Goal: Information Seeking & Learning: Check status

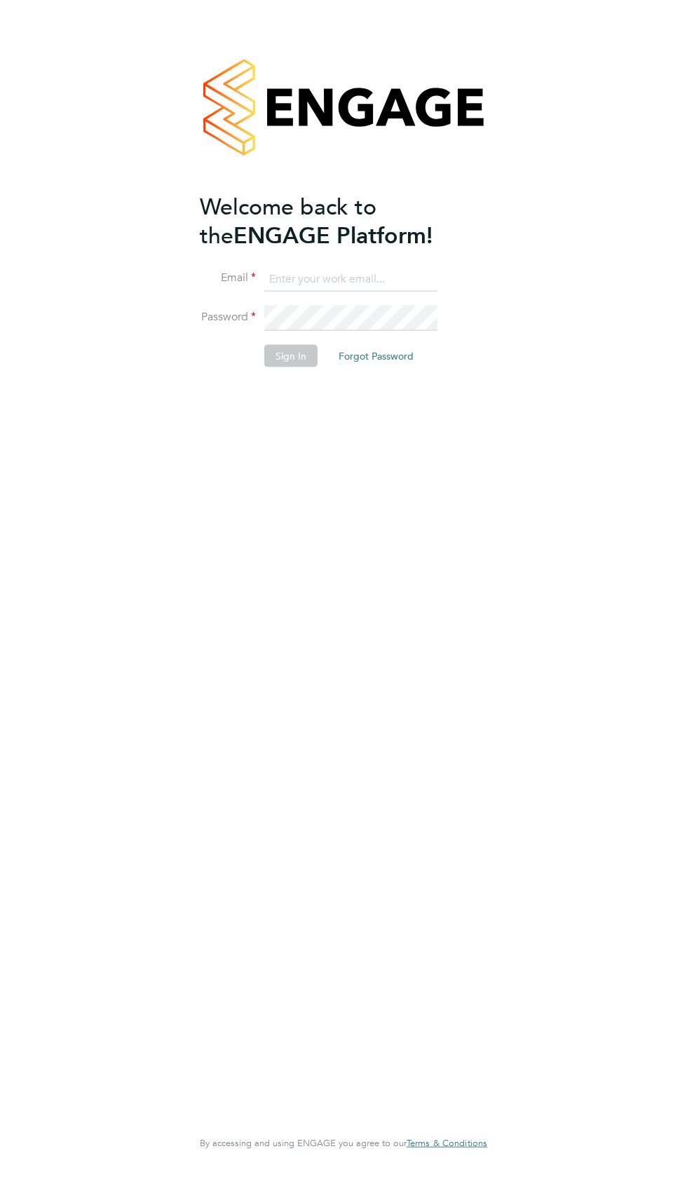
click at [375, 276] on input at bounding box center [350, 278] width 173 height 25
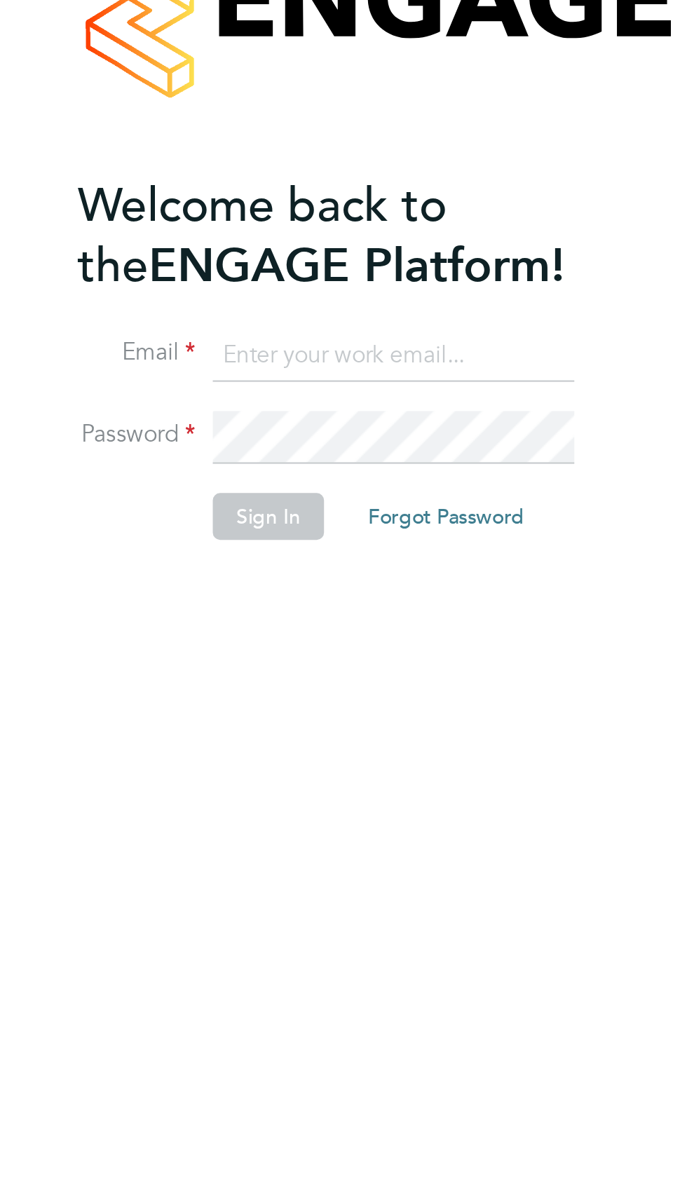
type input "garyg.a.dowling1995@gmail.com"
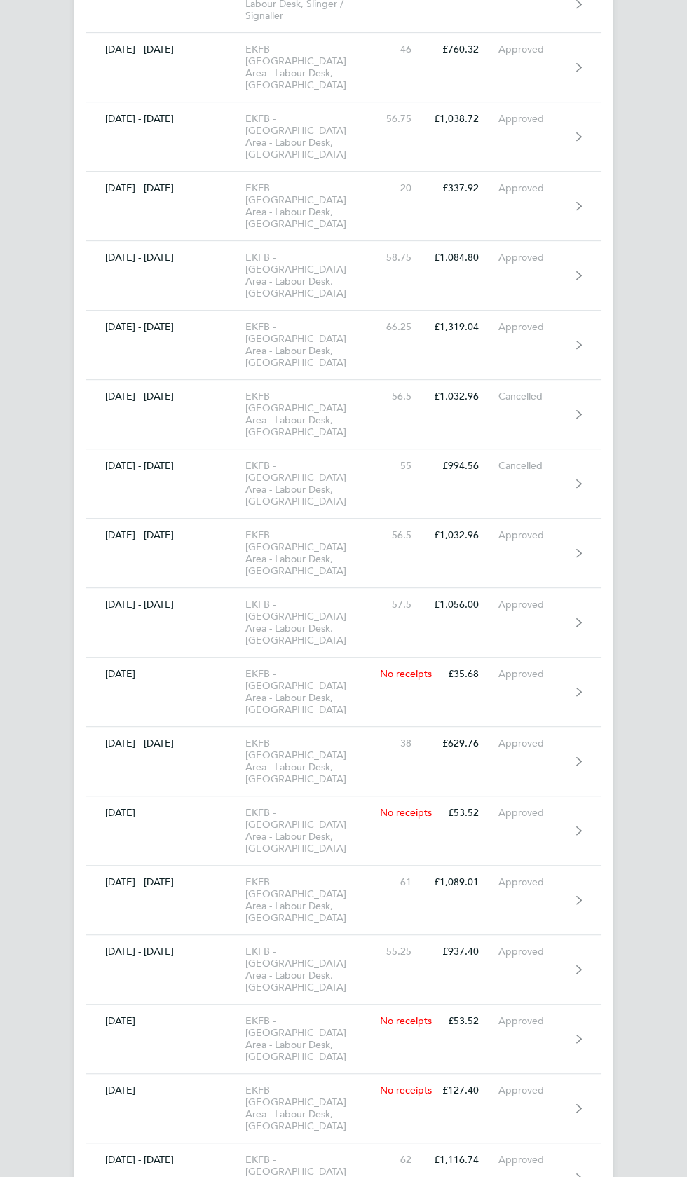
scroll to position [8849, 0]
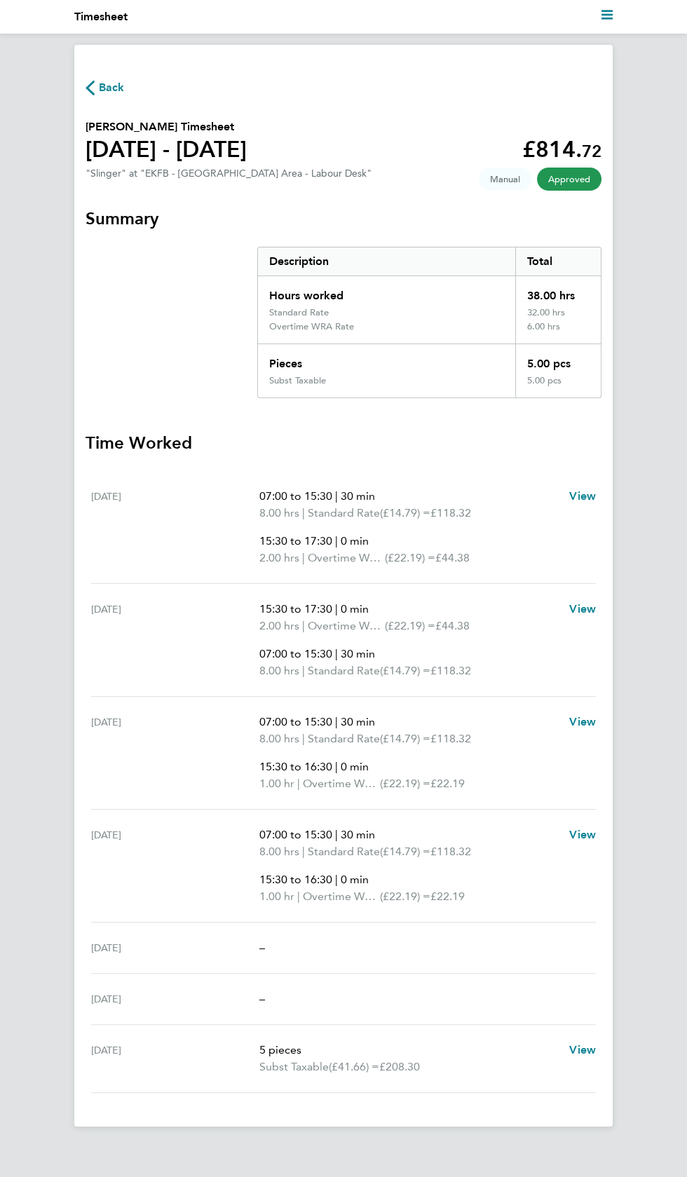
click at [120, 87] on span "Back" at bounding box center [112, 87] width 26 height 17
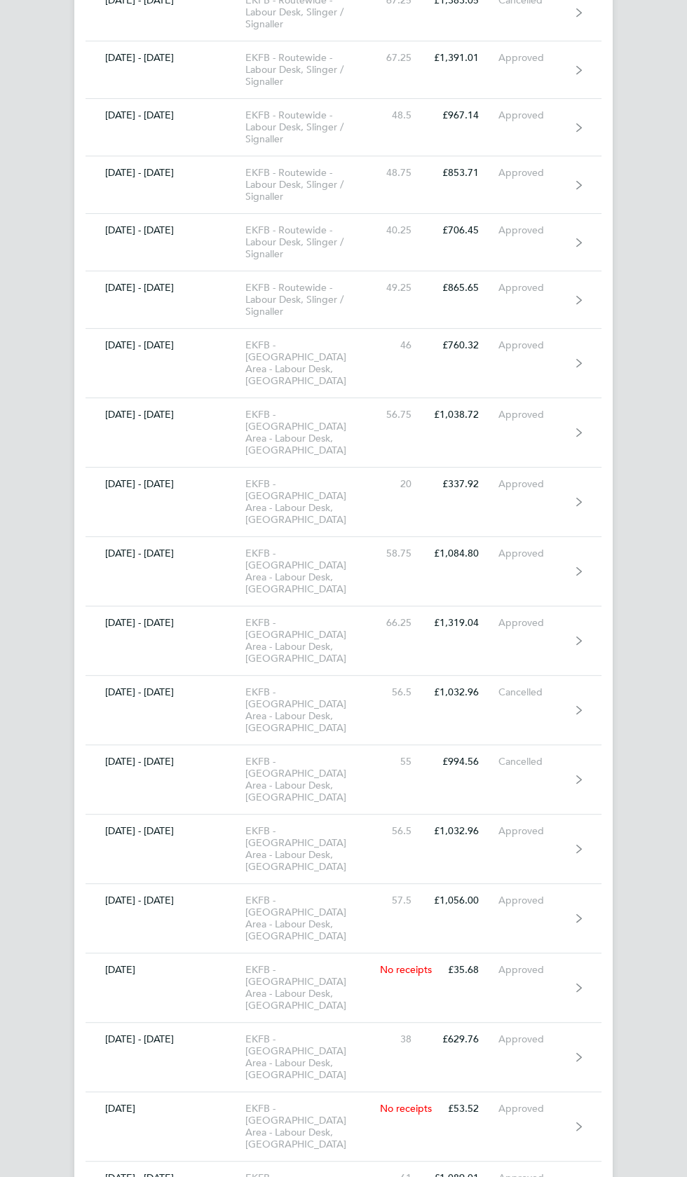
scroll to position [8849, 0]
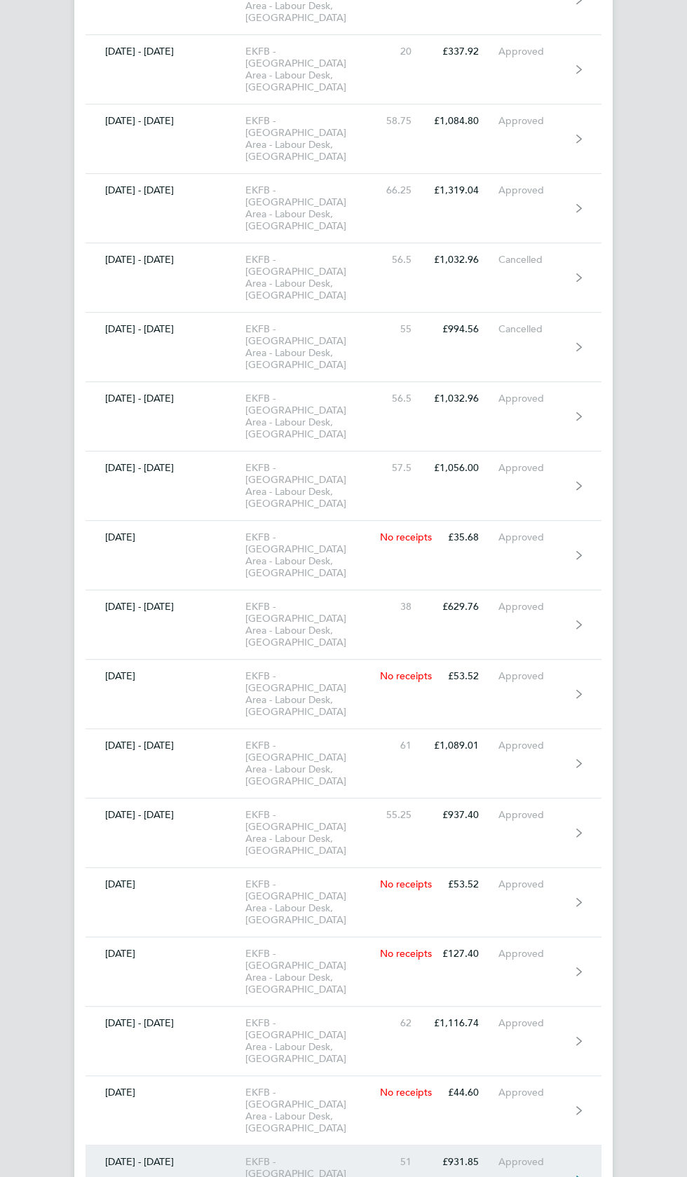
click at [301, 1156] on div "EKFB - [GEOGRAPHIC_DATA] Area - Labour Desk, [GEOGRAPHIC_DATA]" at bounding box center [312, 1180] width 134 height 48
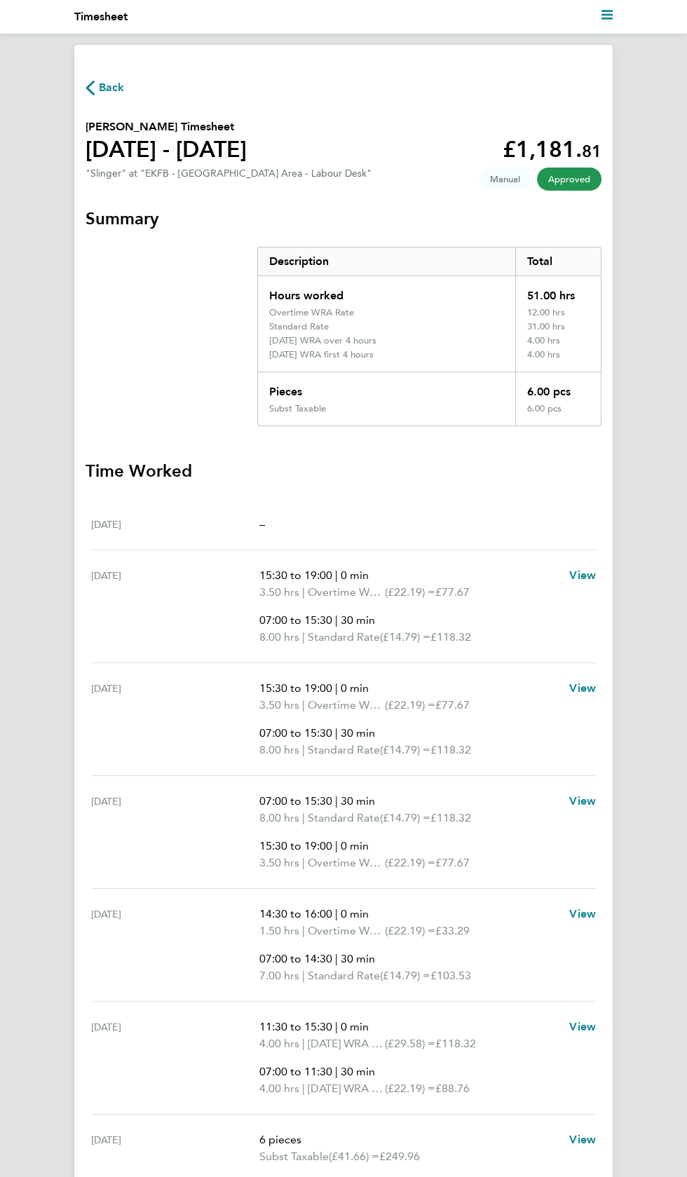
click at [244, 1152] on div "[DATE]" at bounding box center [175, 1148] width 168 height 34
click at [261, 1149] on span "Subst Taxable" at bounding box center [293, 1156] width 69 height 17
click at [578, 1140] on span "View" at bounding box center [582, 1139] width 27 height 13
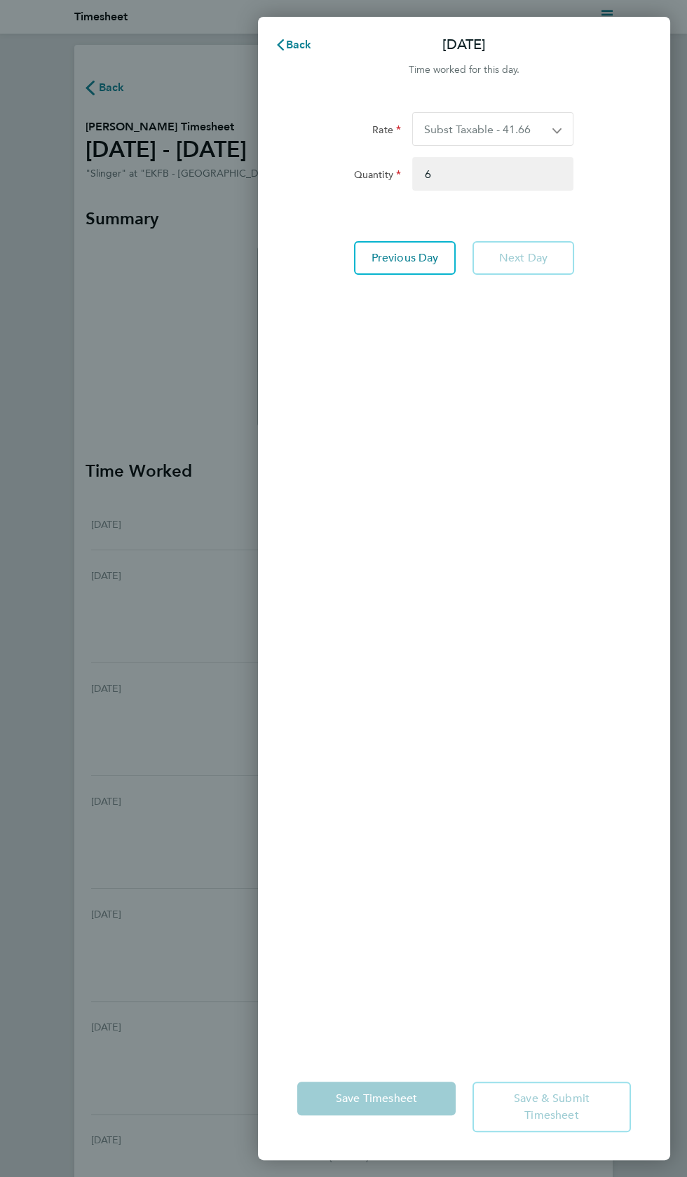
click at [87, 914] on div "Back [DATE] Time worked for this day. Rate Subst Taxable - 41.66 Overtime Rate …" at bounding box center [343, 588] width 687 height 1177
click at [306, 47] on span "Back" at bounding box center [299, 44] width 26 height 13
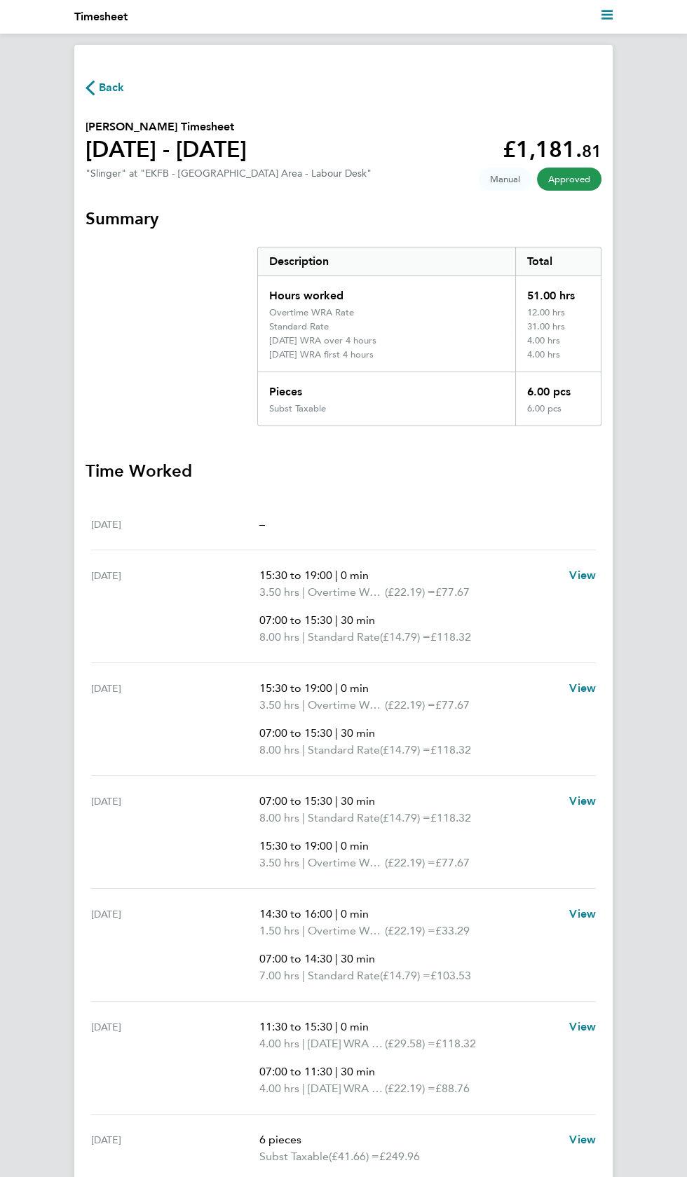
click at [116, 87] on span "Back" at bounding box center [112, 87] width 26 height 17
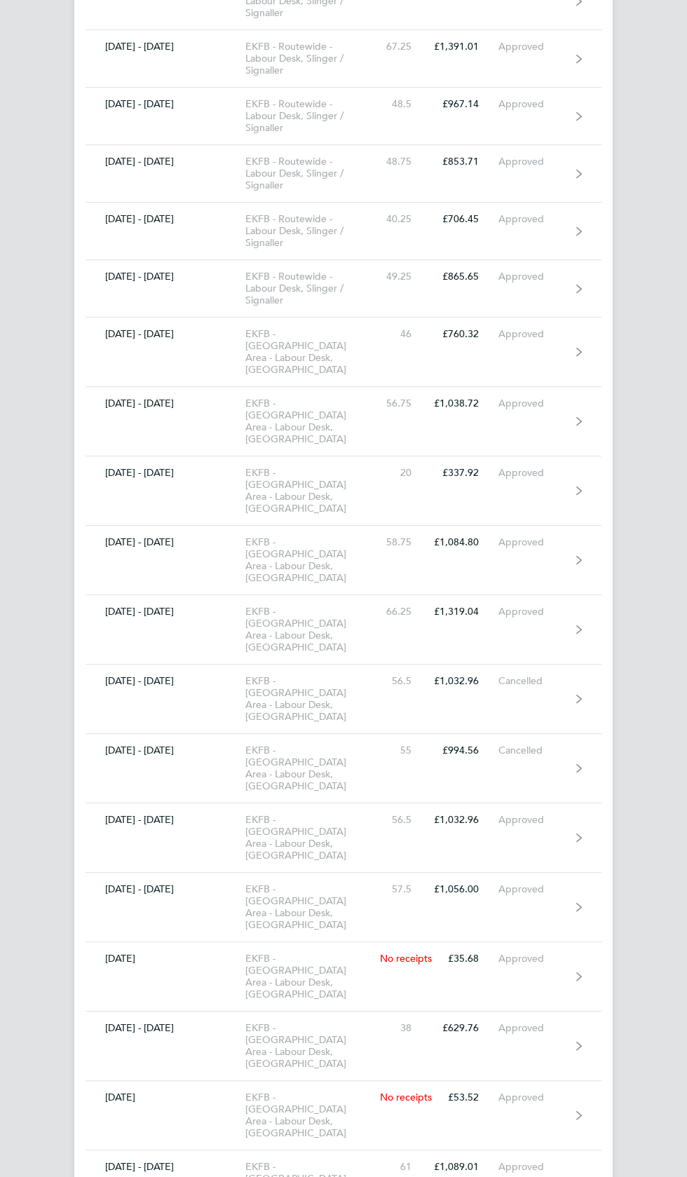
scroll to position [8849, 0]
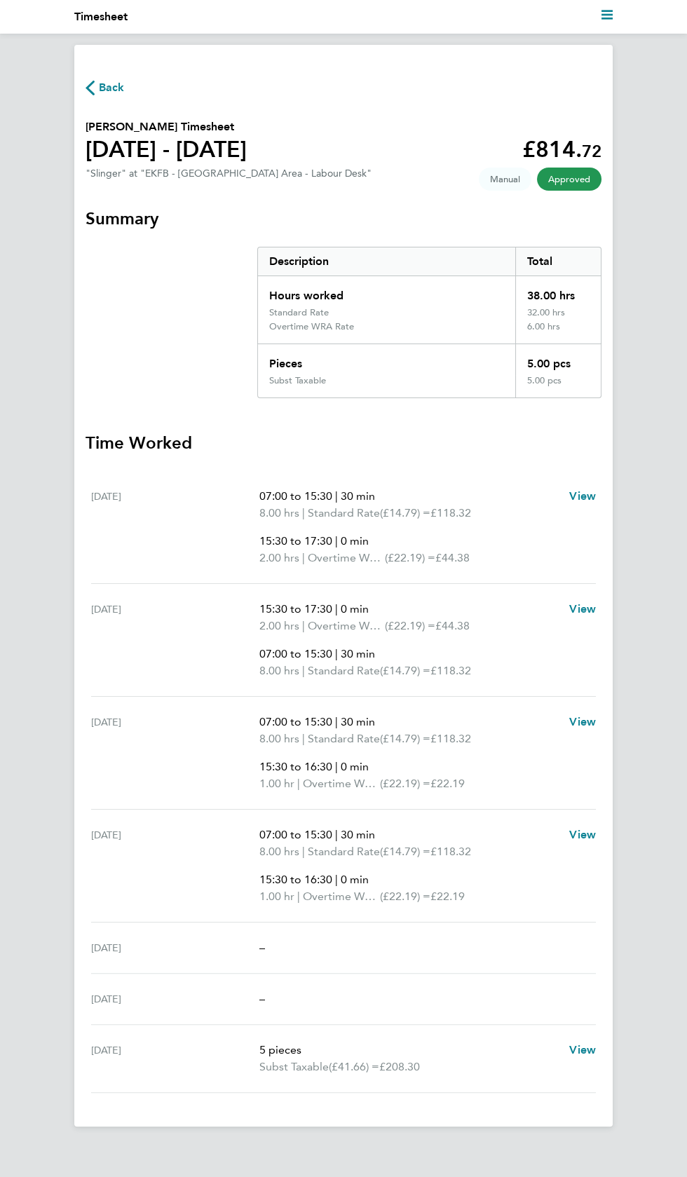
click at [114, 87] on span "Back" at bounding box center [112, 87] width 26 height 17
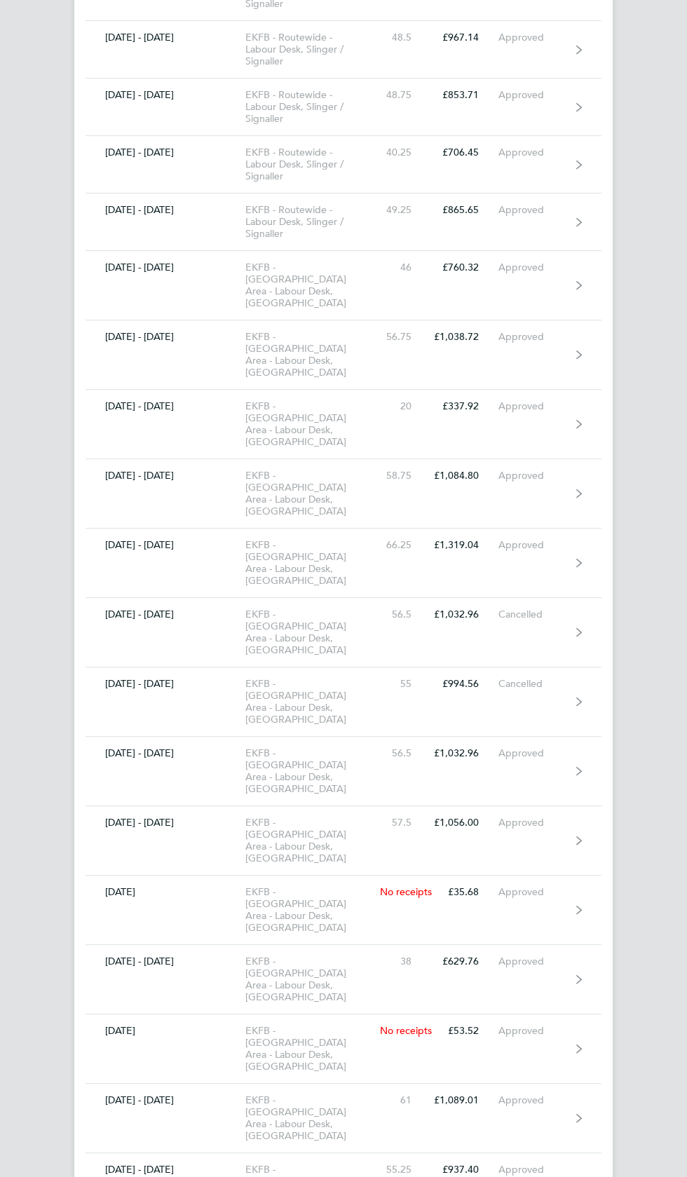
scroll to position [8849, 0]
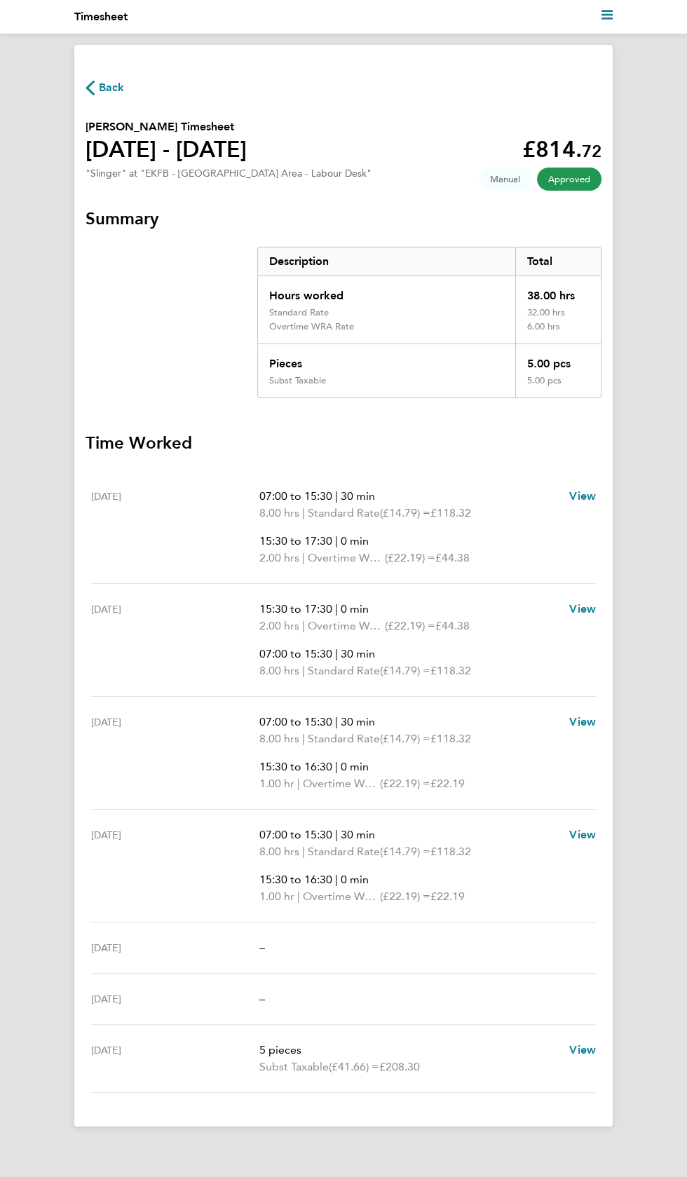
click at [113, 83] on span "Back" at bounding box center [112, 87] width 26 height 17
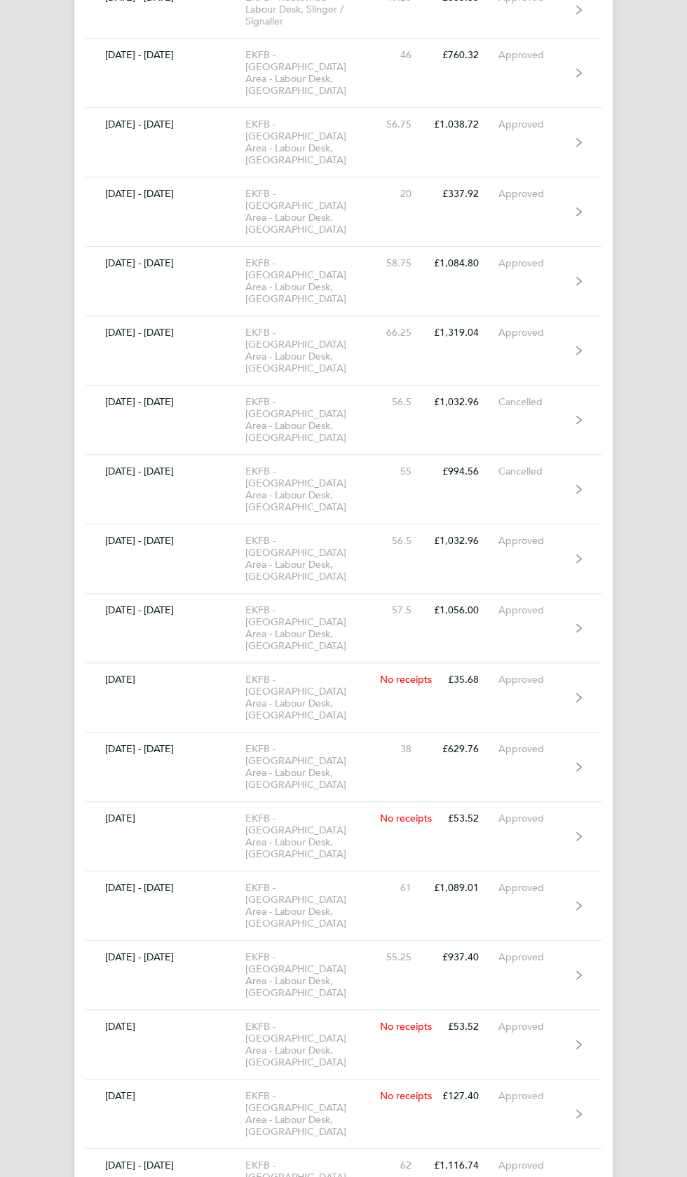
scroll to position [8849, 0]
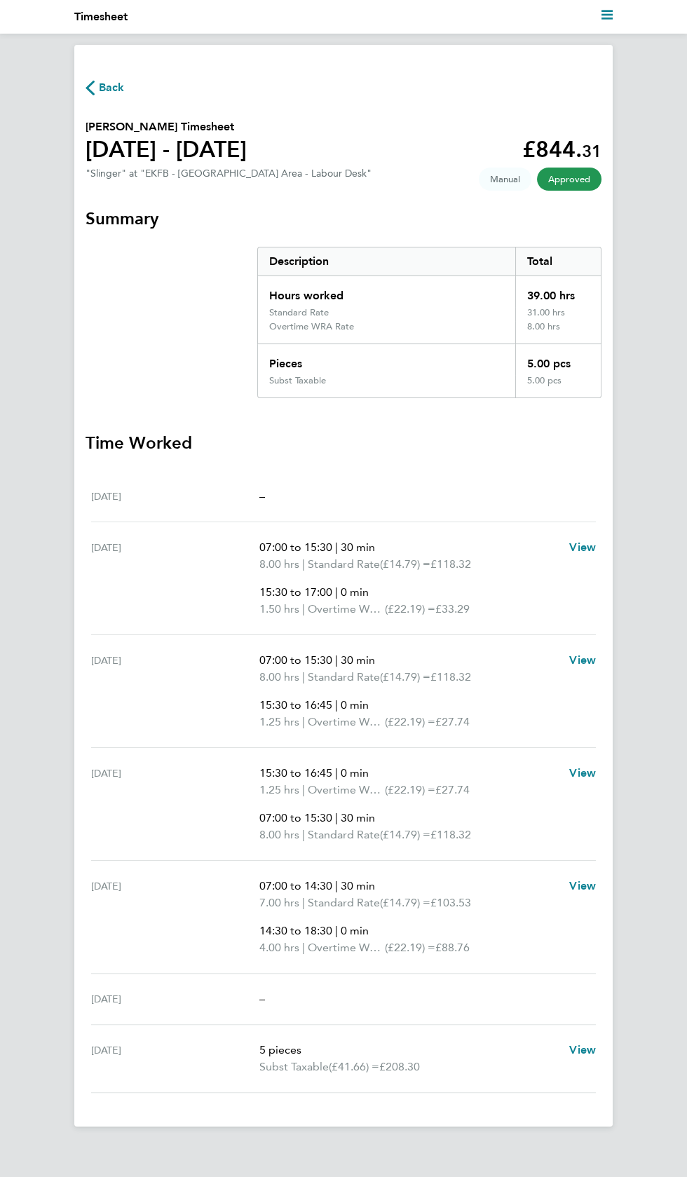
click at [114, 81] on span "Back" at bounding box center [112, 87] width 26 height 17
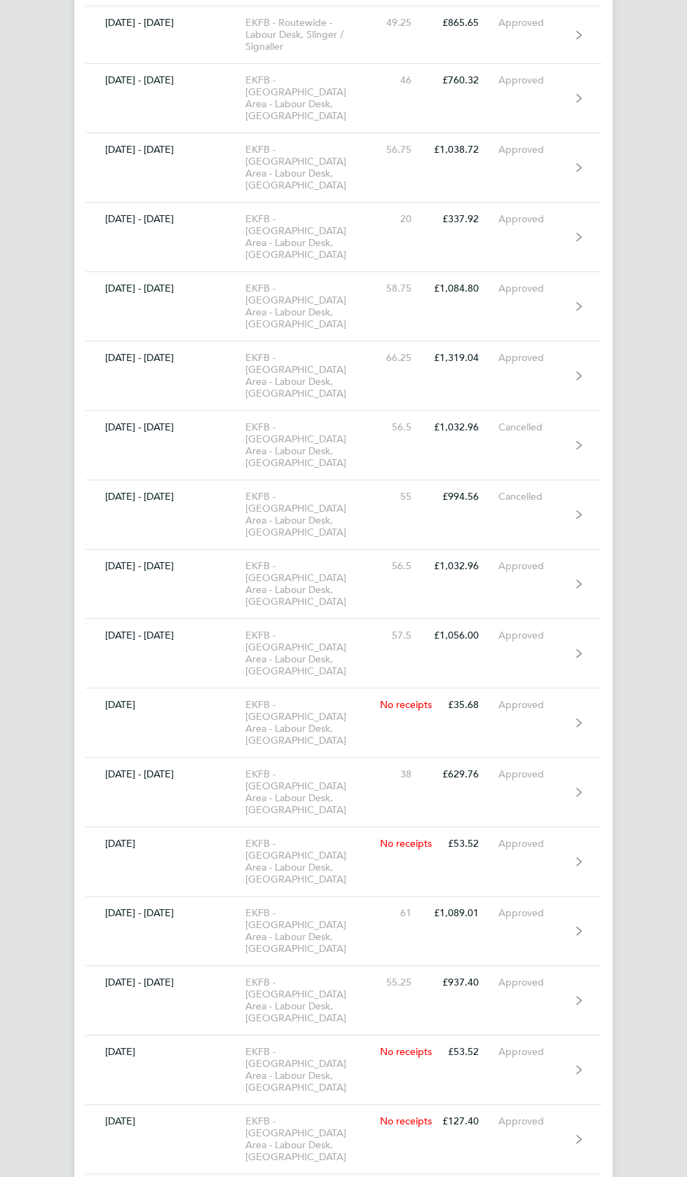
scroll to position [8849, 0]
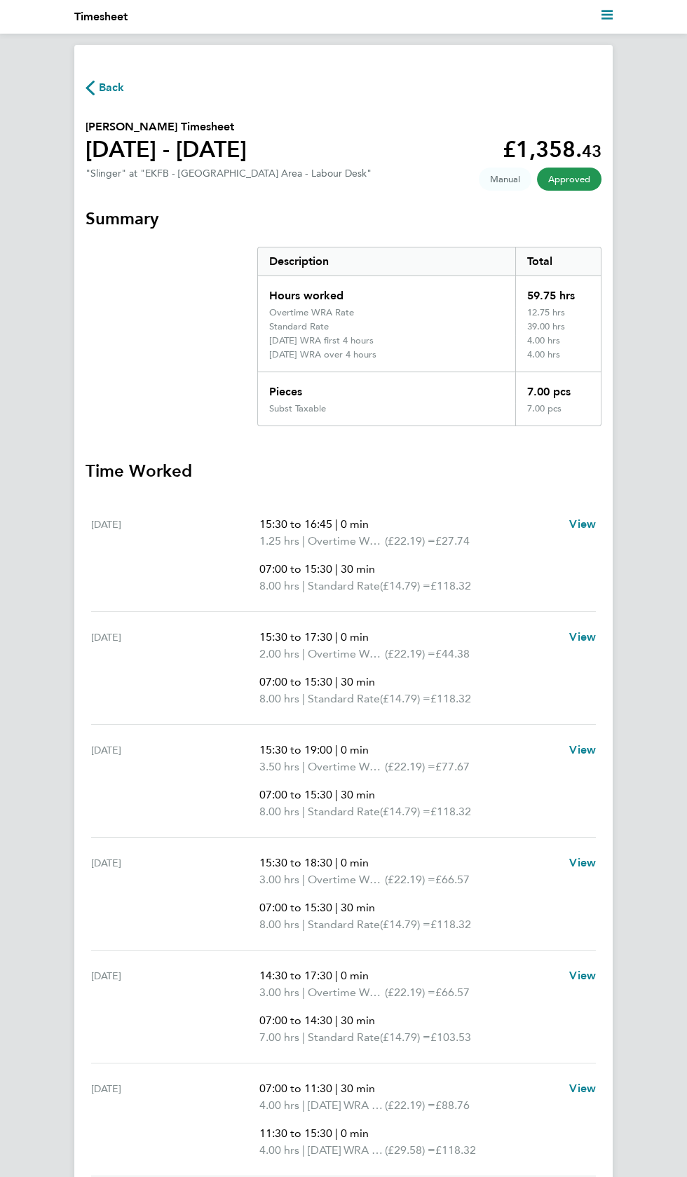
click at [118, 87] on span "Back" at bounding box center [112, 87] width 26 height 17
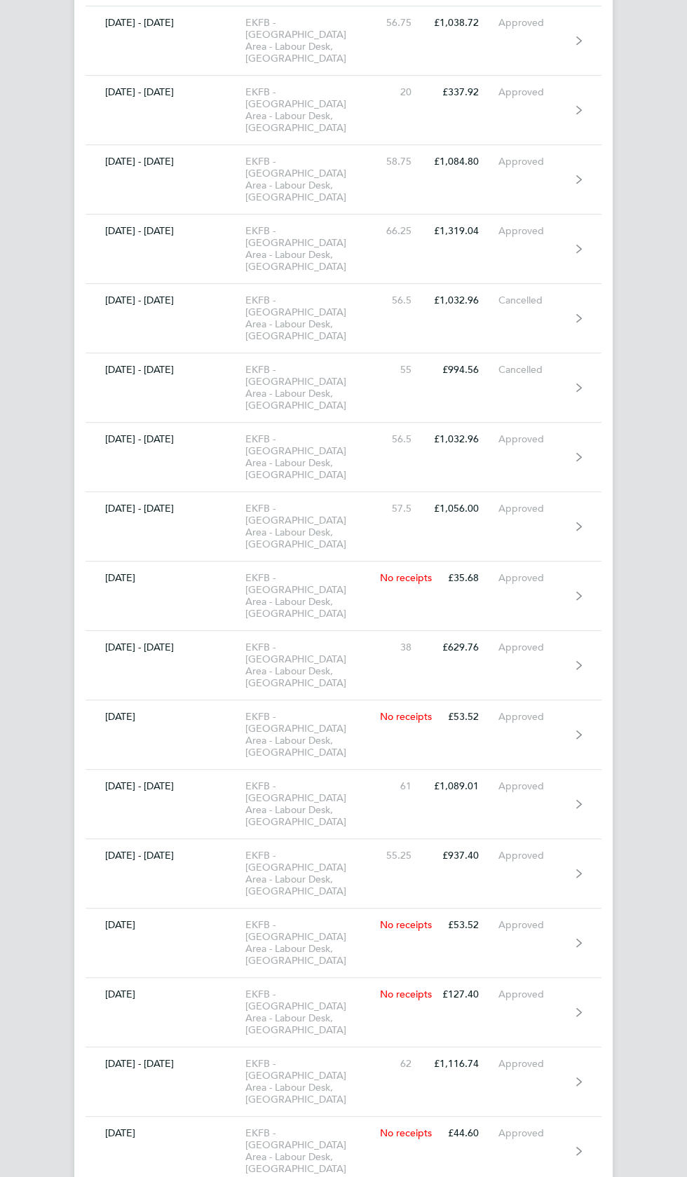
scroll to position [8849, 0]
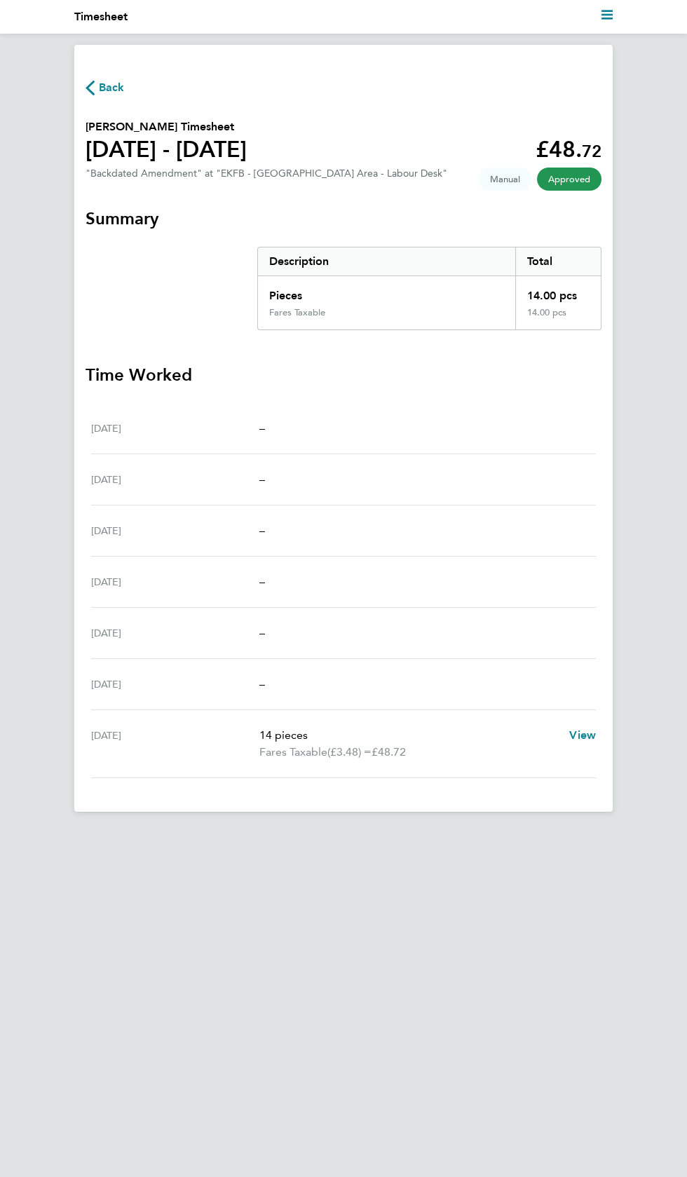
click at [111, 82] on span "Back" at bounding box center [112, 87] width 26 height 17
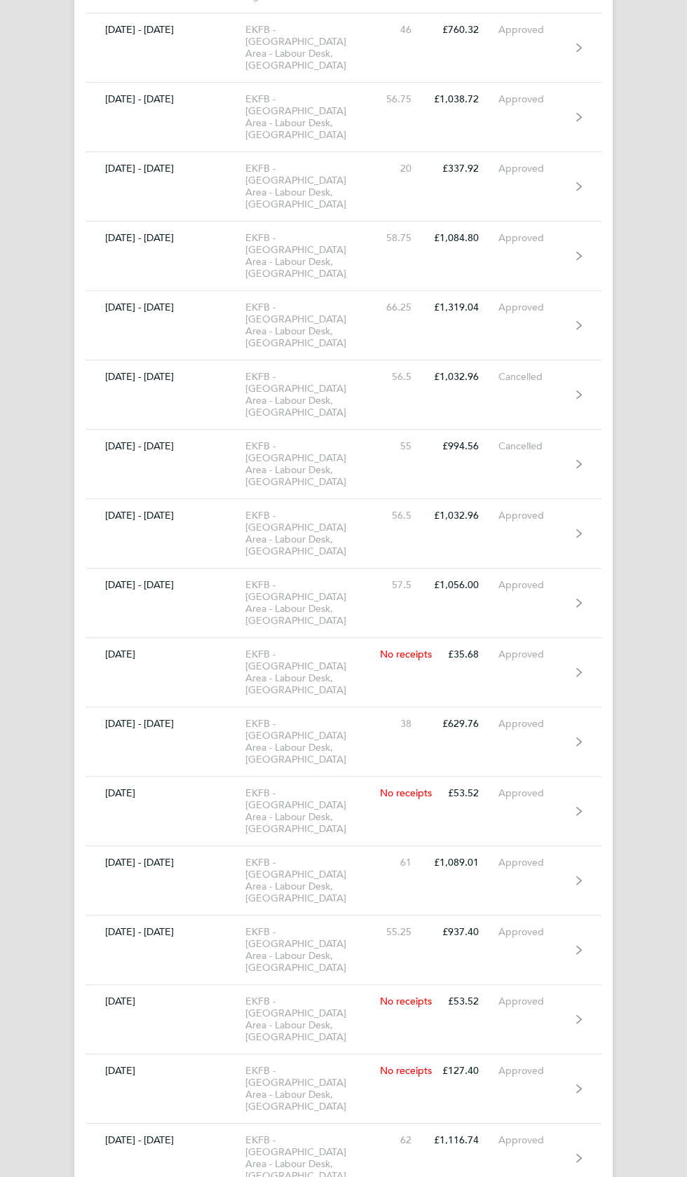
scroll to position [8849, 0]
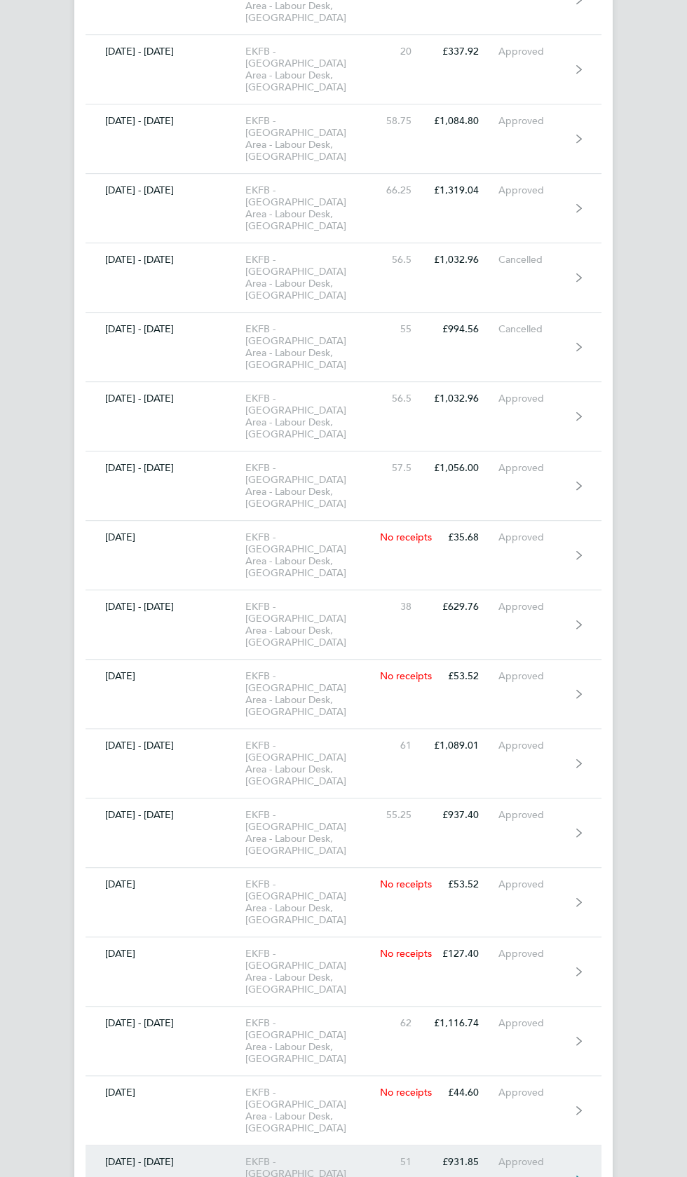
click at [546, 1156] on div "Approved" at bounding box center [534, 1162] width 72 height 12
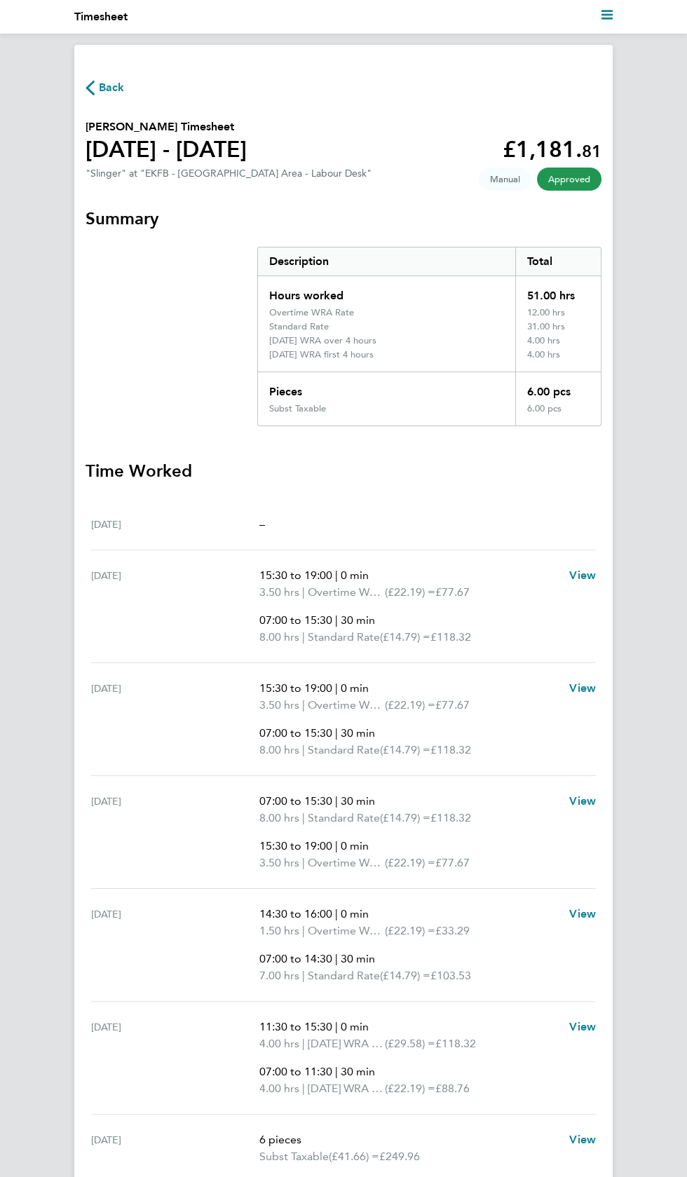
click at [111, 81] on span "Back" at bounding box center [112, 87] width 26 height 17
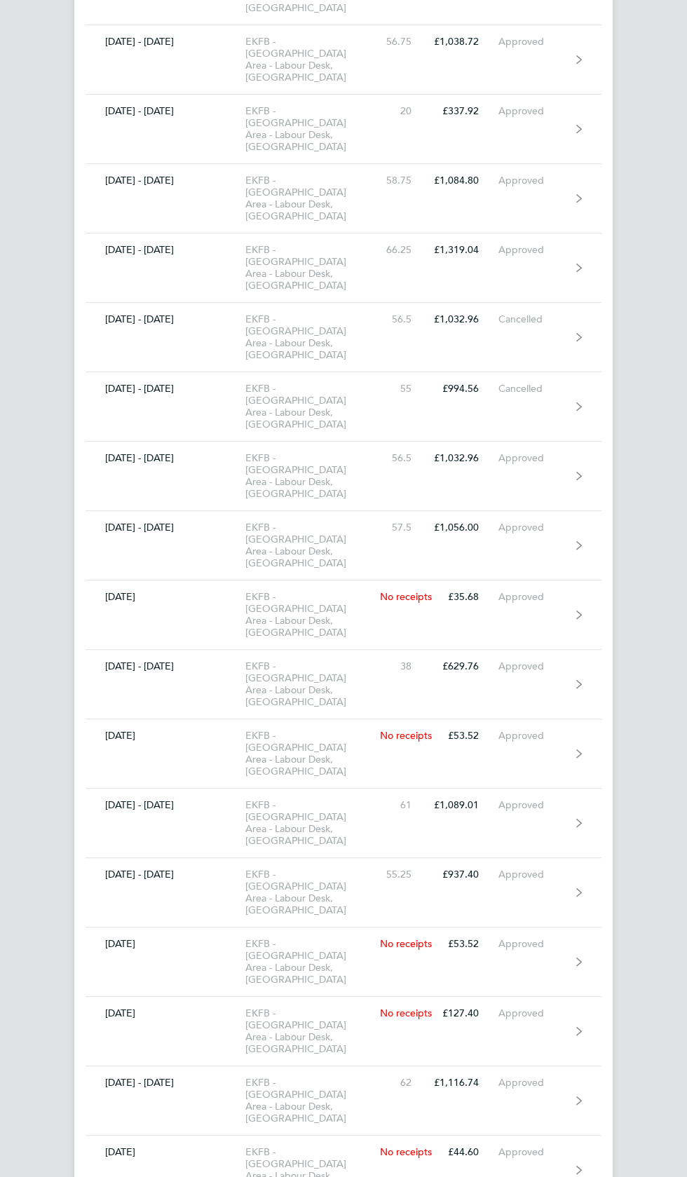
scroll to position [8849, 0]
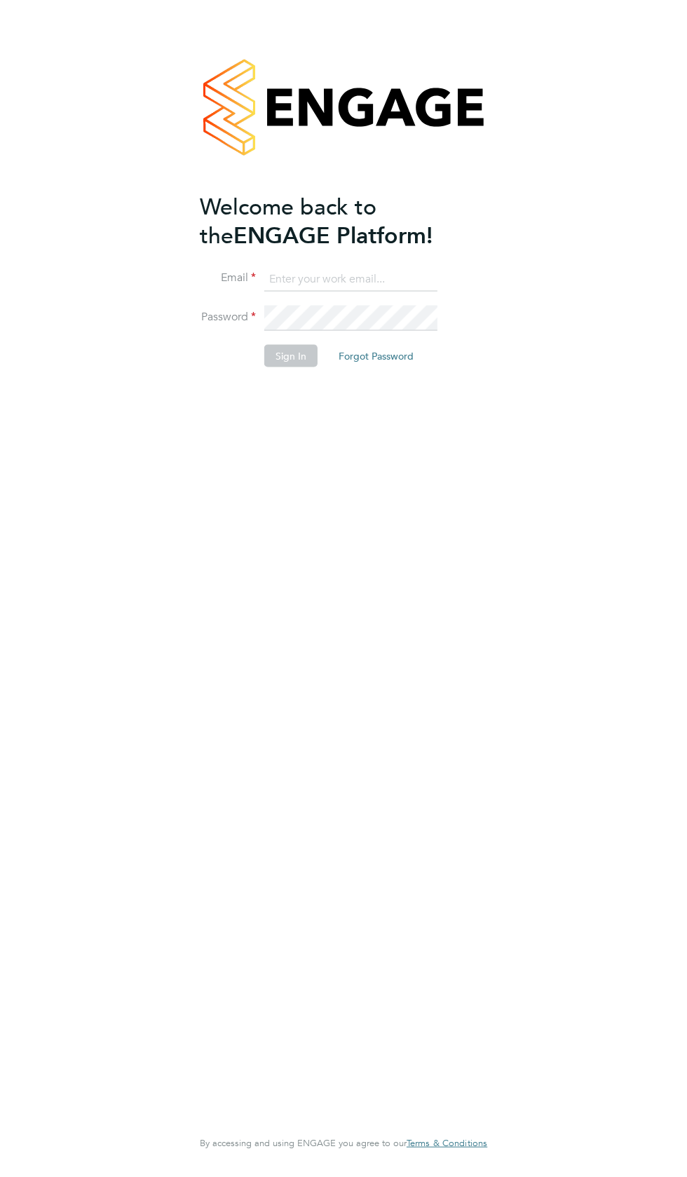
click at [367, 281] on input at bounding box center [350, 278] width 173 height 25
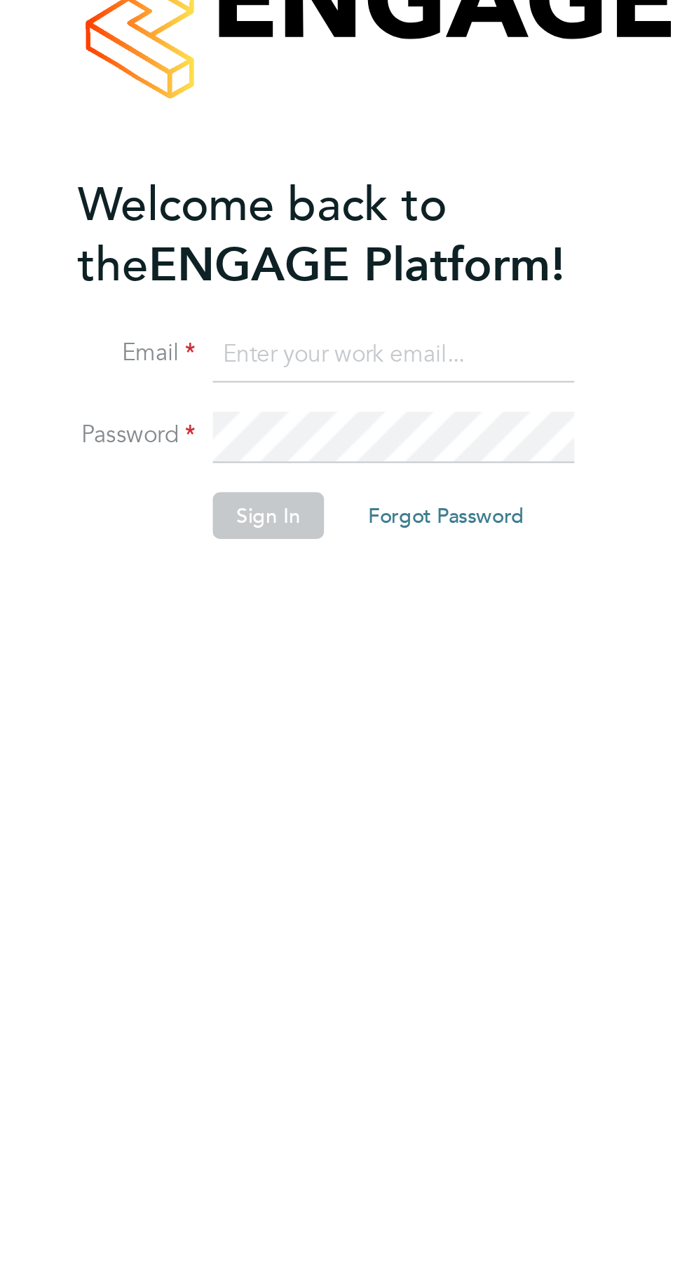
click at [349, 245] on h2 "Welcome back to the ENGAGE Platform!" at bounding box center [336, 220] width 273 height 57
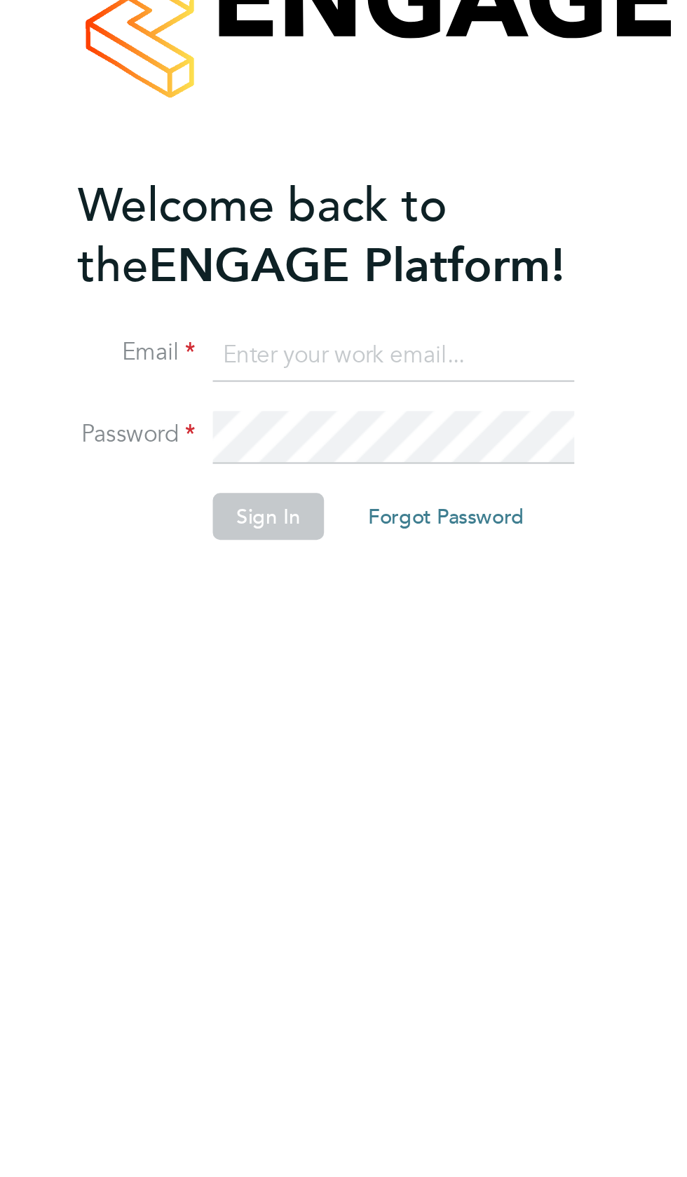
click at [385, 276] on input at bounding box center [350, 278] width 173 height 25
type input "garyg.a.dowling1995@gmail.com"
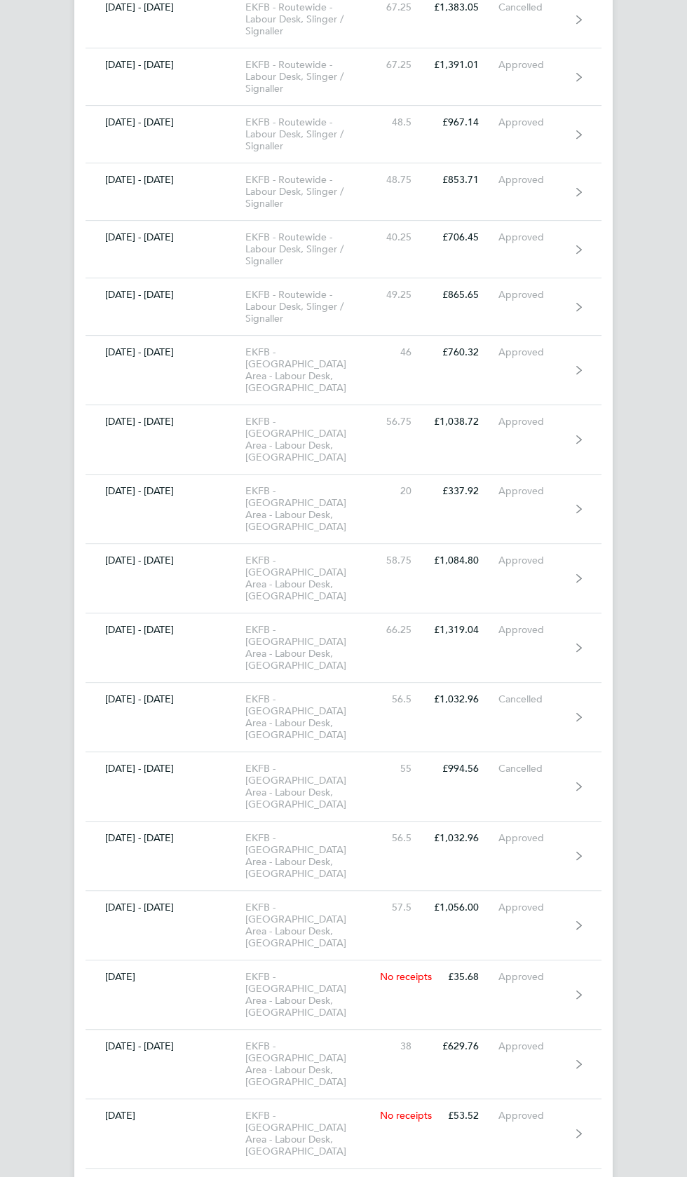
scroll to position [8849, 0]
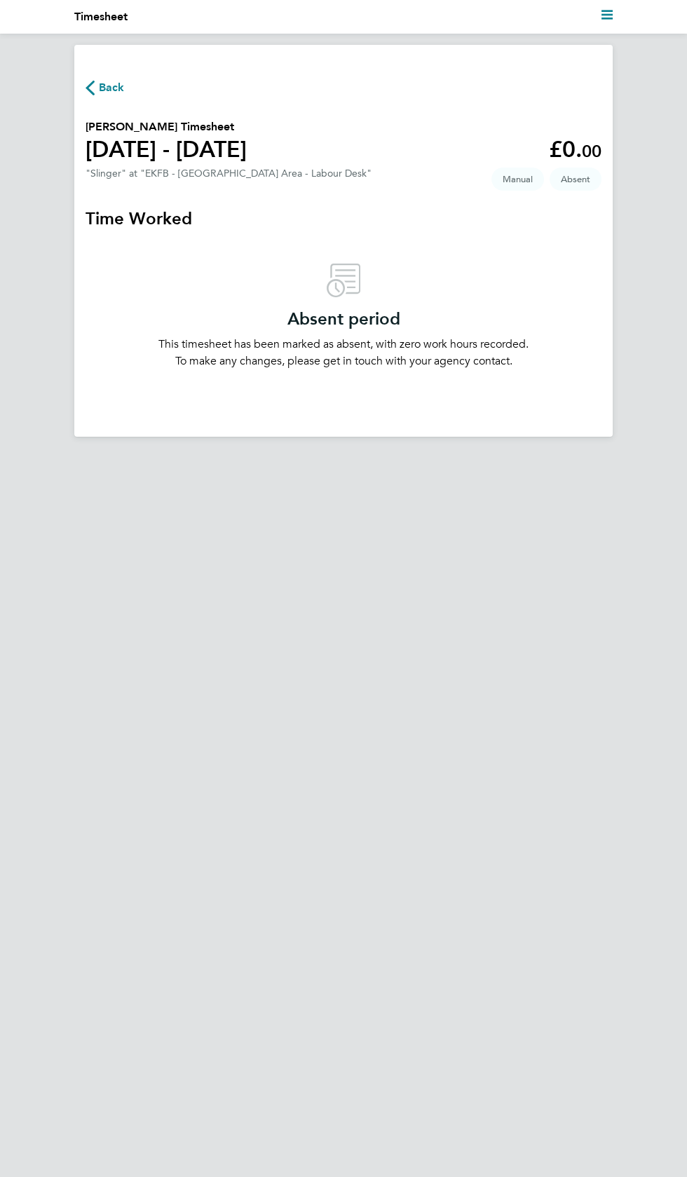
click at [112, 85] on span "Back" at bounding box center [112, 87] width 26 height 17
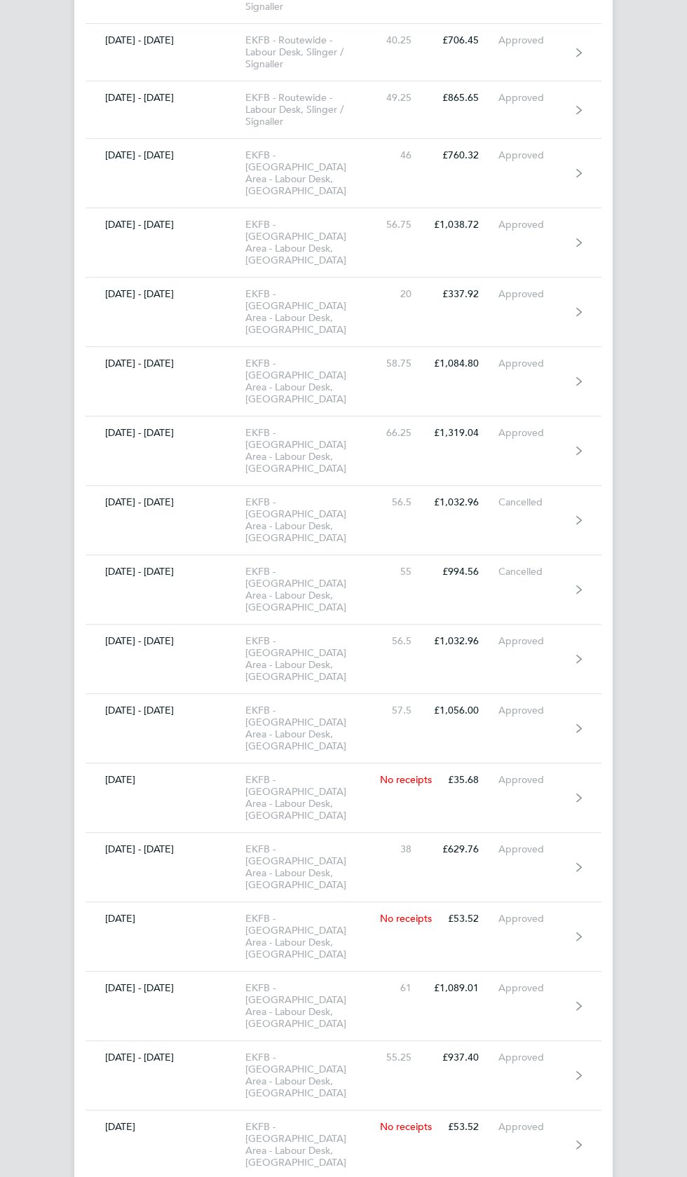
scroll to position [8849, 0]
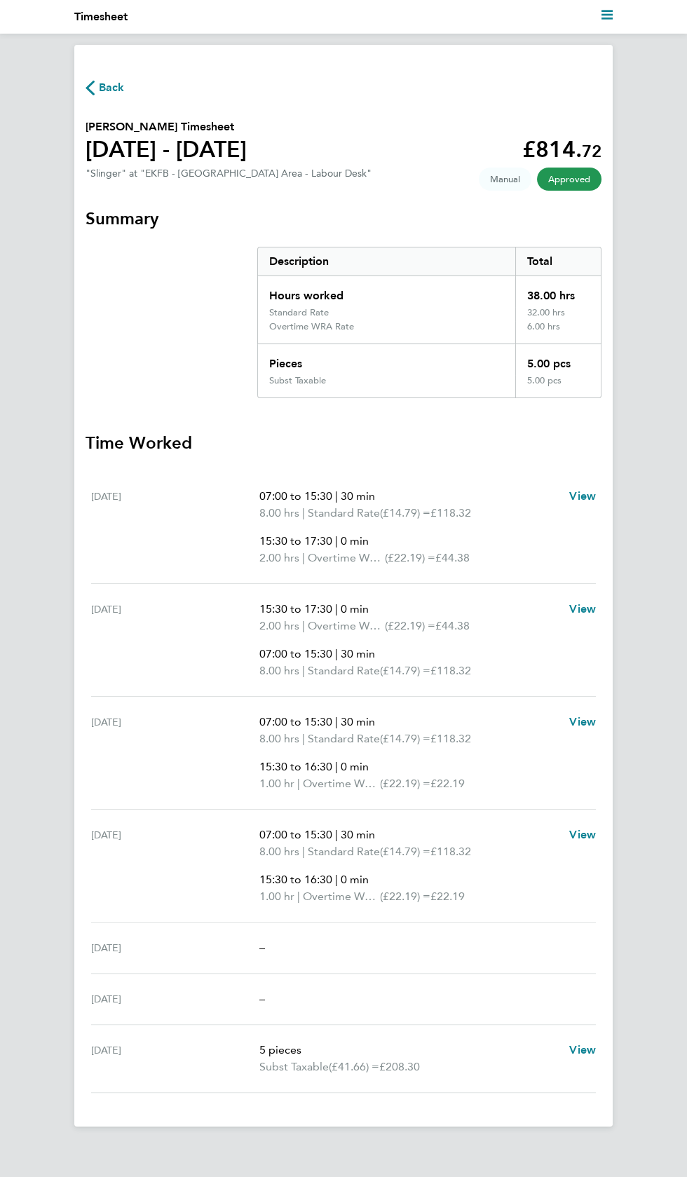
click at [106, 86] on span "Back" at bounding box center [112, 87] width 26 height 17
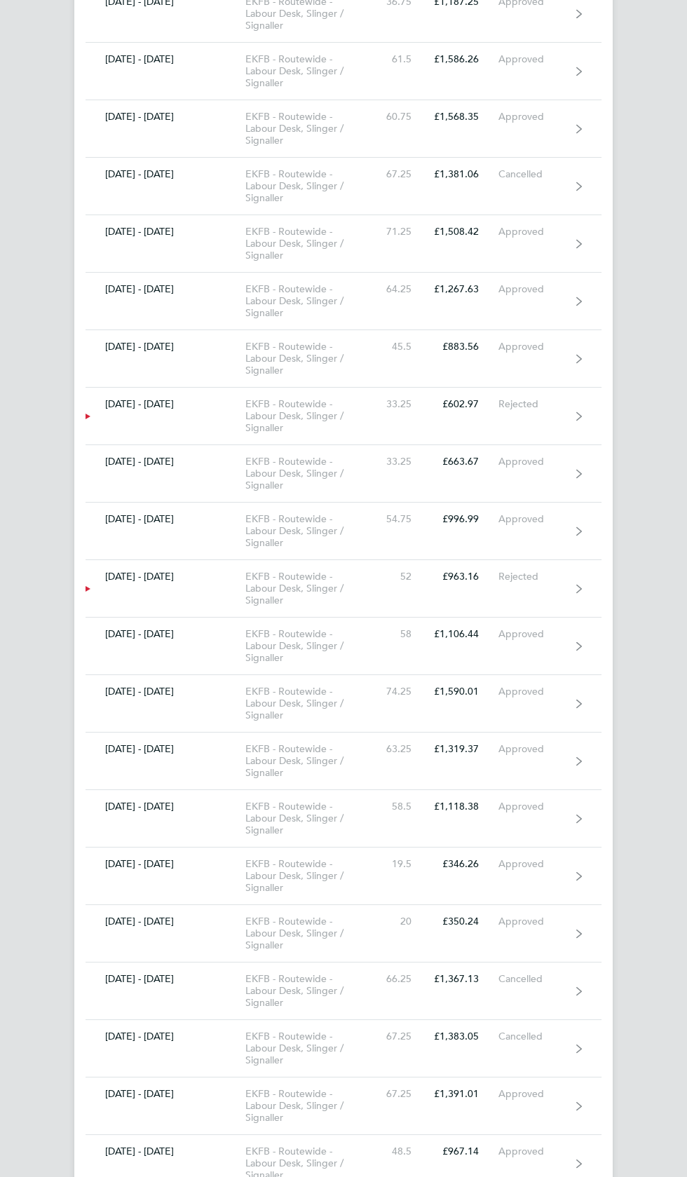
scroll to position [8849, 0]
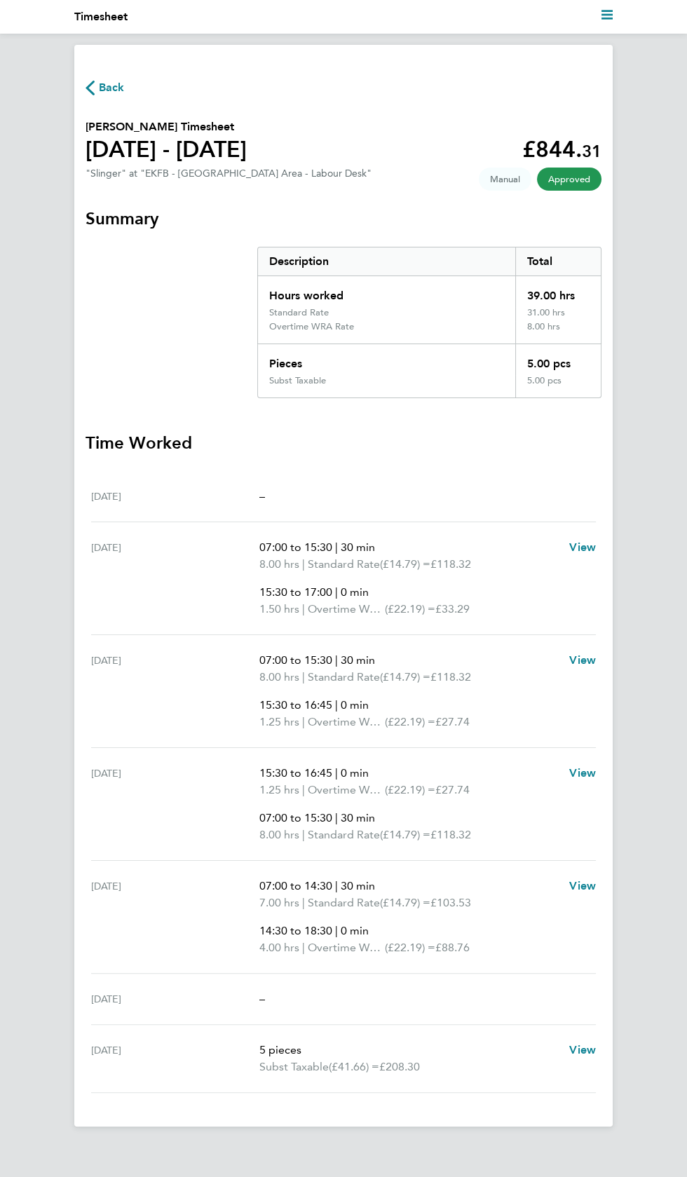
click at [108, 79] on span "Back" at bounding box center [112, 87] width 26 height 17
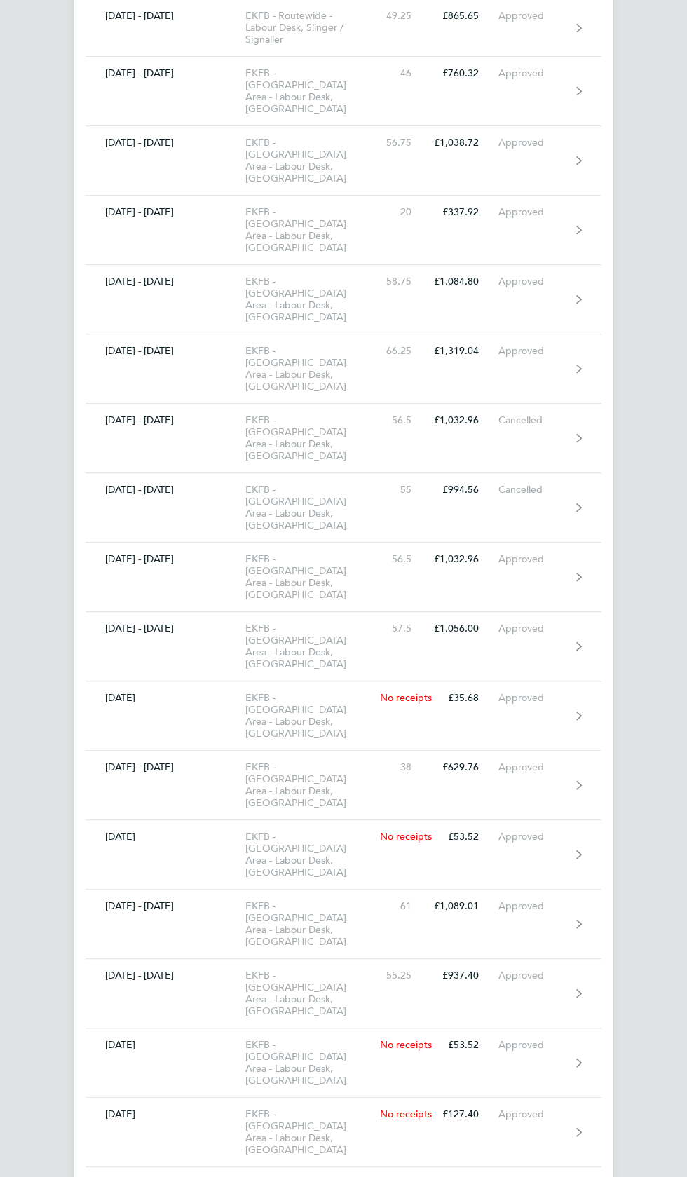
scroll to position [8849, 0]
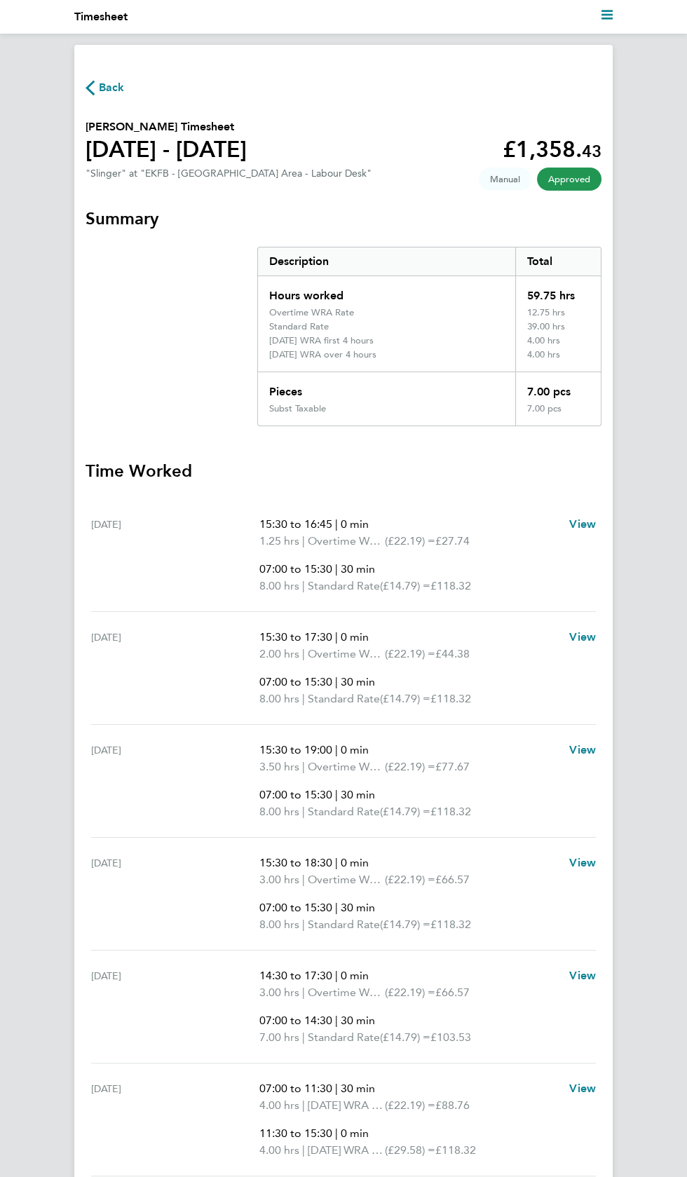
click at [113, 93] on span "Back" at bounding box center [112, 87] width 26 height 17
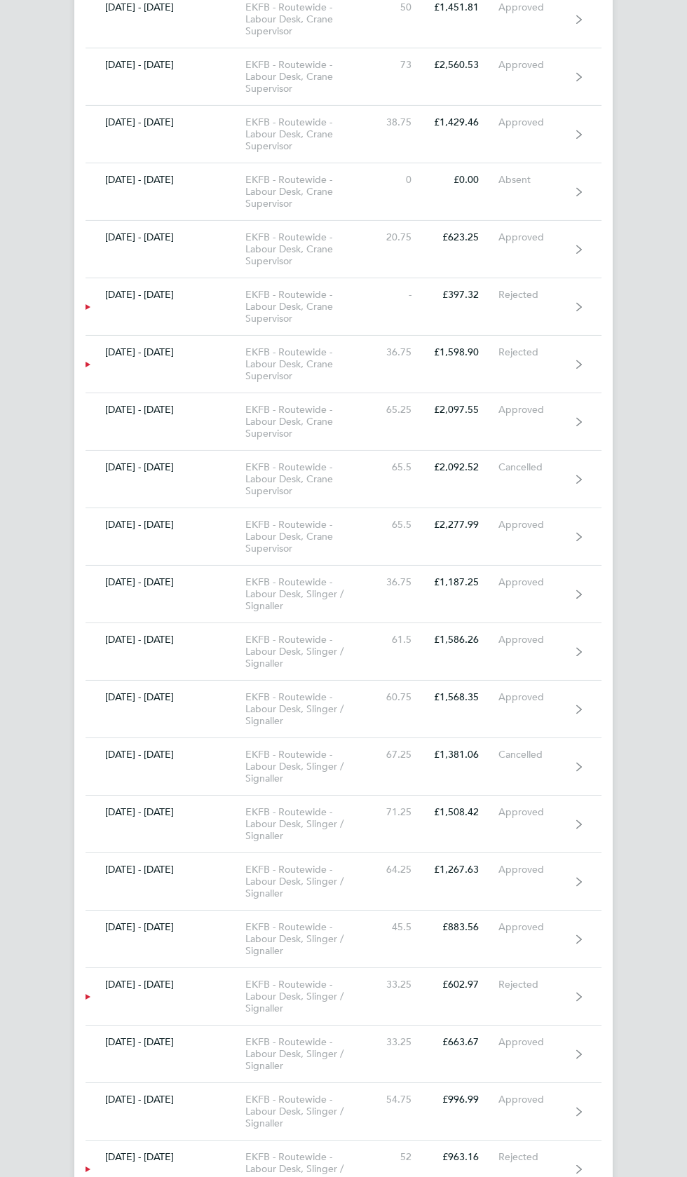
scroll to position [8849, 0]
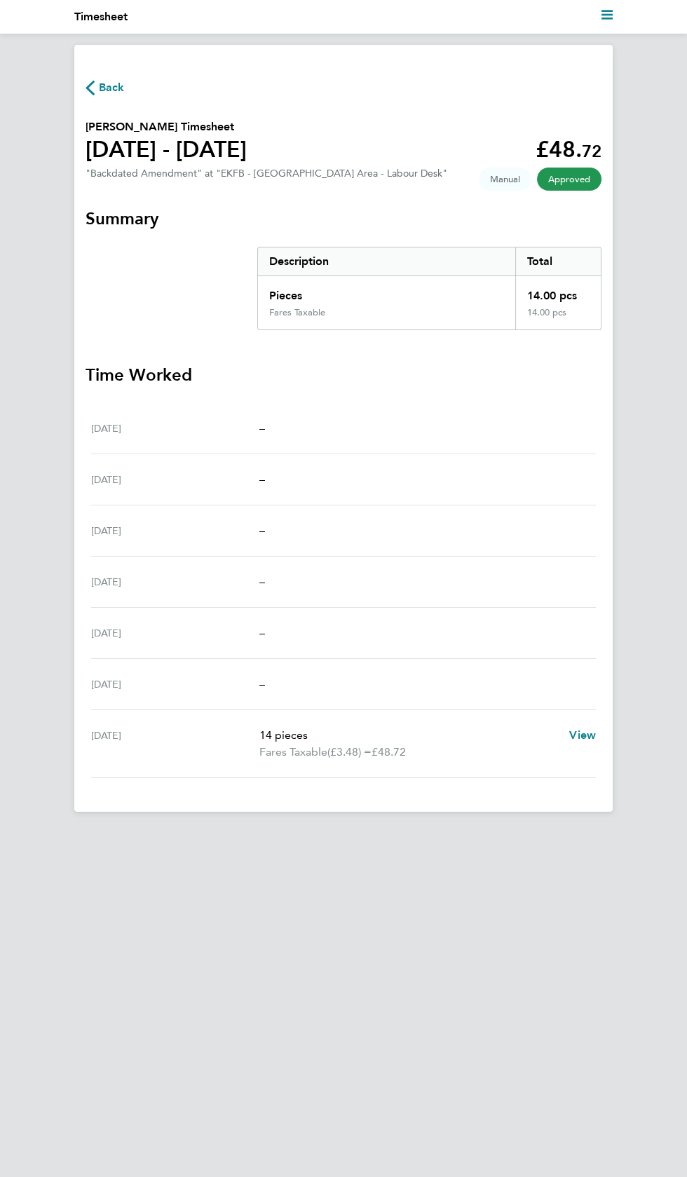
click at [113, 79] on span "Back" at bounding box center [112, 87] width 26 height 17
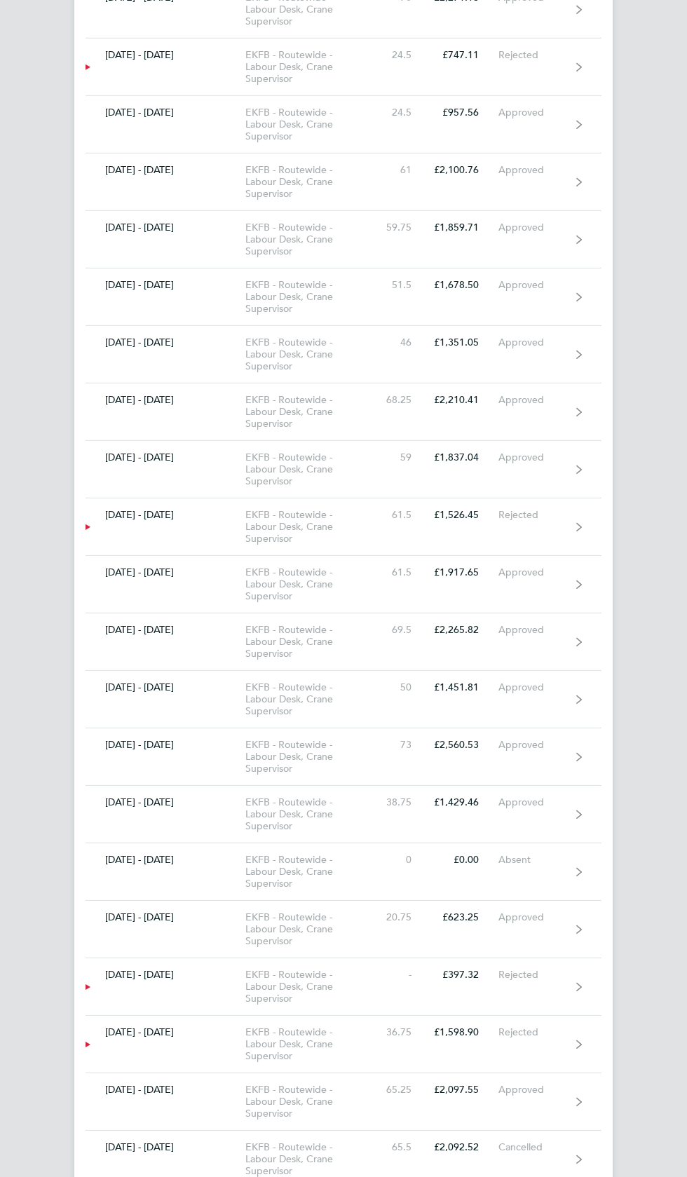
scroll to position [8849, 0]
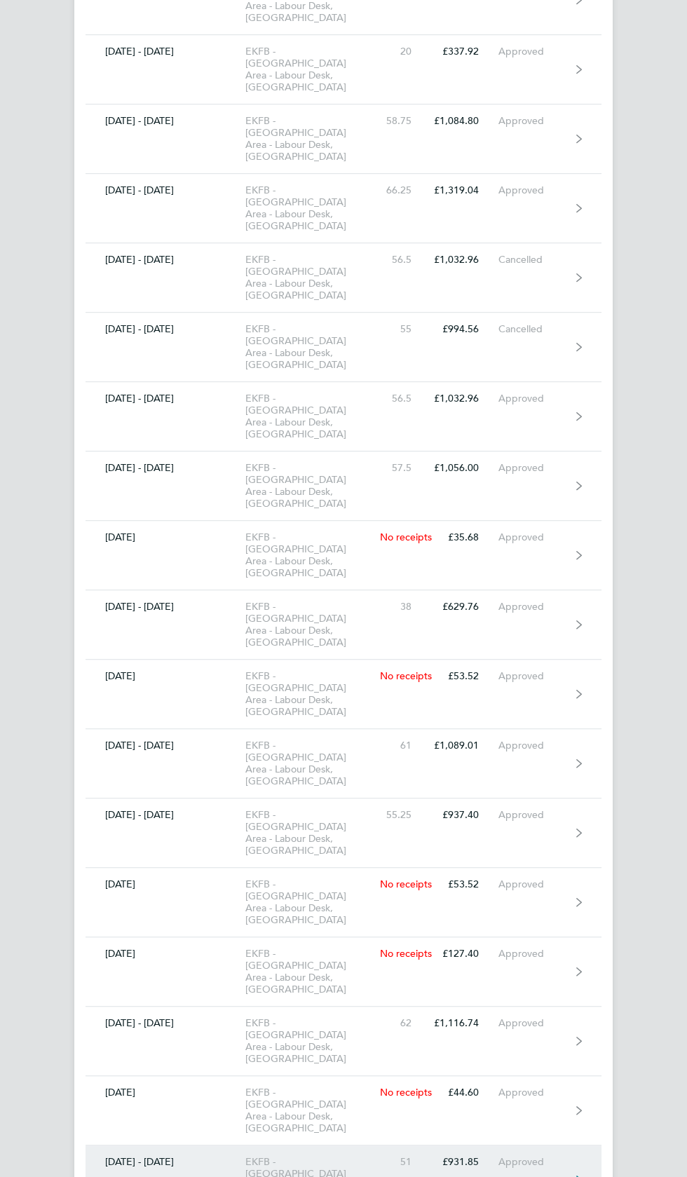
click at [545, 1145] on link "[DATE] - [DATE] EKFB - [GEOGRAPHIC_DATA] Area - Labour Desk, [PERSON_NAME] 51 £…" at bounding box center [344, 1179] width 516 height 69
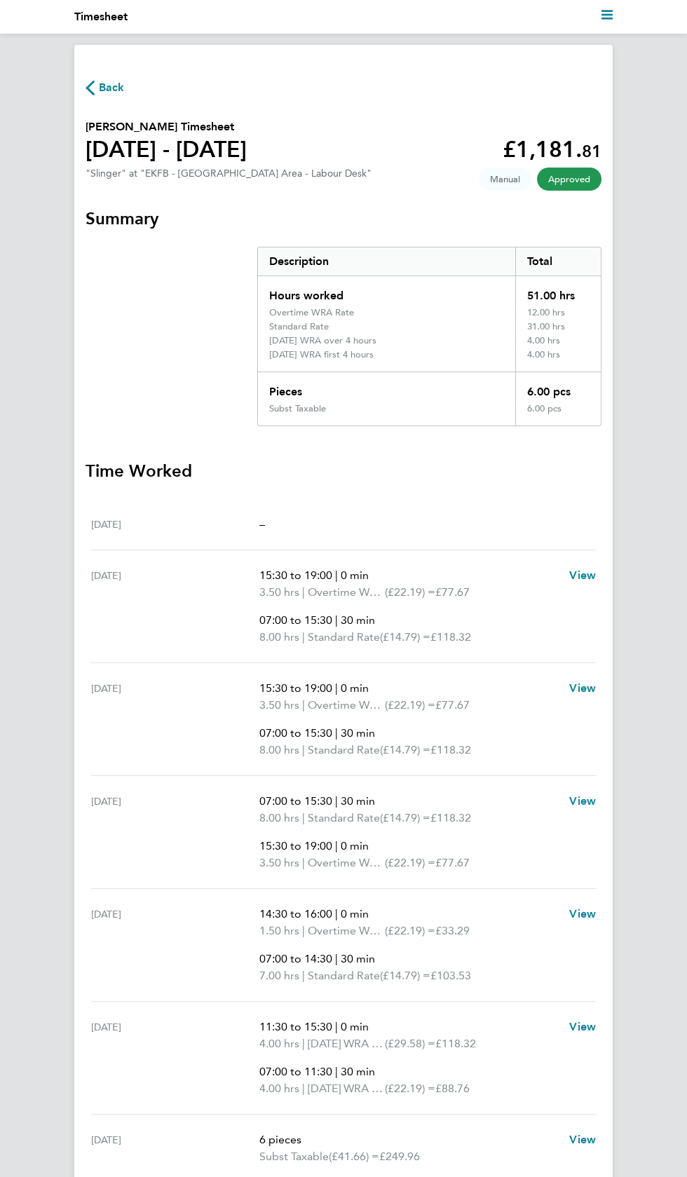
click at [109, 78] on button "Back" at bounding box center [105, 87] width 39 height 18
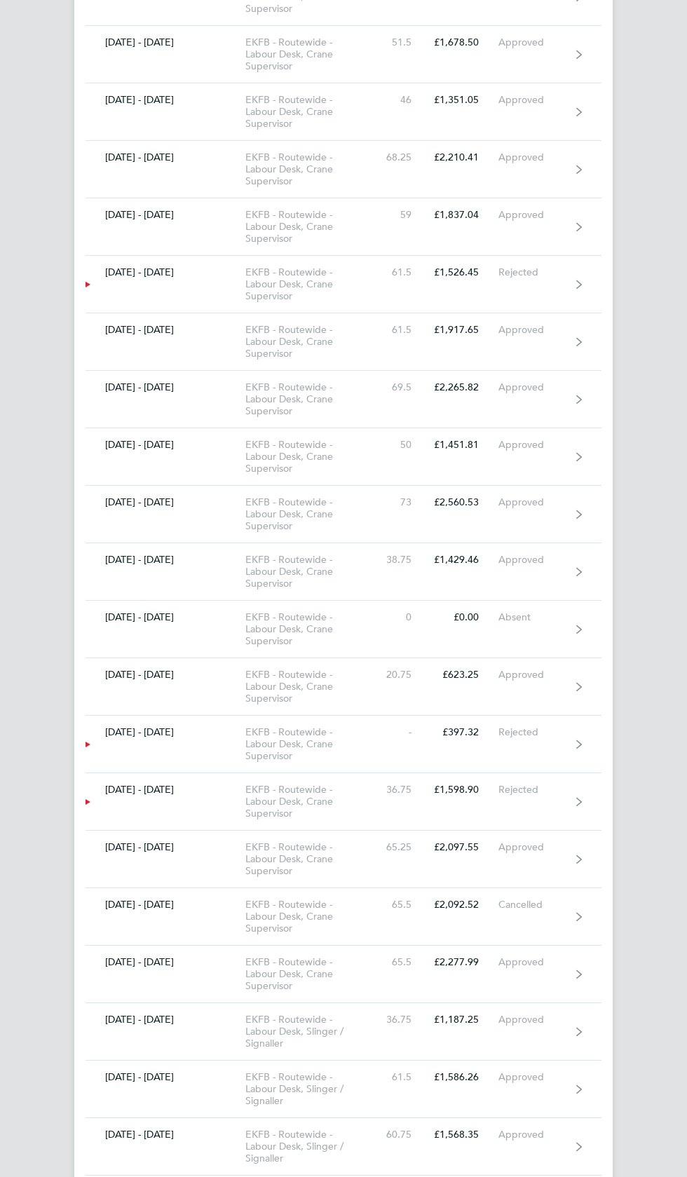
scroll to position [8849, 0]
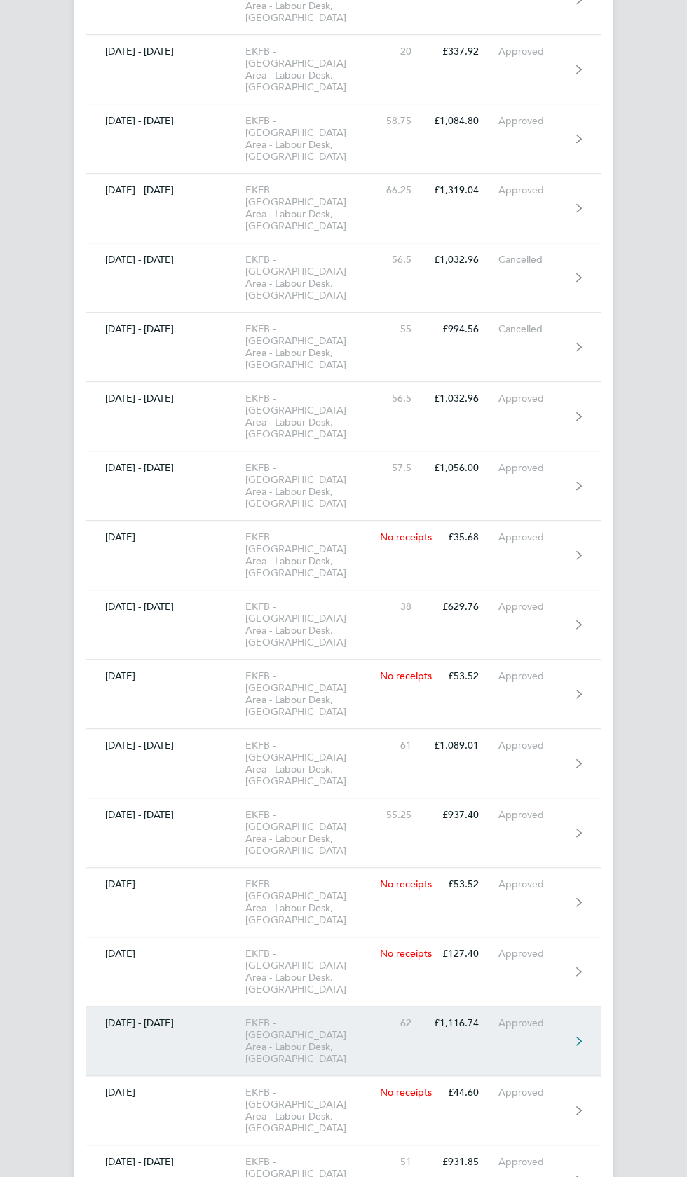
click at [550, 1017] on div "Approved" at bounding box center [534, 1023] width 72 height 12
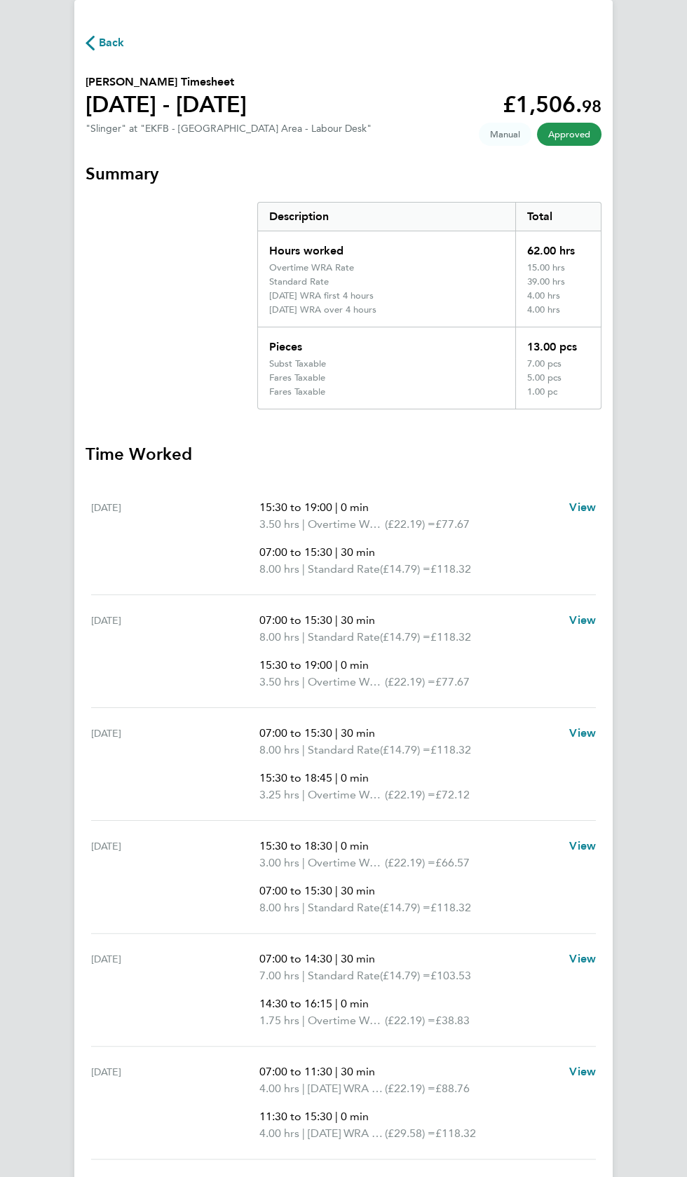
scroll to position [44, 0]
click at [111, 40] on span "Back" at bounding box center [112, 43] width 26 height 17
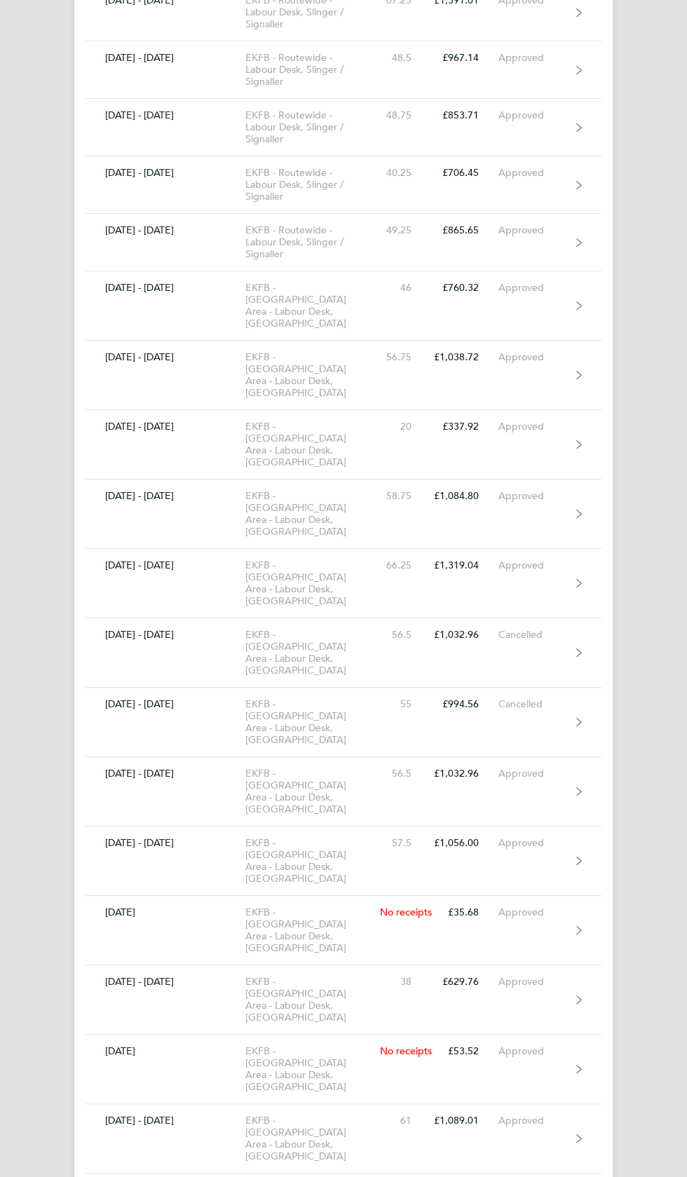
scroll to position [8849, 0]
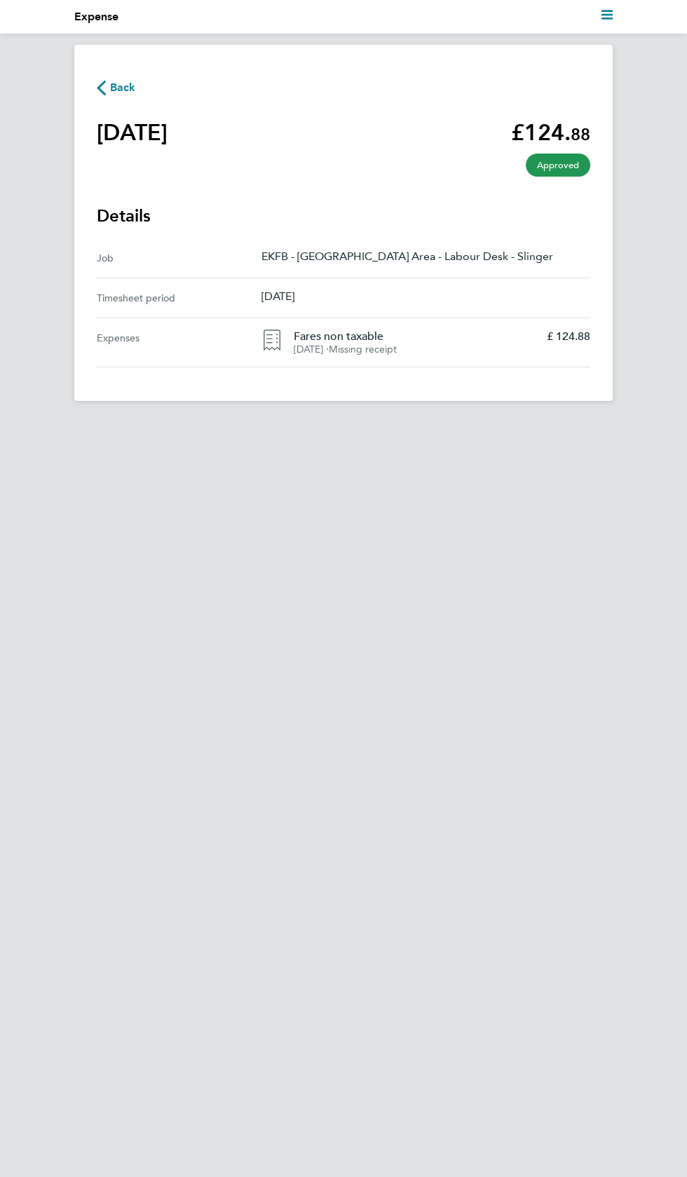
click at [122, 86] on span "Back" at bounding box center [123, 87] width 26 height 17
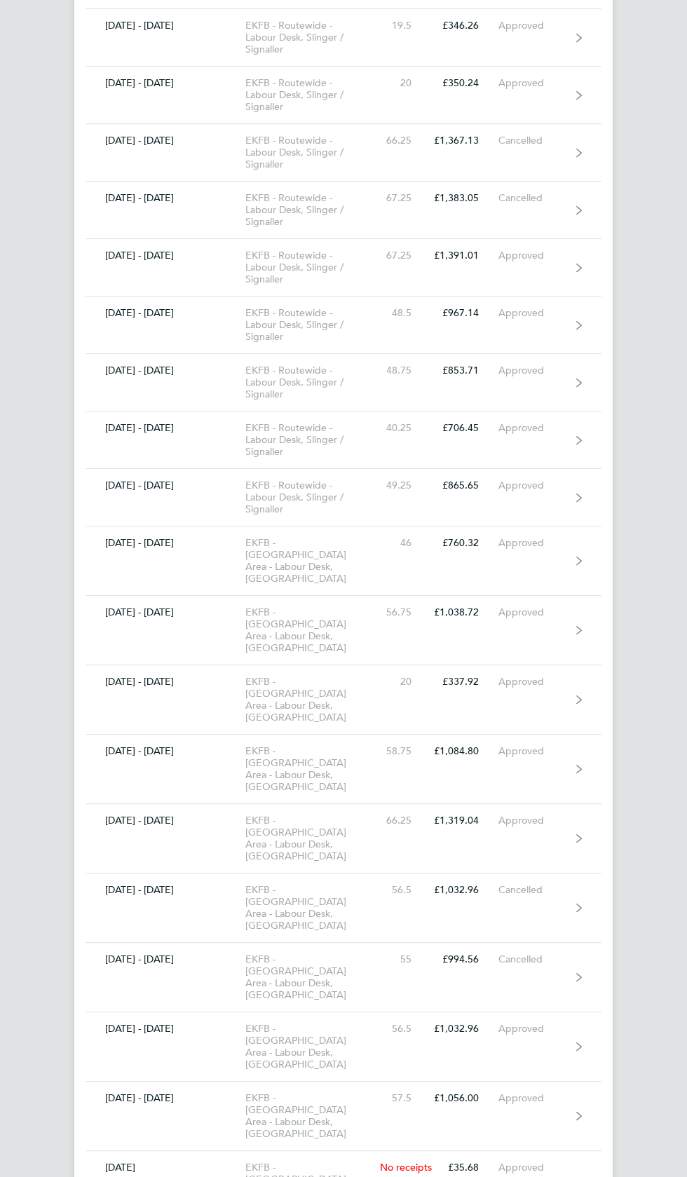
scroll to position [8849, 0]
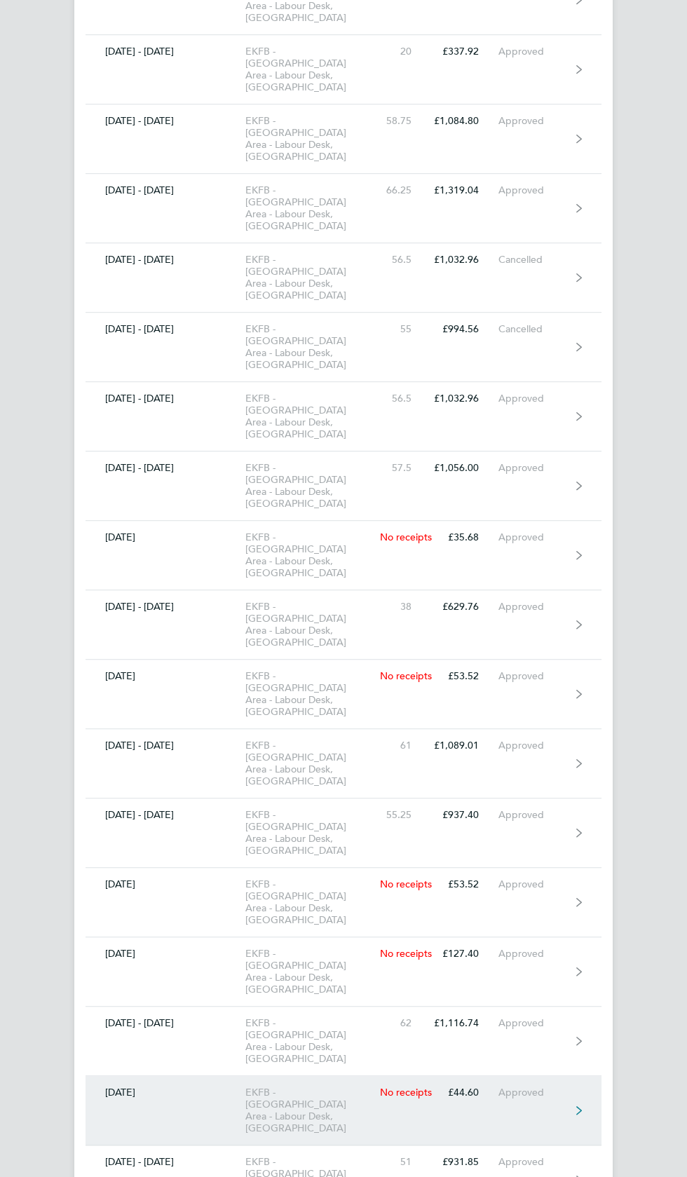
click at [553, 1076] on link "08 May 2022 EKFB - North Chilterns Area - Labour Desk, Slinger No receipts £44.…" at bounding box center [344, 1110] width 516 height 69
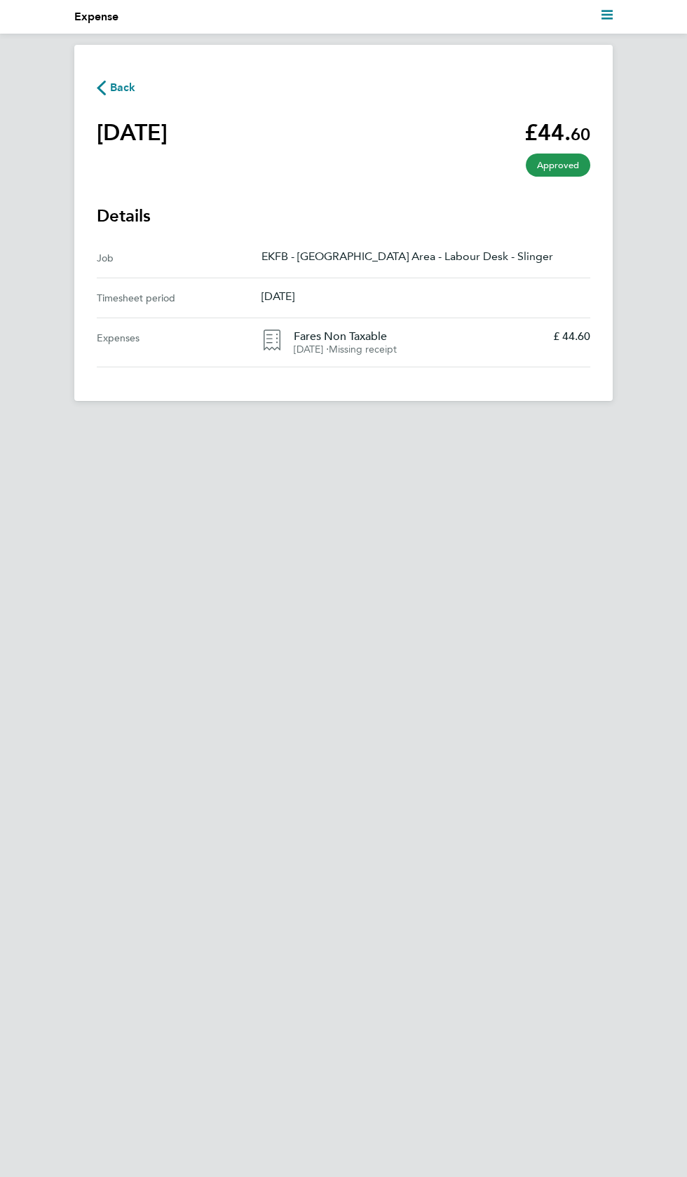
click at [128, 81] on span "Back" at bounding box center [123, 87] width 26 height 17
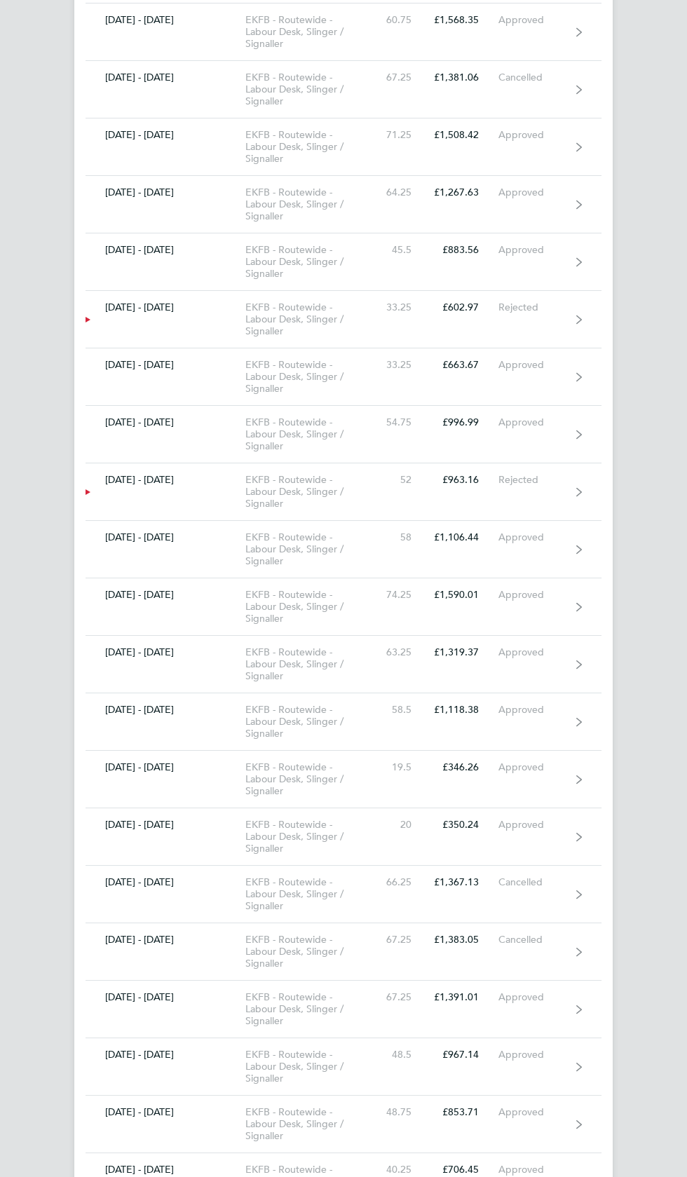
scroll to position [8849, 0]
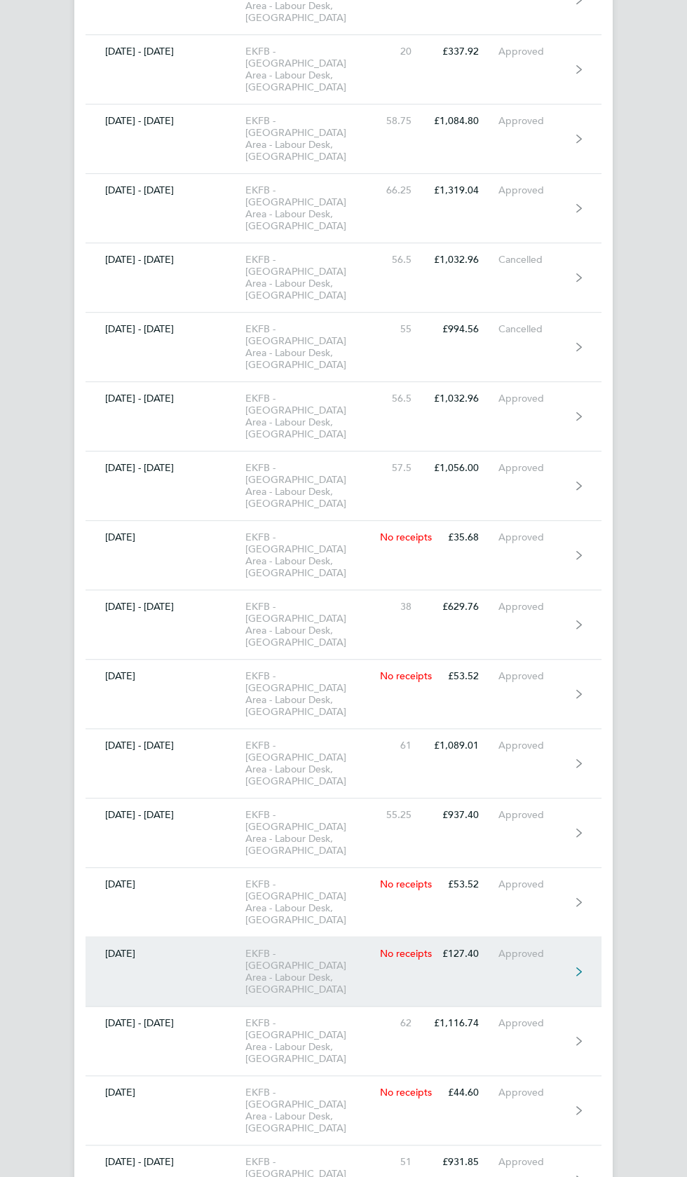
click at [533, 948] on div "Approved" at bounding box center [534, 954] width 72 height 12
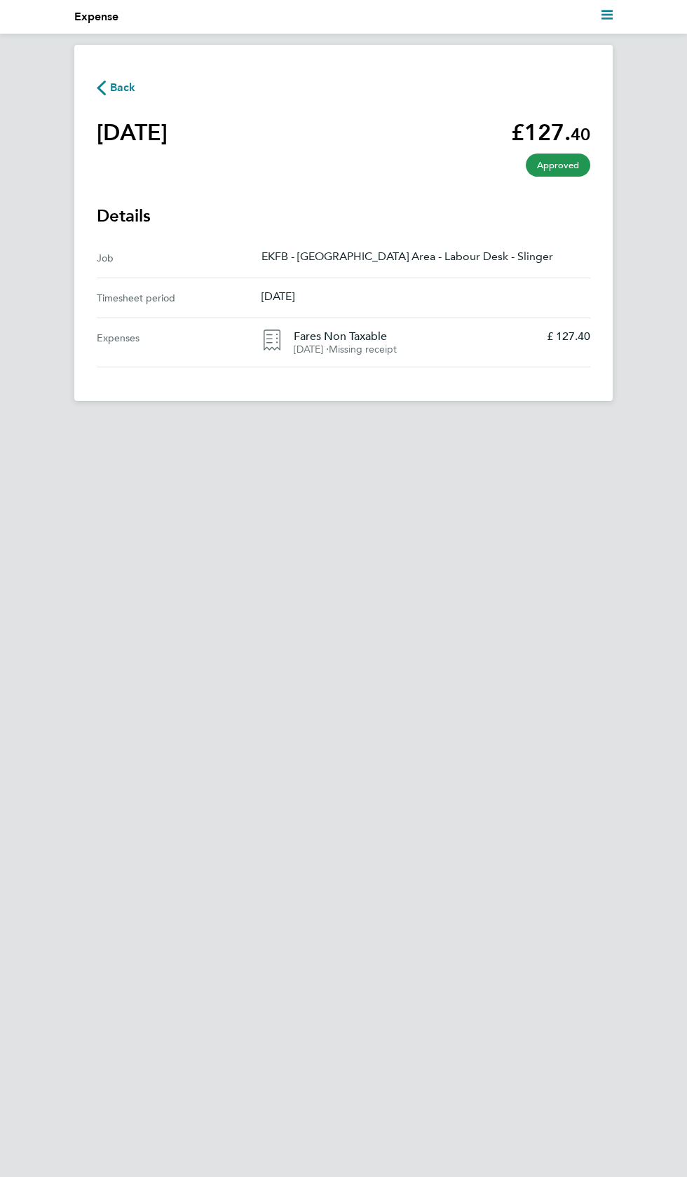
click at [130, 84] on span "Back" at bounding box center [123, 87] width 26 height 17
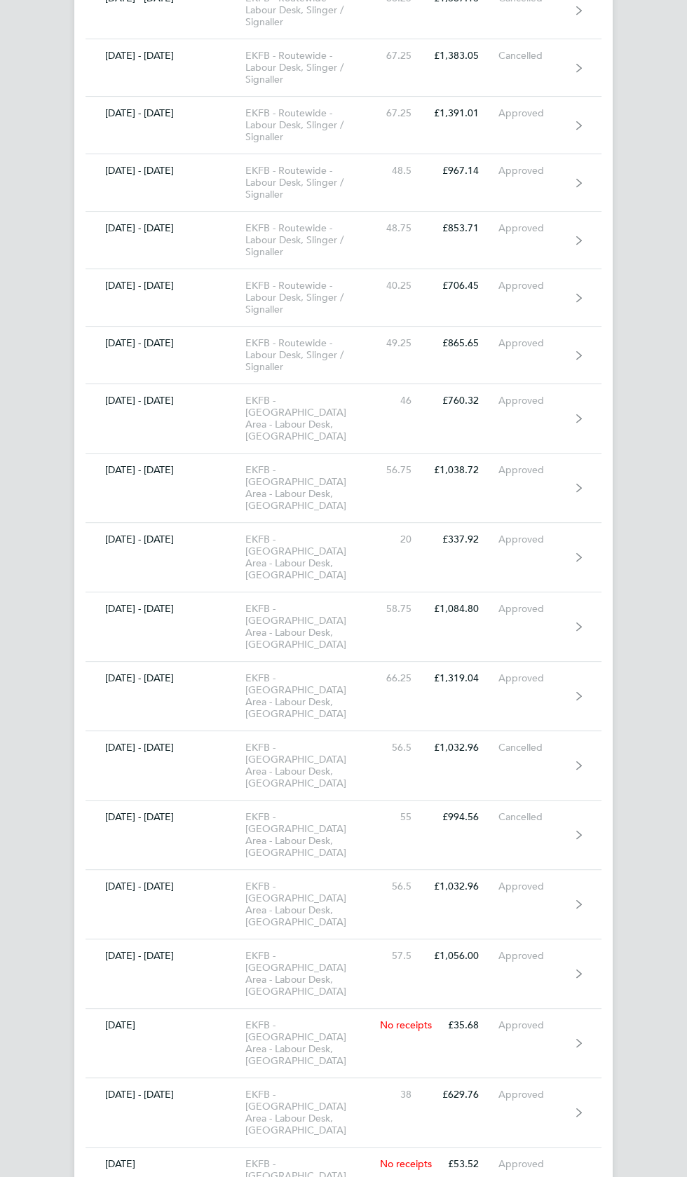
scroll to position [8849, 0]
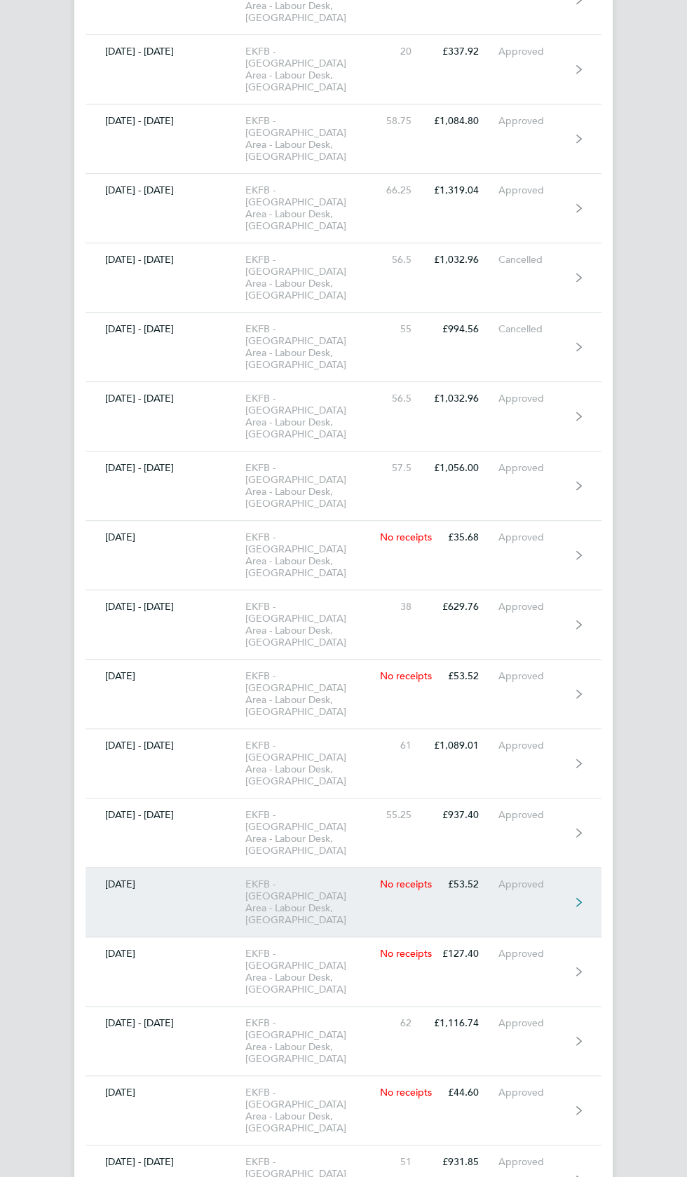
click at [551, 868] on link "15 May 2022 EKFB - North Chilterns Area - Labour Desk, Slinger No receipts £53.…" at bounding box center [344, 902] width 516 height 69
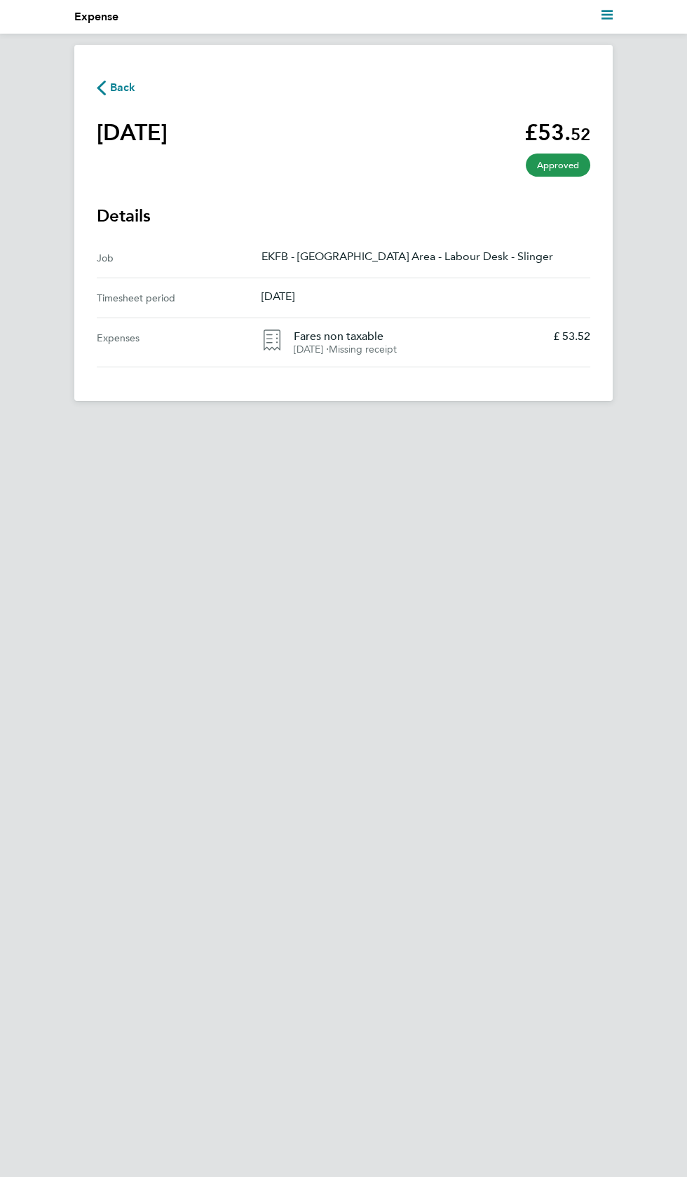
click at [126, 94] on span "Back" at bounding box center [123, 87] width 26 height 17
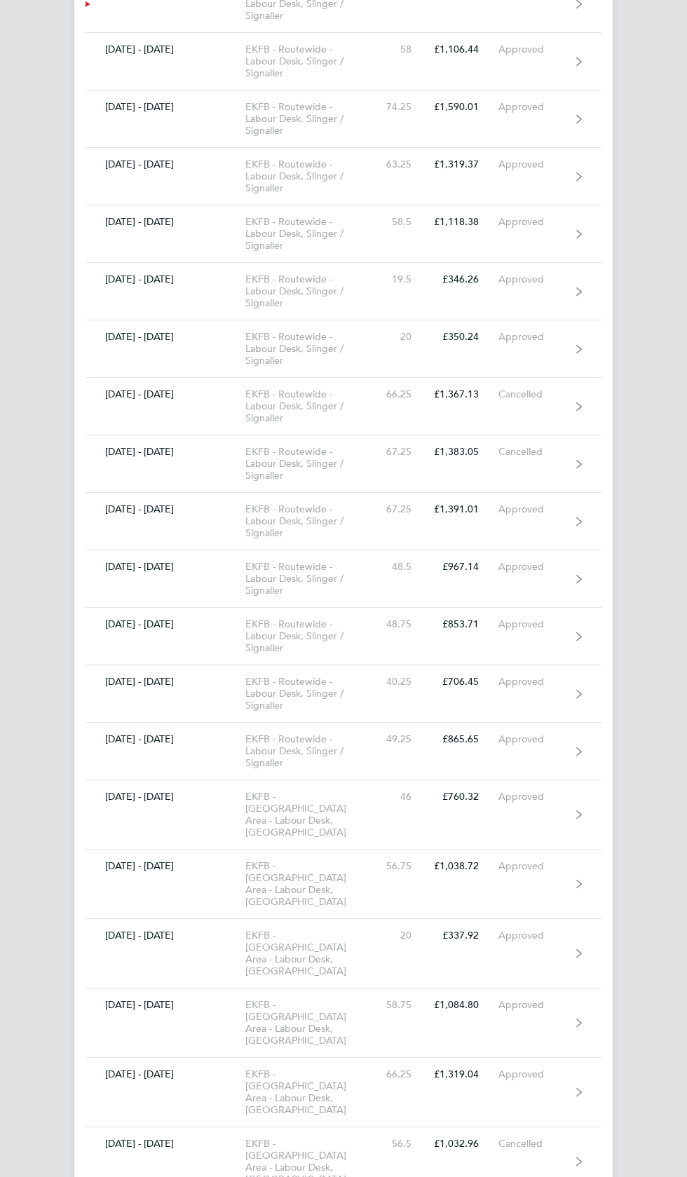
scroll to position [8849, 0]
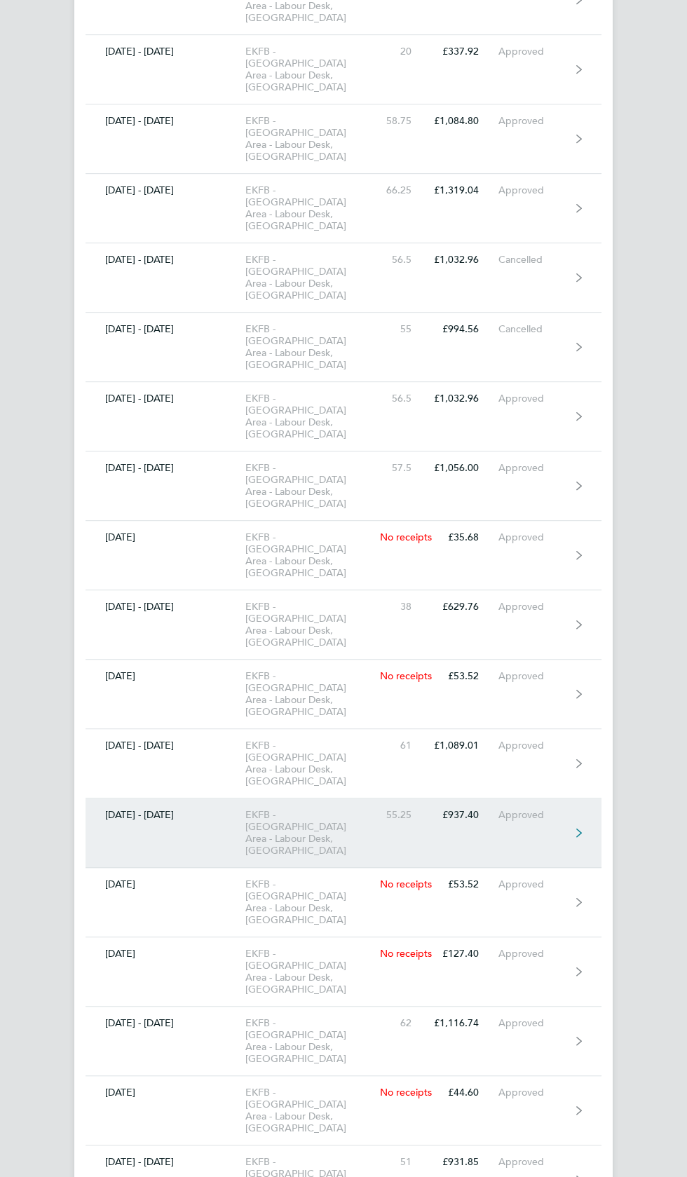
click at [531, 798] on link "16 - 22 May 2022 EKFB - North Chilterns Area - Labour Desk, Slinger 55.25 £937.…" at bounding box center [344, 832] width 516 height 69
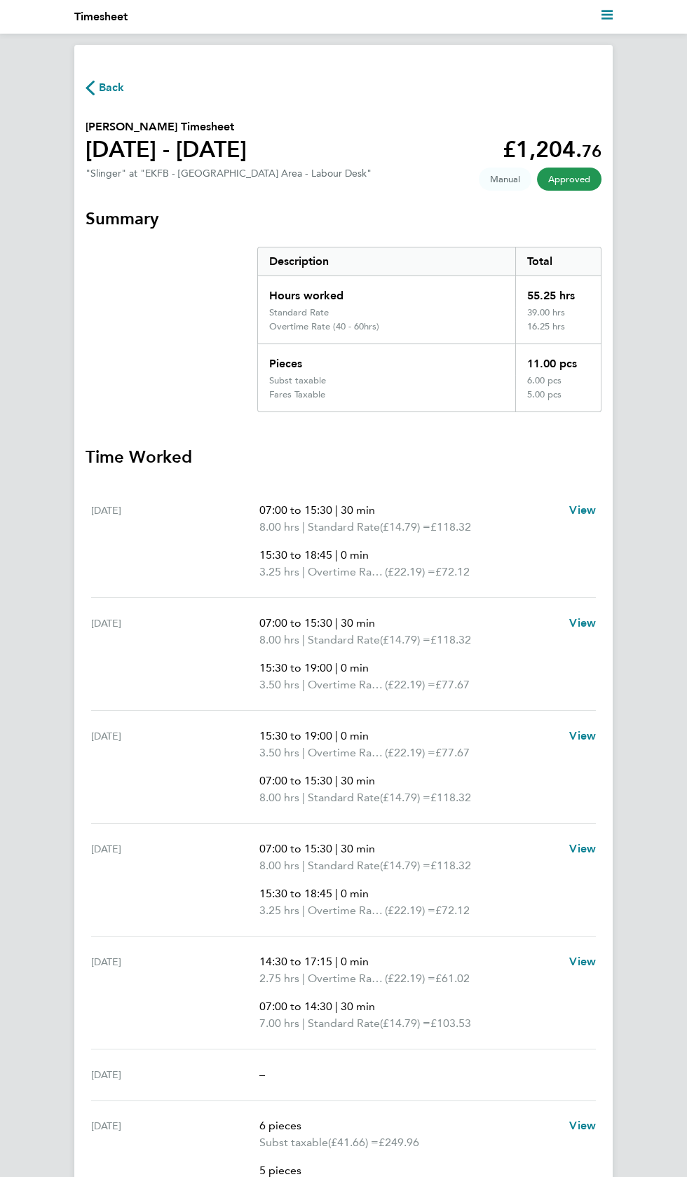
click at [107, 81] on span "Back" at bounding box center [112, 87] width 26 height 17
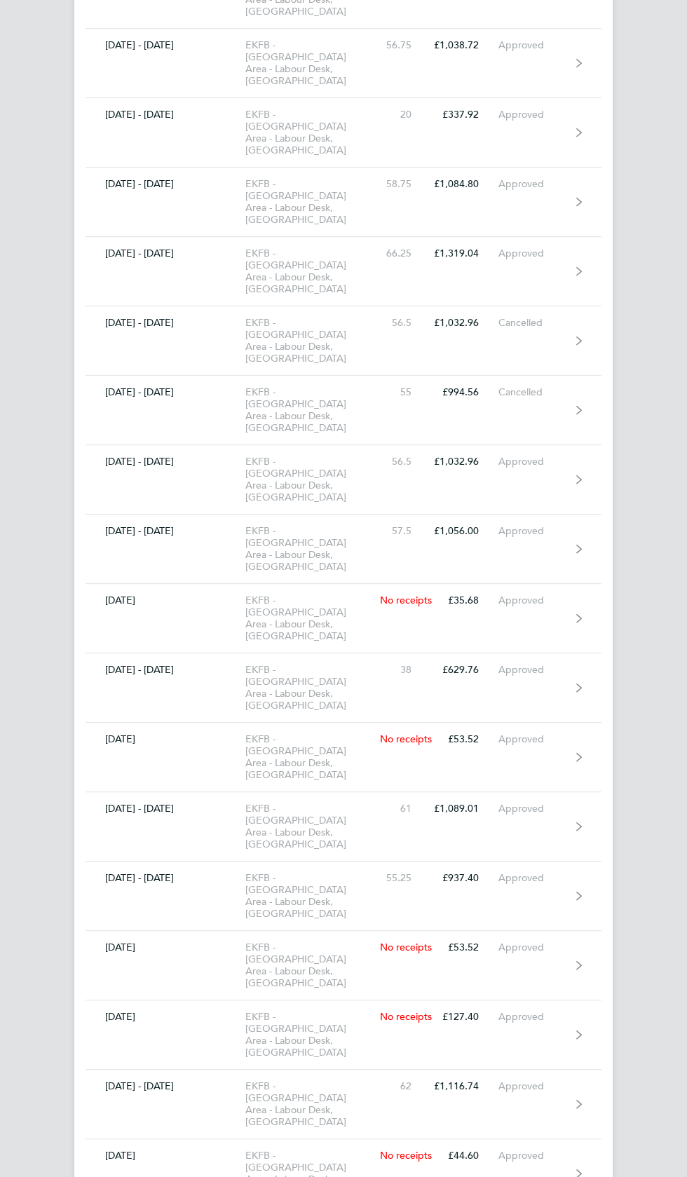
scroll to position [8849, 0]
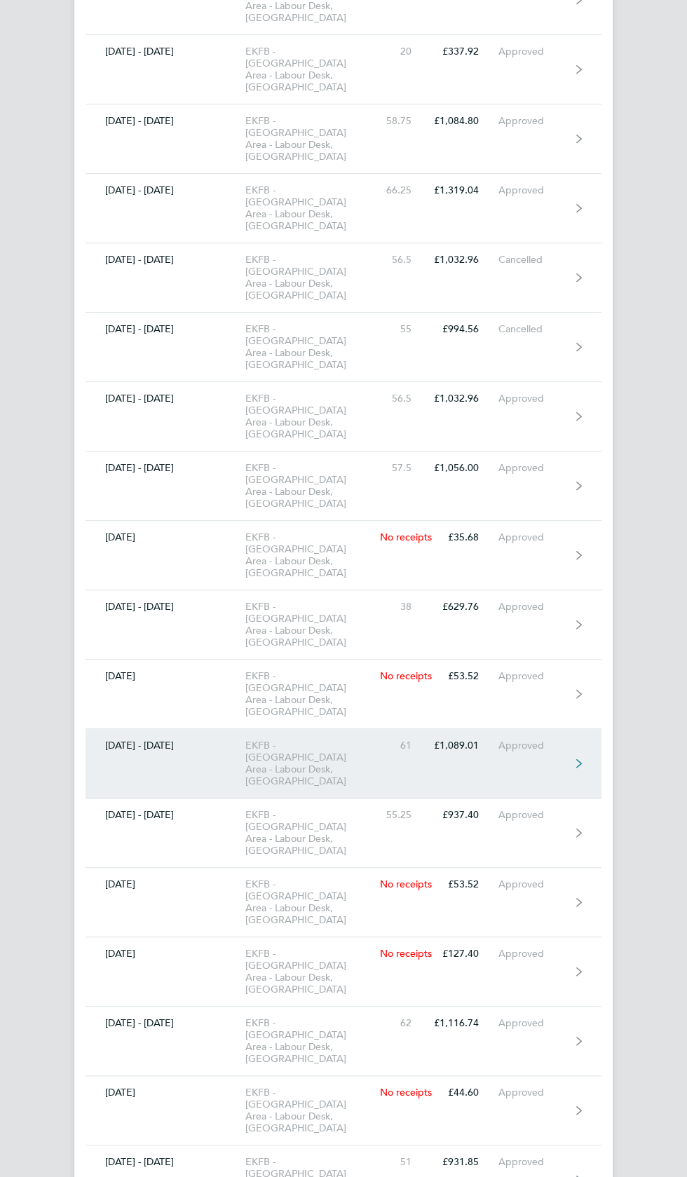
click at [545, 739] on div "Approved" at bounding box center [534, 745] width 72 height 12
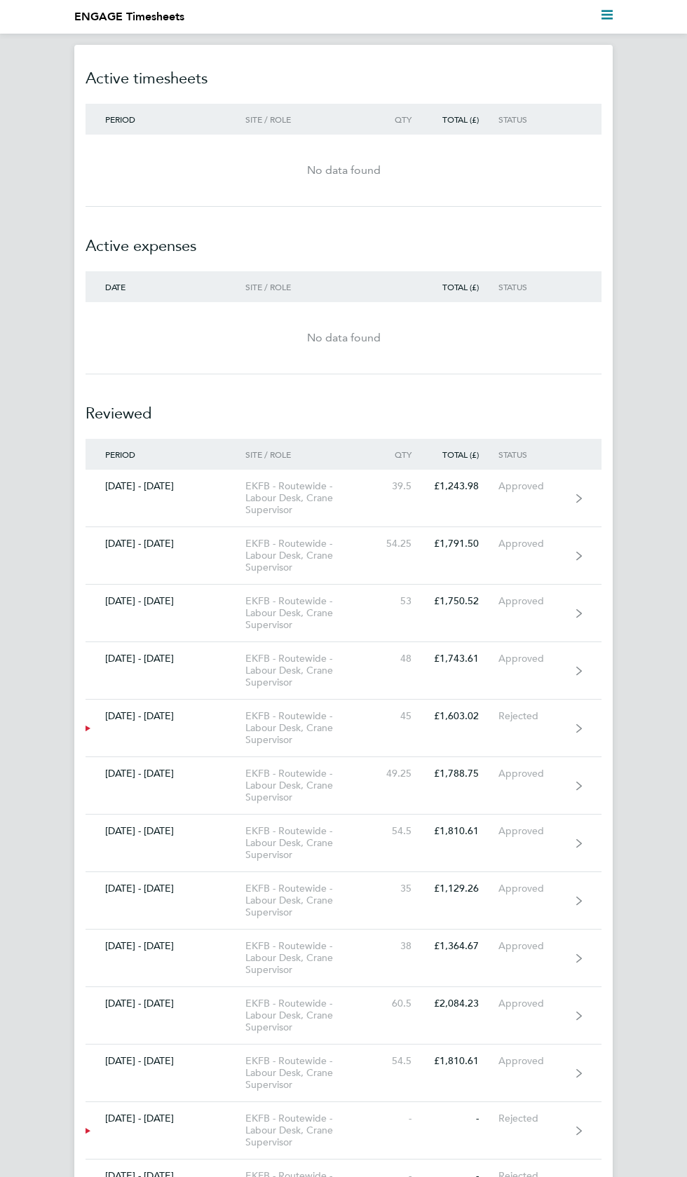
click at [606, 14] on polygon "Main navigation" at bounding box center [606, 15] width 11 height 2
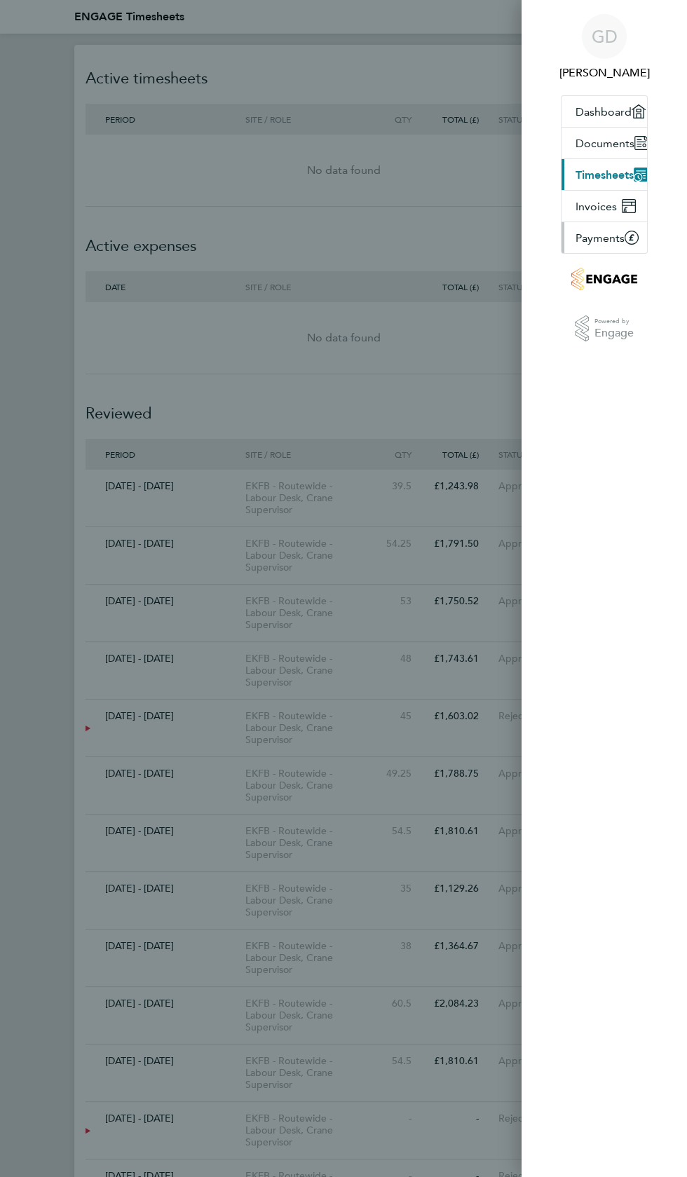
click at [630, 236] on icon at bounding box center [632, 237] width 6 height 6
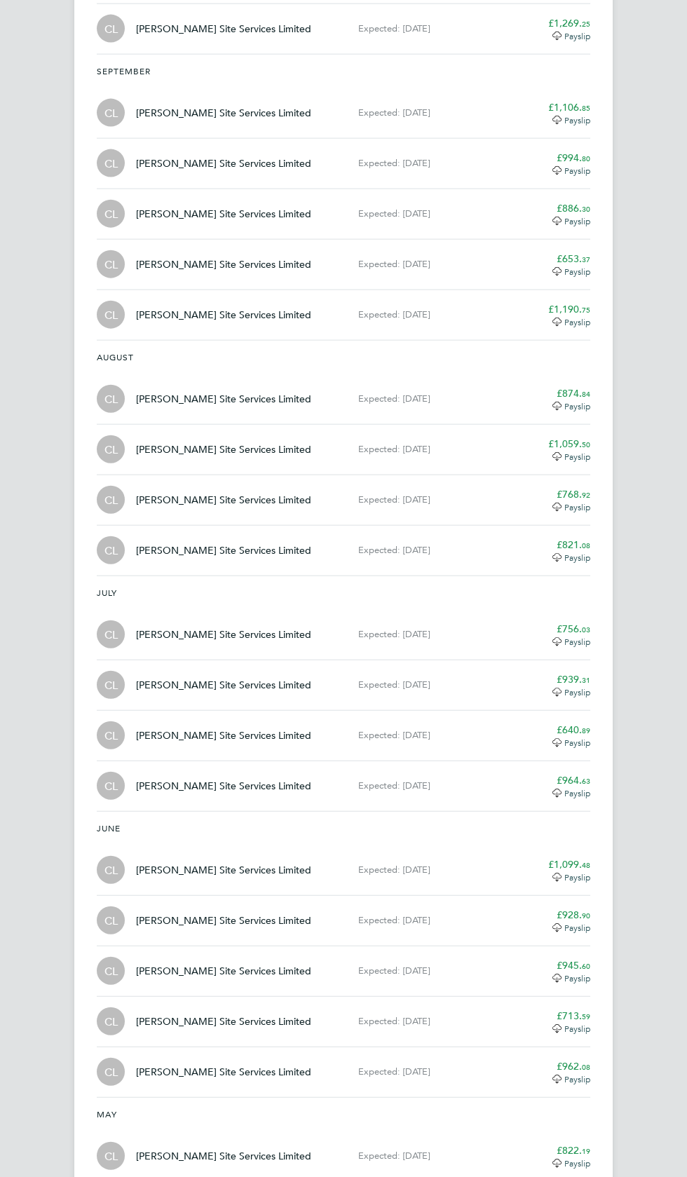
scroll to position [4798, 0]
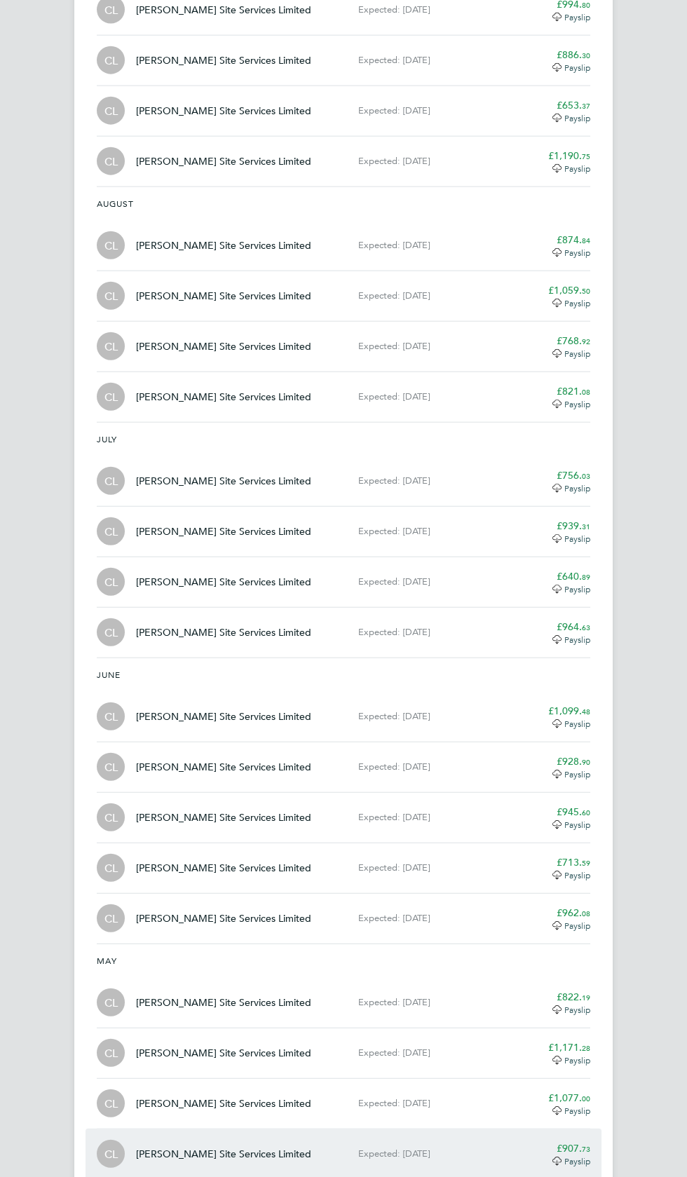
click at [585, 1143] on span "73" at bounding box center [586, 1148] width 8 height 11
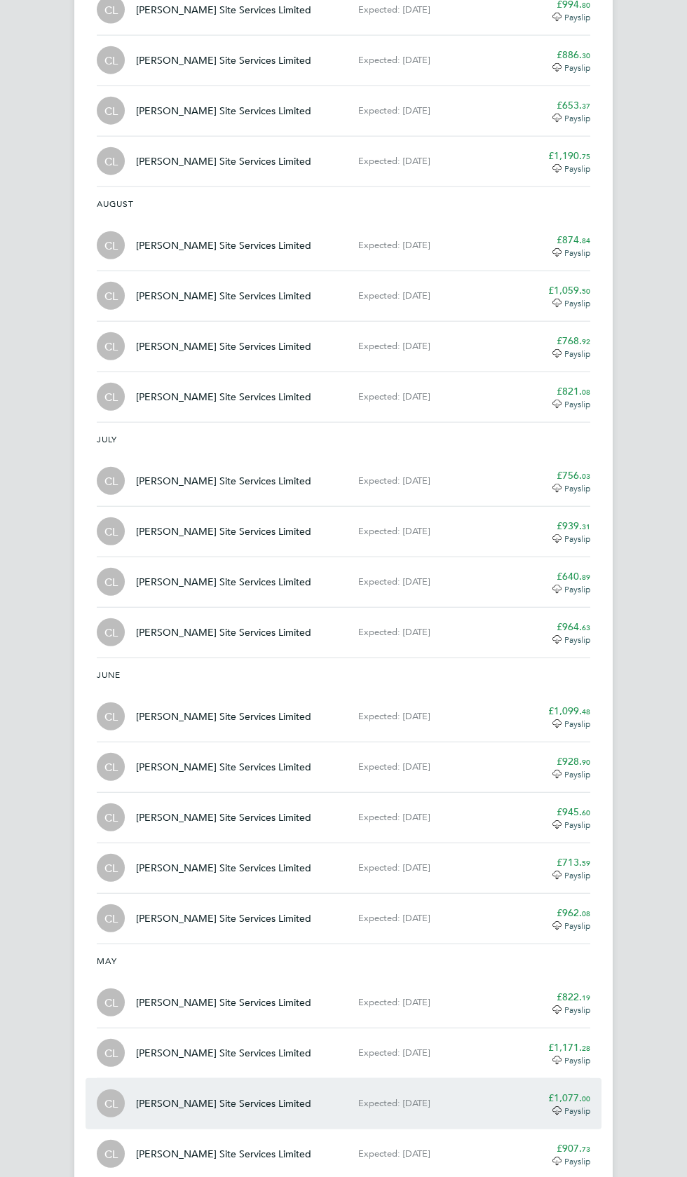
click at [573, 1091] on div "£1,077. 00" at bounding box center [553, 1098] width 73 height 14
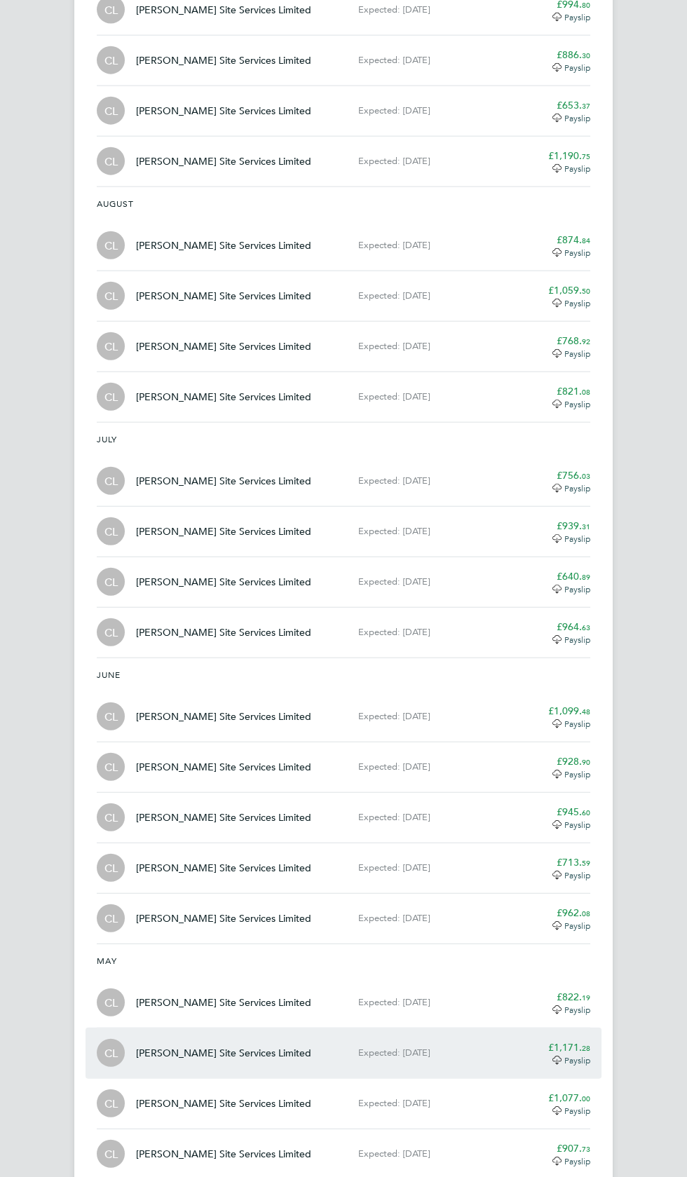
click at [580, 1054] on span "Payslip" at bounding box center [577, 1059] width 26 height 11
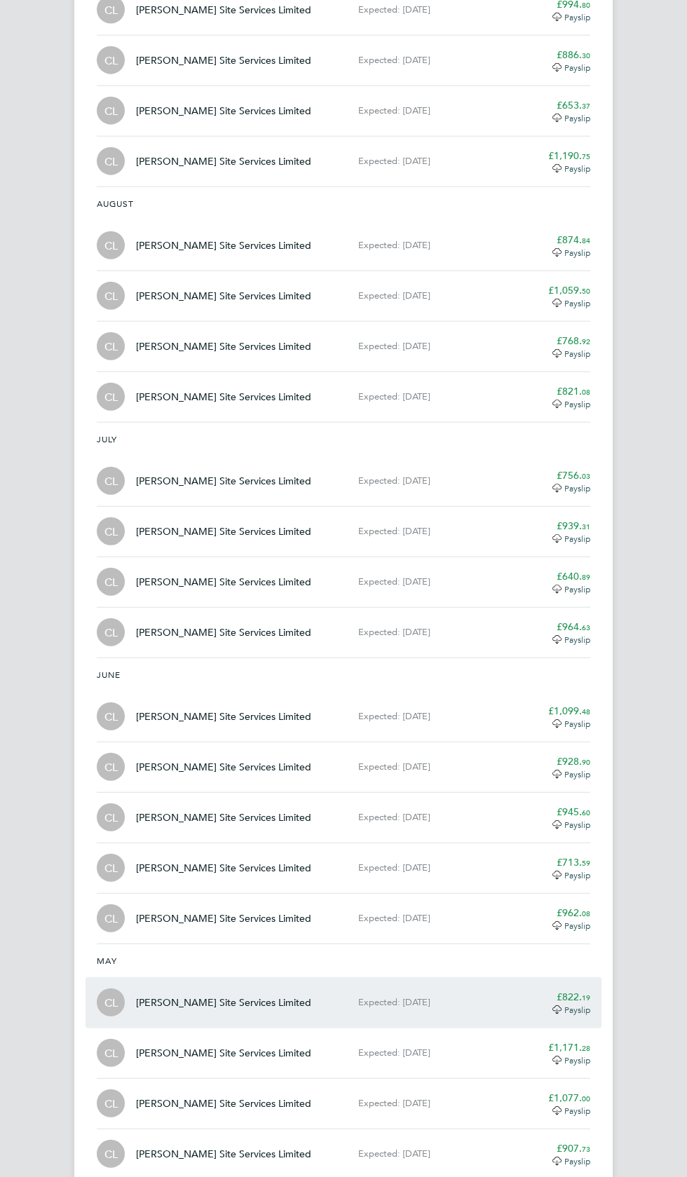
click at [584, 992] on span "19" at bounding box center [586, 997] width 8 height 11
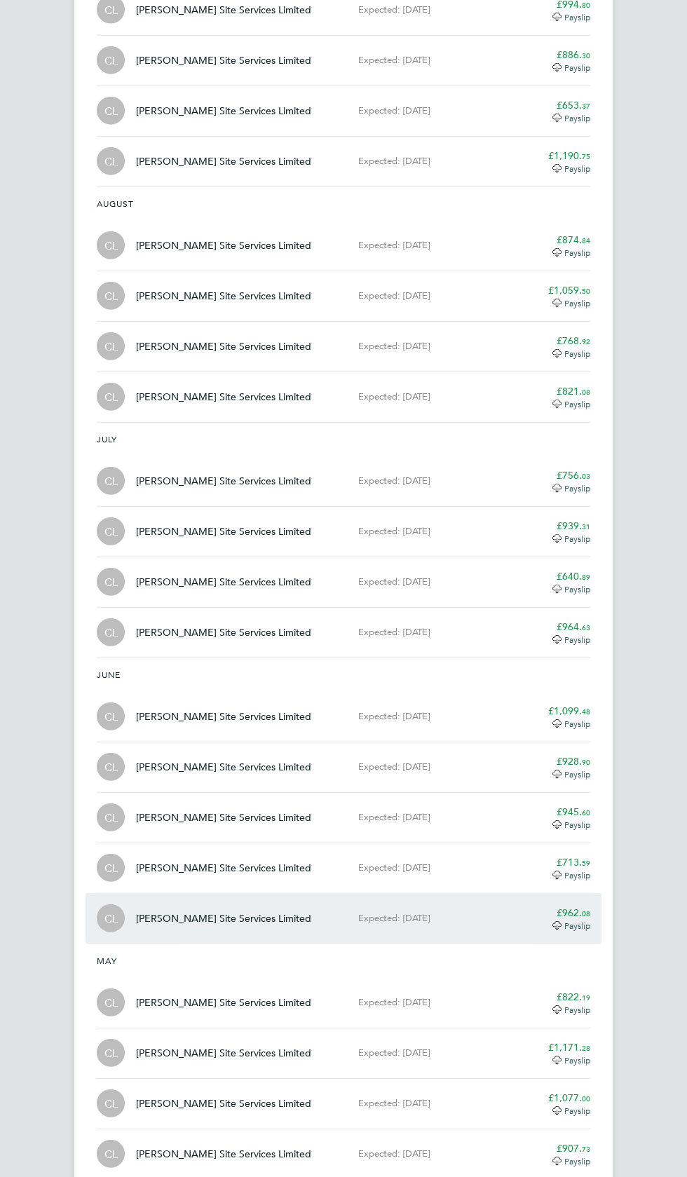
click at [586, 908] on span "08" at bounding box center [586, 913] width 8 height 11
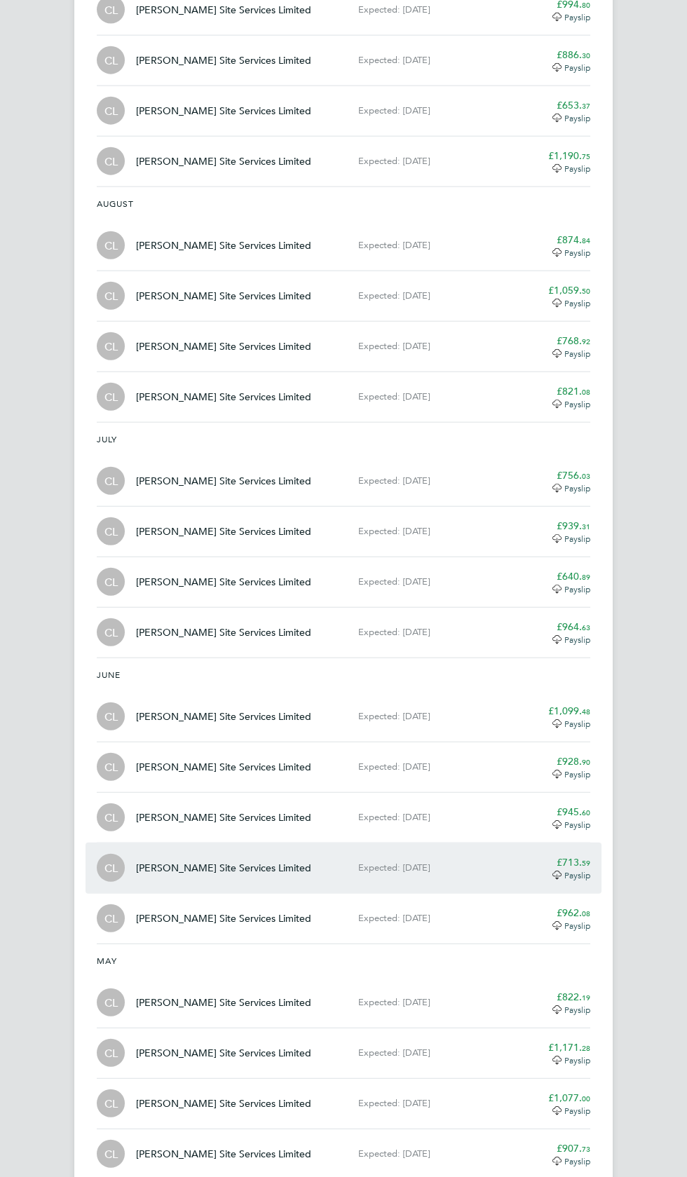
click at [585, 857] on span "59" at bounding box center [586, 862] width 8 height 11
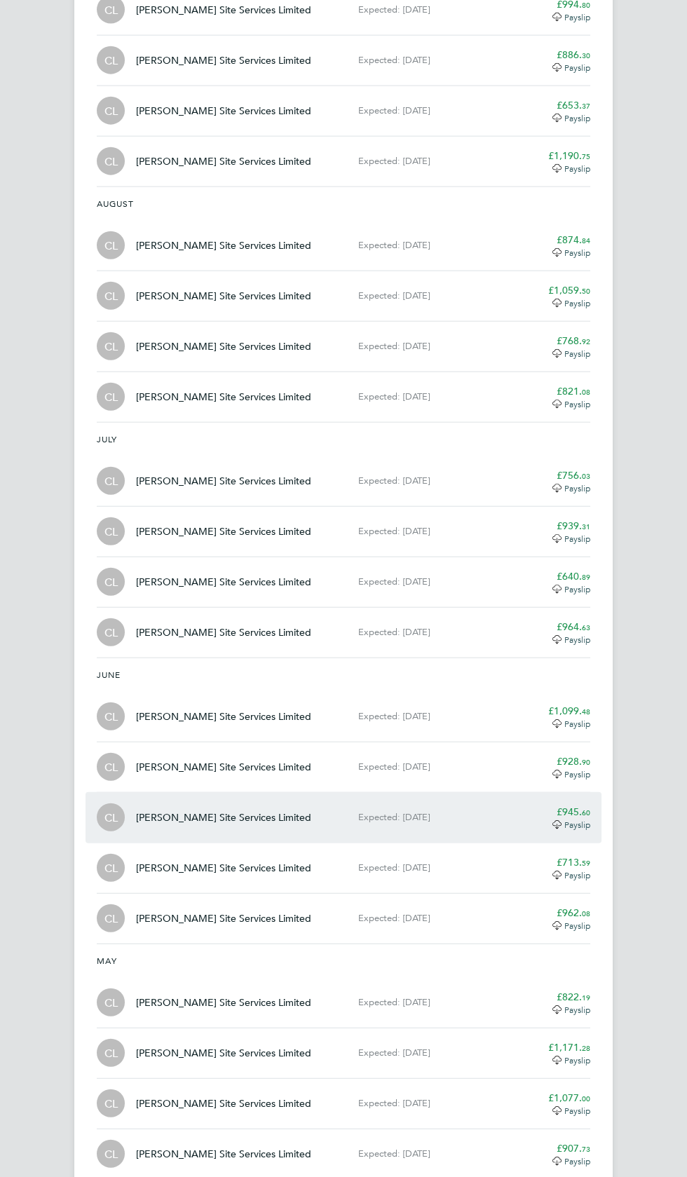
click at [586, 807] on span "60" at bounding box center [586, 812] width 8 height 11
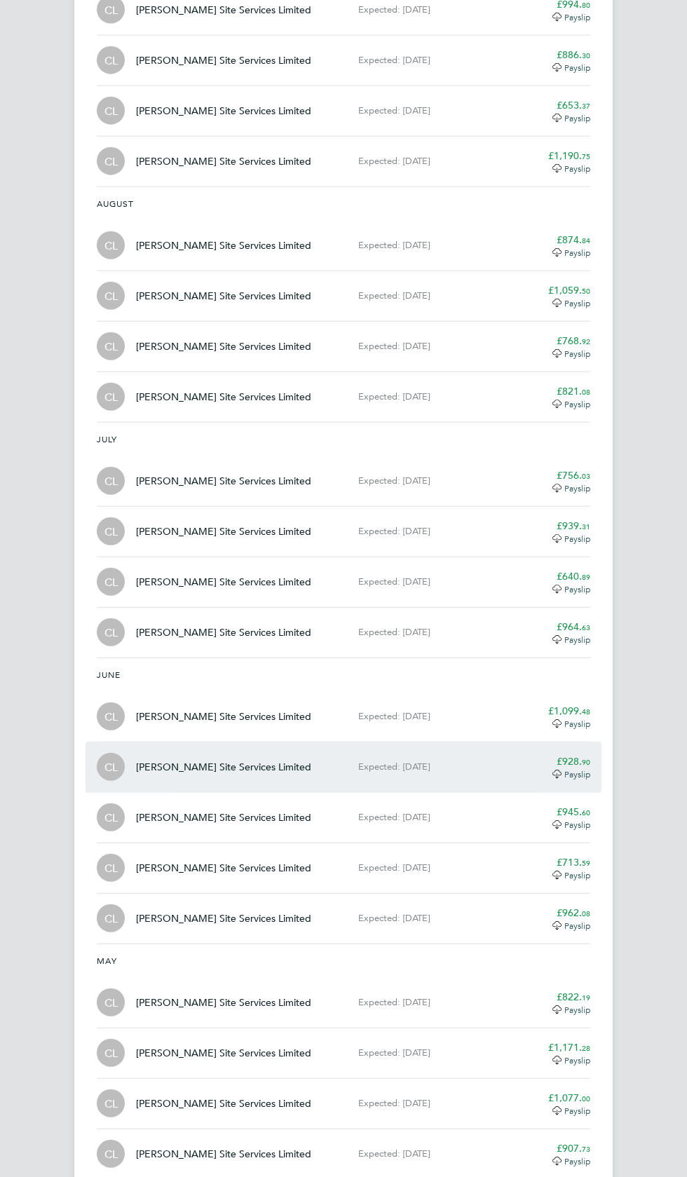
click at [583, 756] on span "90" at bounding box center [586, 761] width 8 height 11
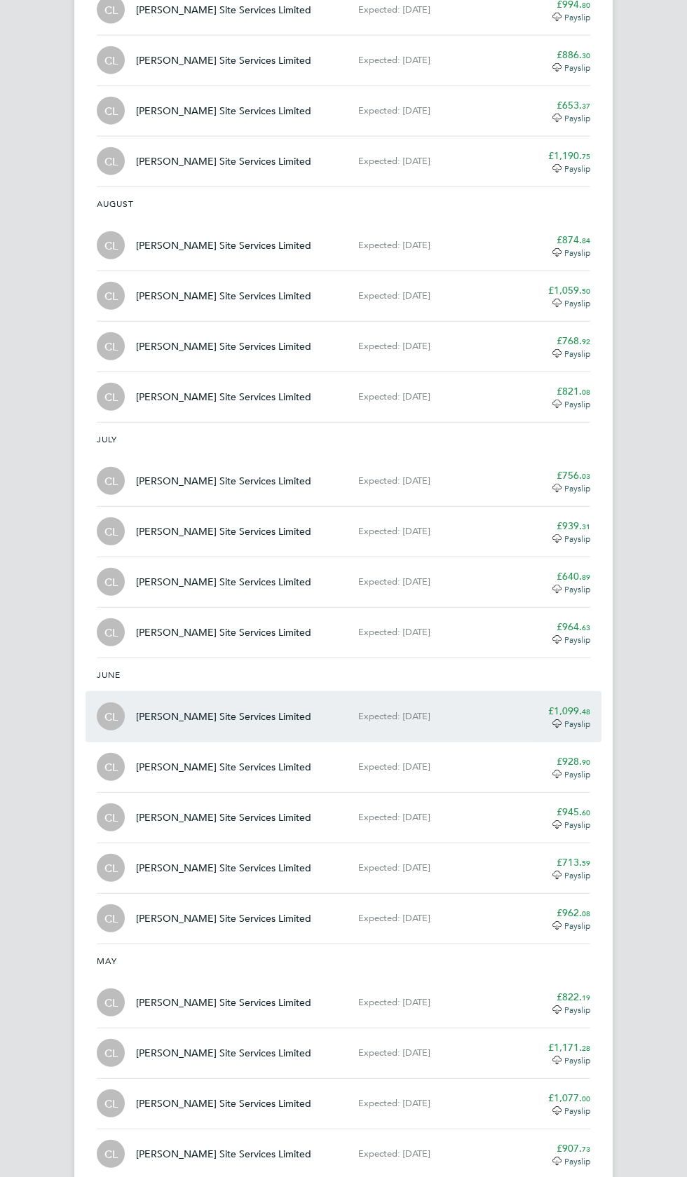
click at [584, 706] on span "48" at bounding box center [586, 711] width 8 height 11
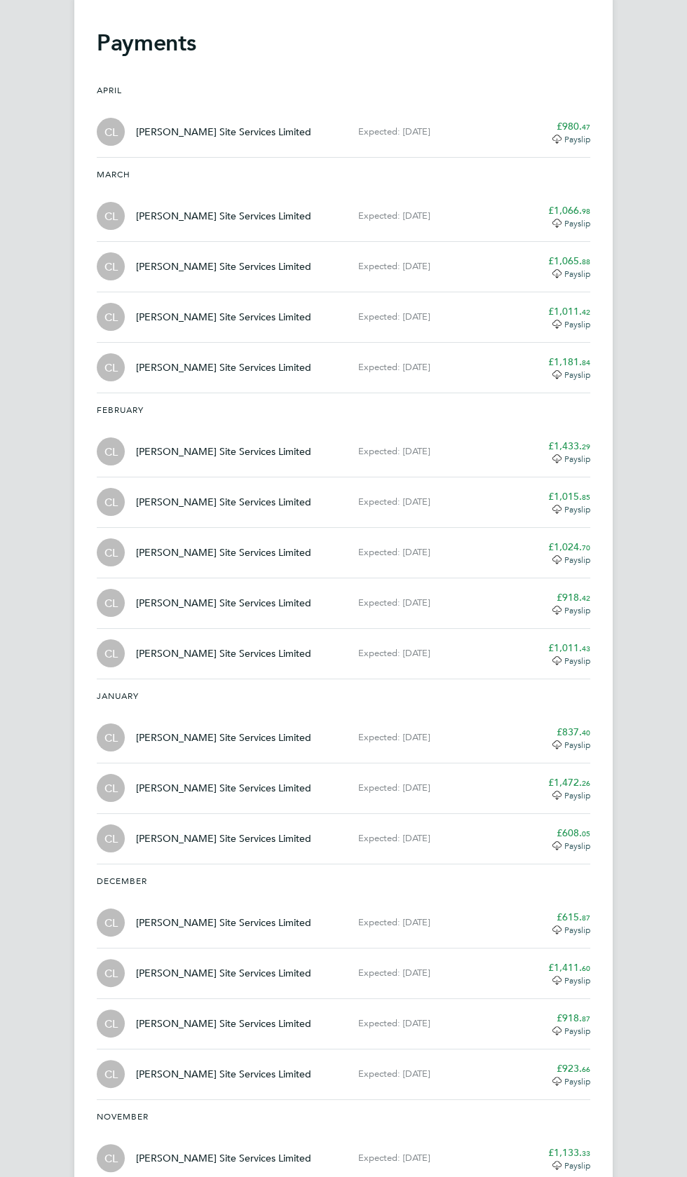
scroll to position [0, 0]
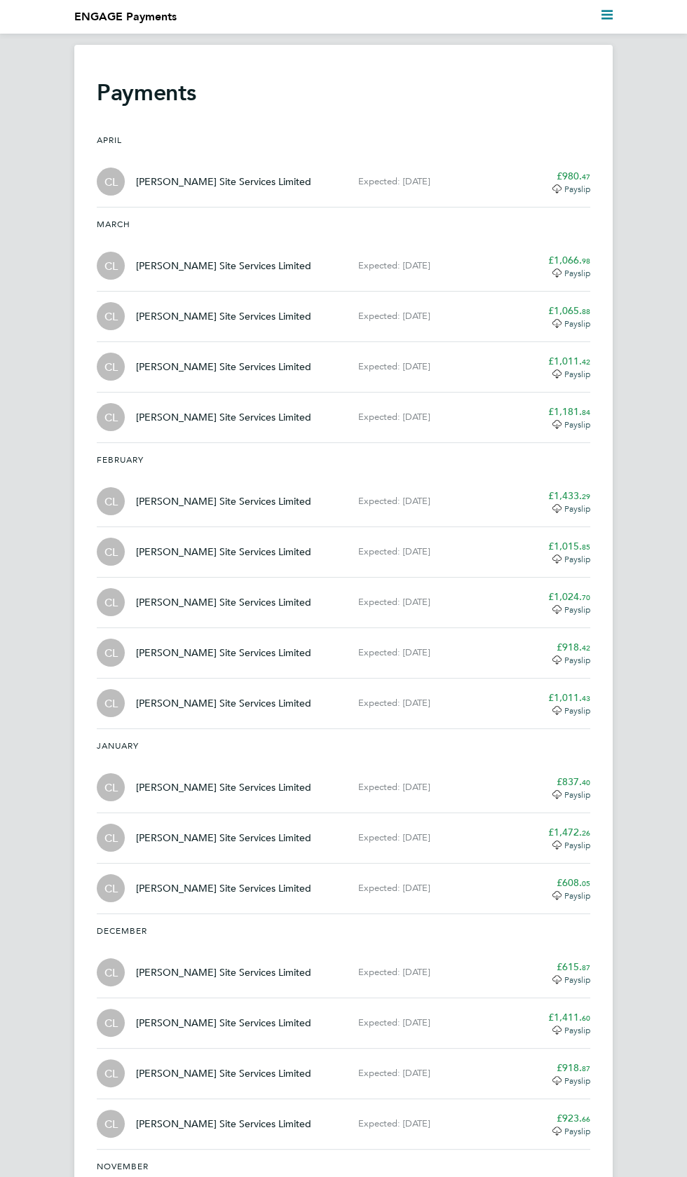
click at [606, 18] on polygon "Main navigation" at bounding box center [606, 19] width 11 height 2
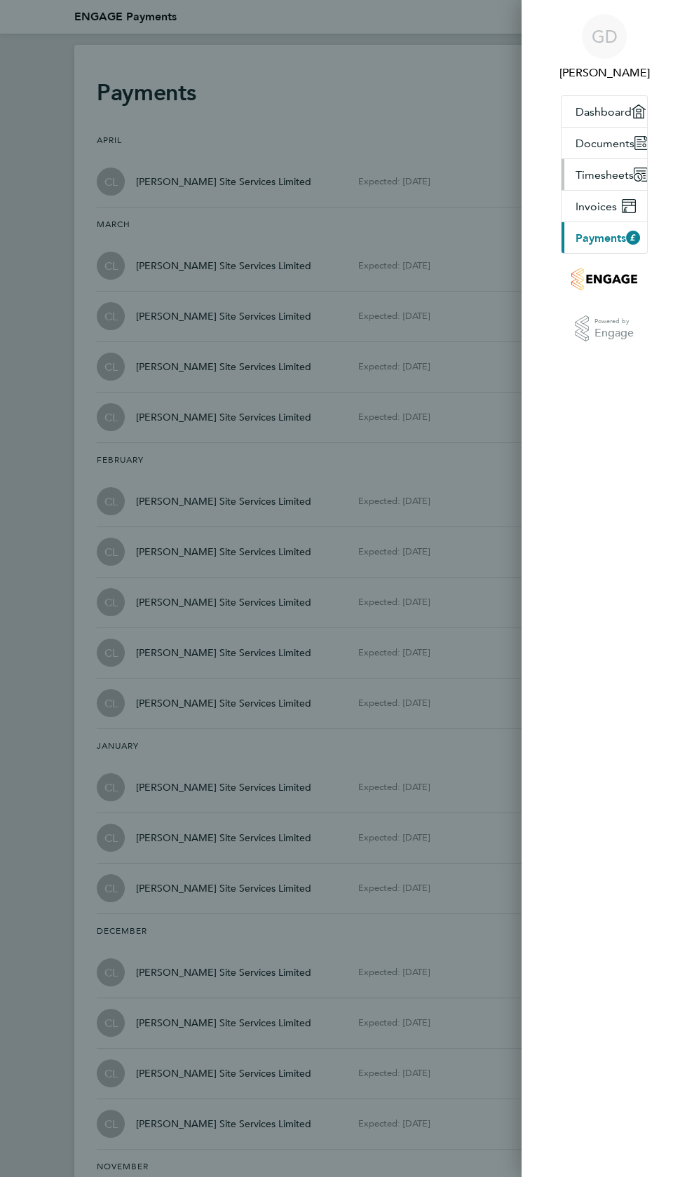
click at [614, 168] on span "Timesheets" at bounding box center [604, 174] width 58 height 13
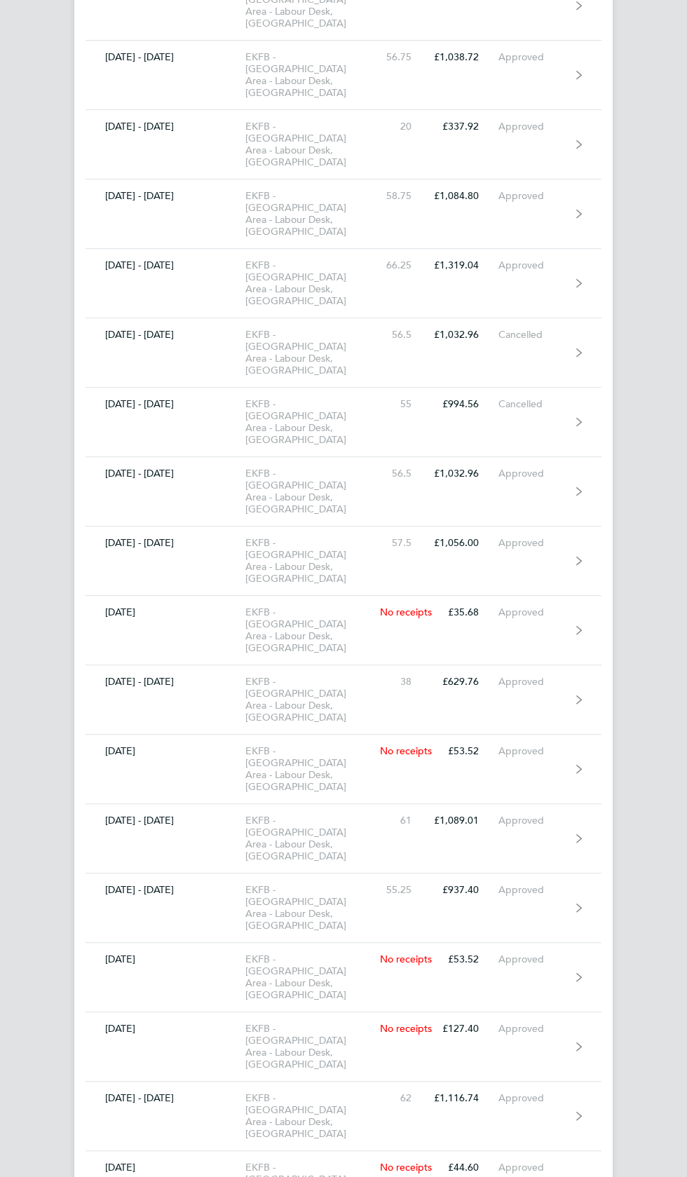
scroll to position [8769, 0]
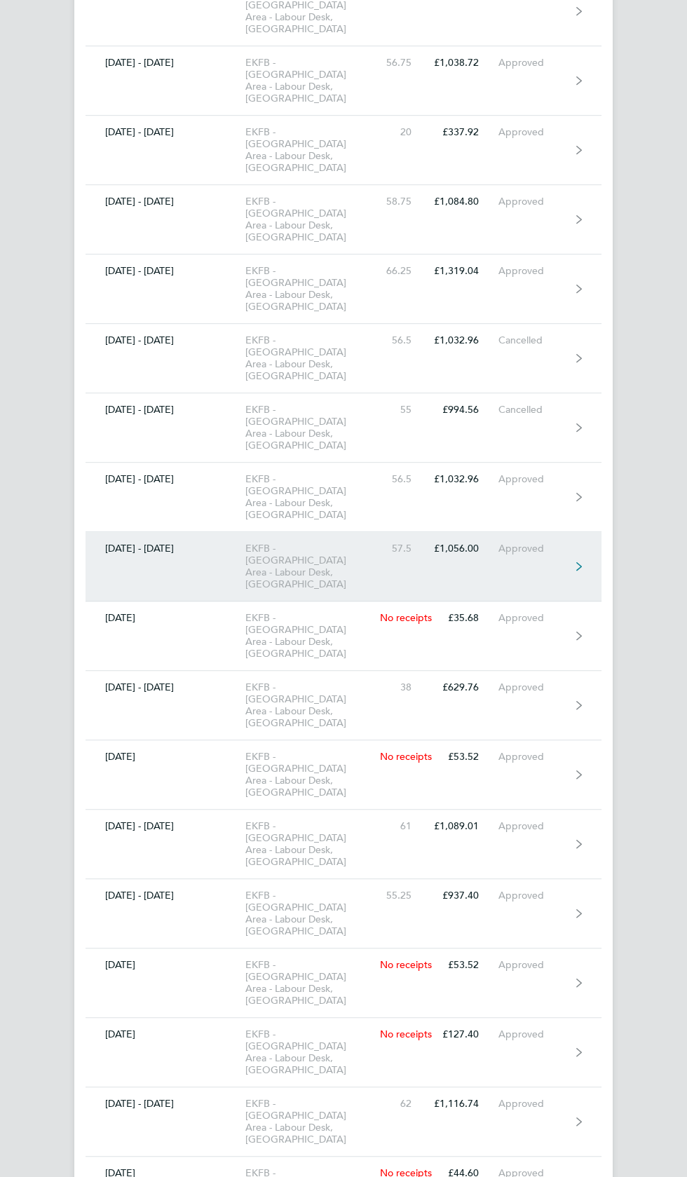
click at [565, 542] on div "Approved" at bounding box center [534, 548] width 72 height 12
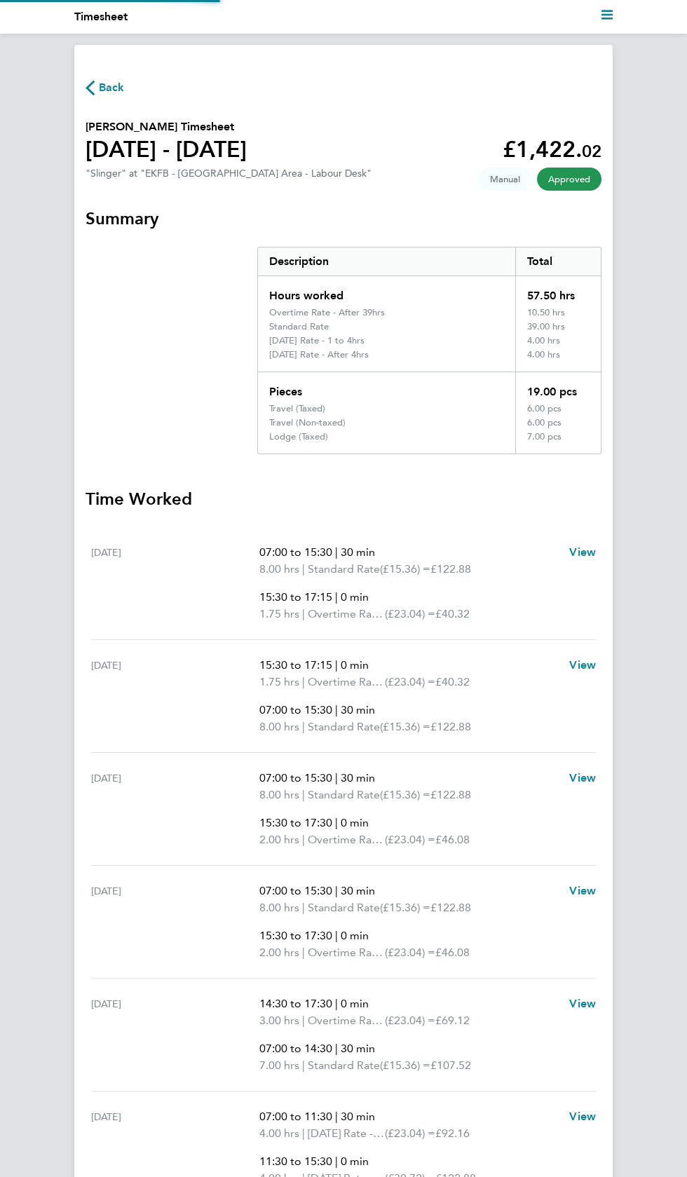
click at [671, 737] on ng-component "Back Gary Dowling's Timesheet 06 - 12 Jun 2022 £1,422. 02 "Slinger" at "EKFB - …" at bounding box center [343, 720] width 687 height 1351
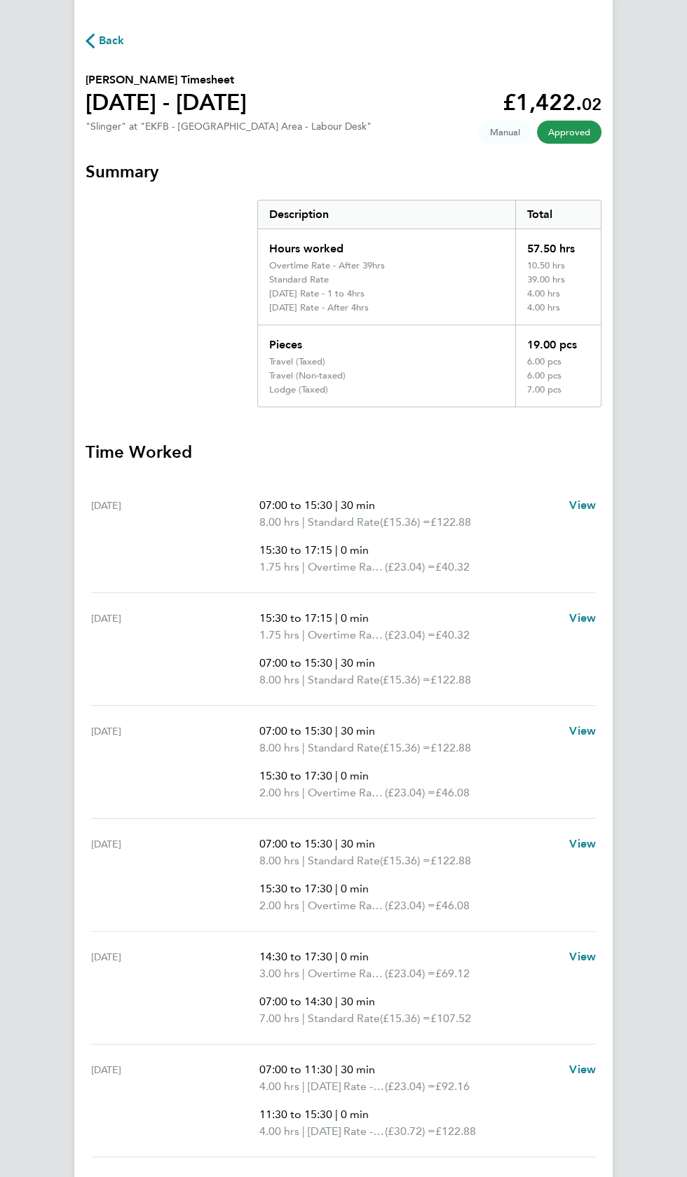
scroll to position [67, 0]
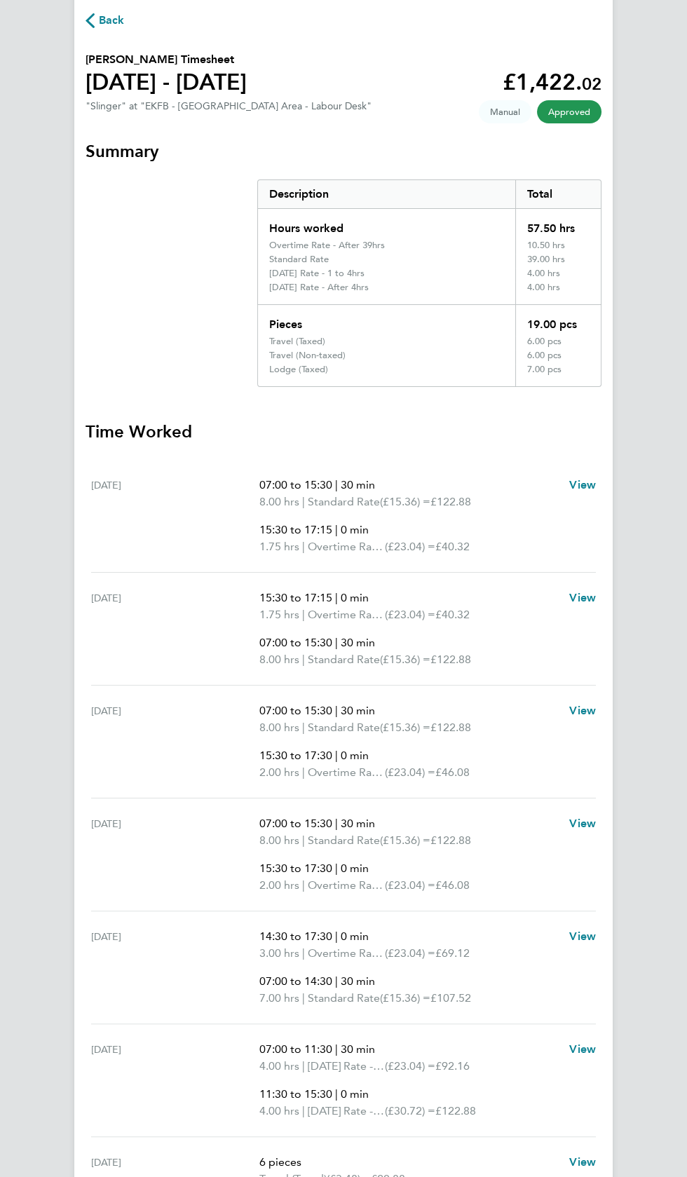
click at [113, 20] on span "Back" at bounding box center [112, 20] width 26 height 17
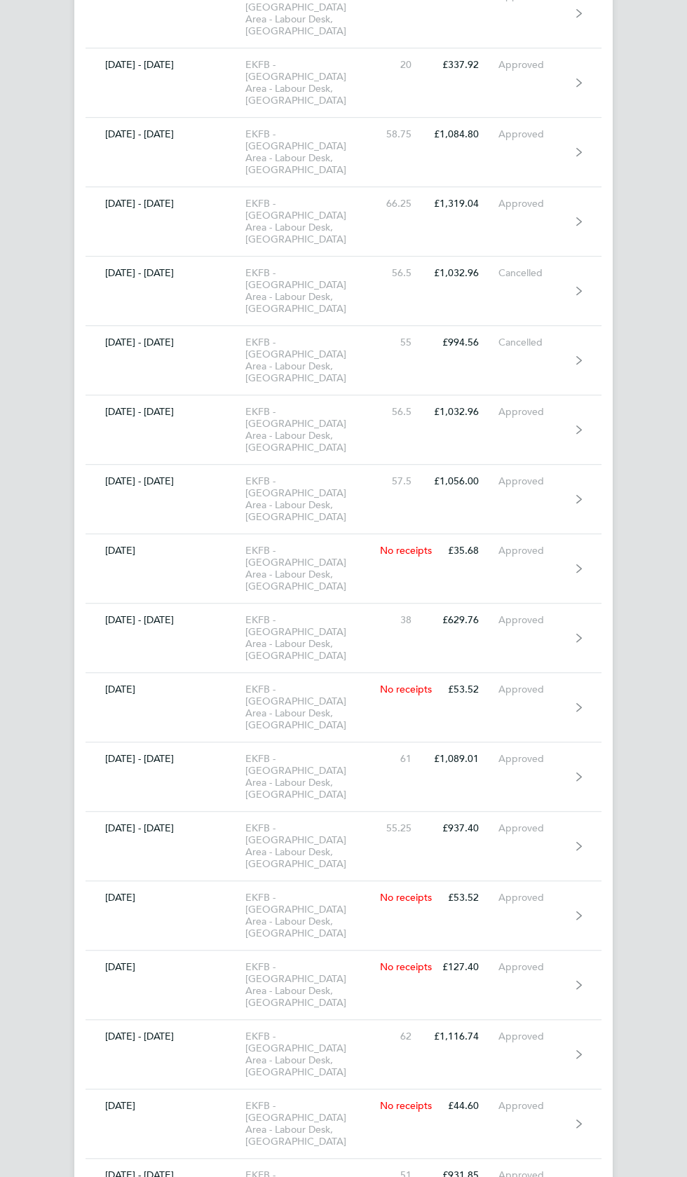
scroll to position [8849, 0]
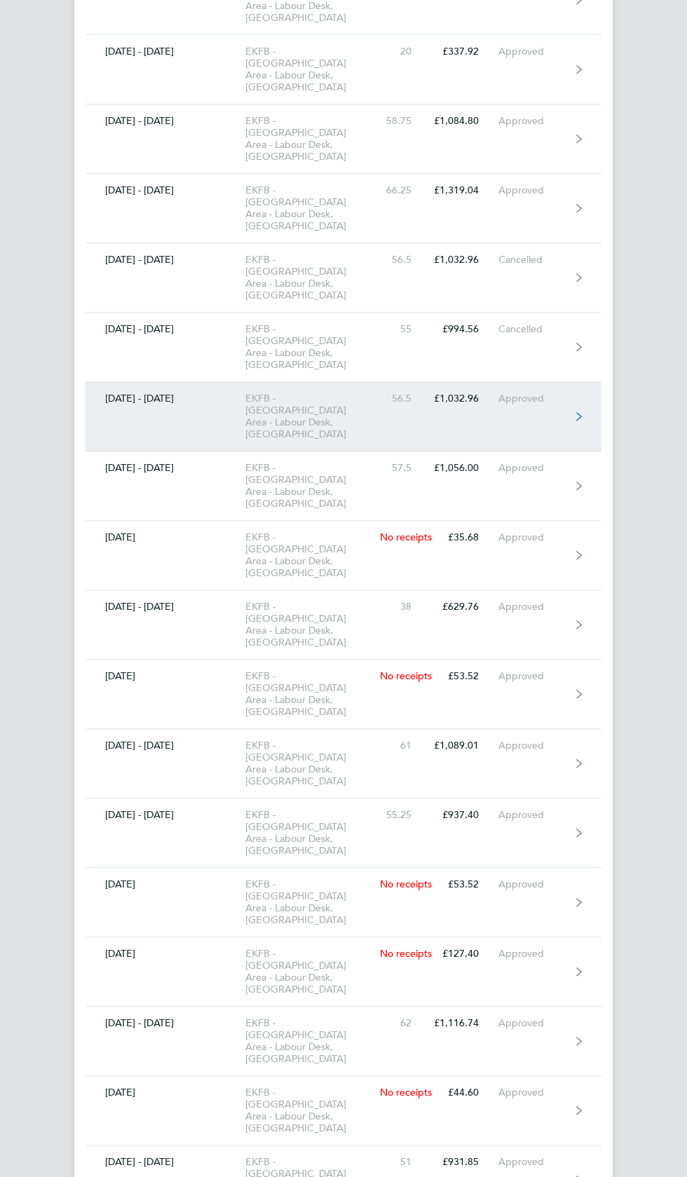
click at [548, 392] on div "Approved" at bounding box center [534, 398] width 72 height 12
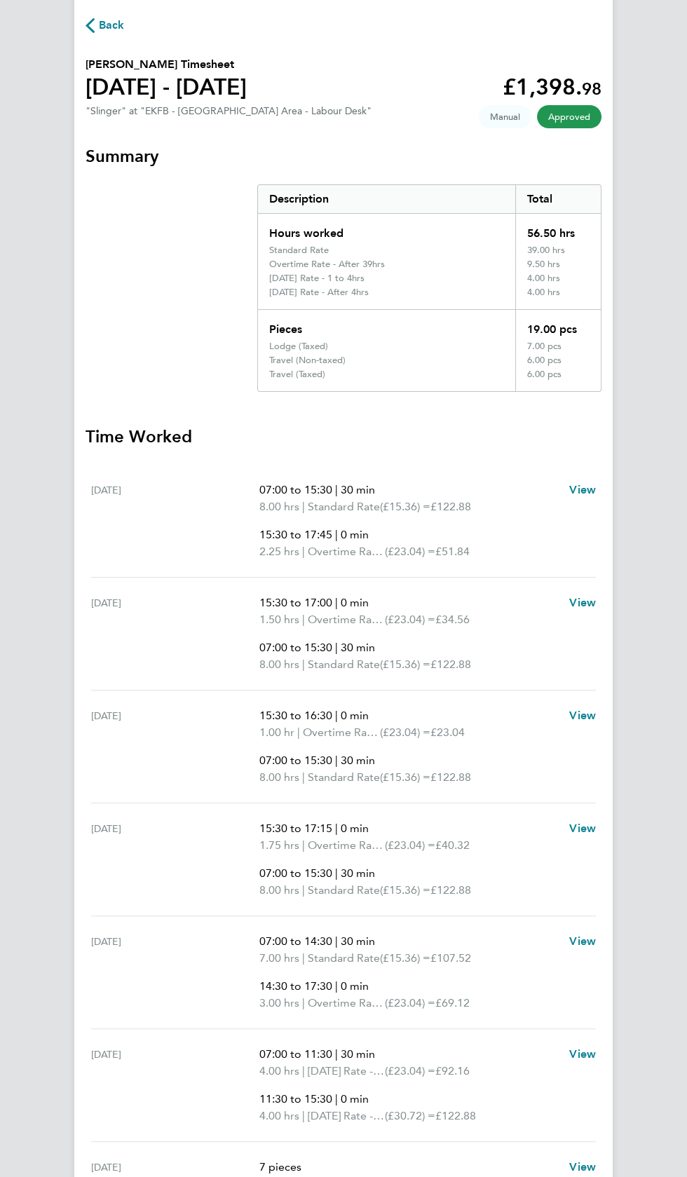
scroll to position [67, 0]
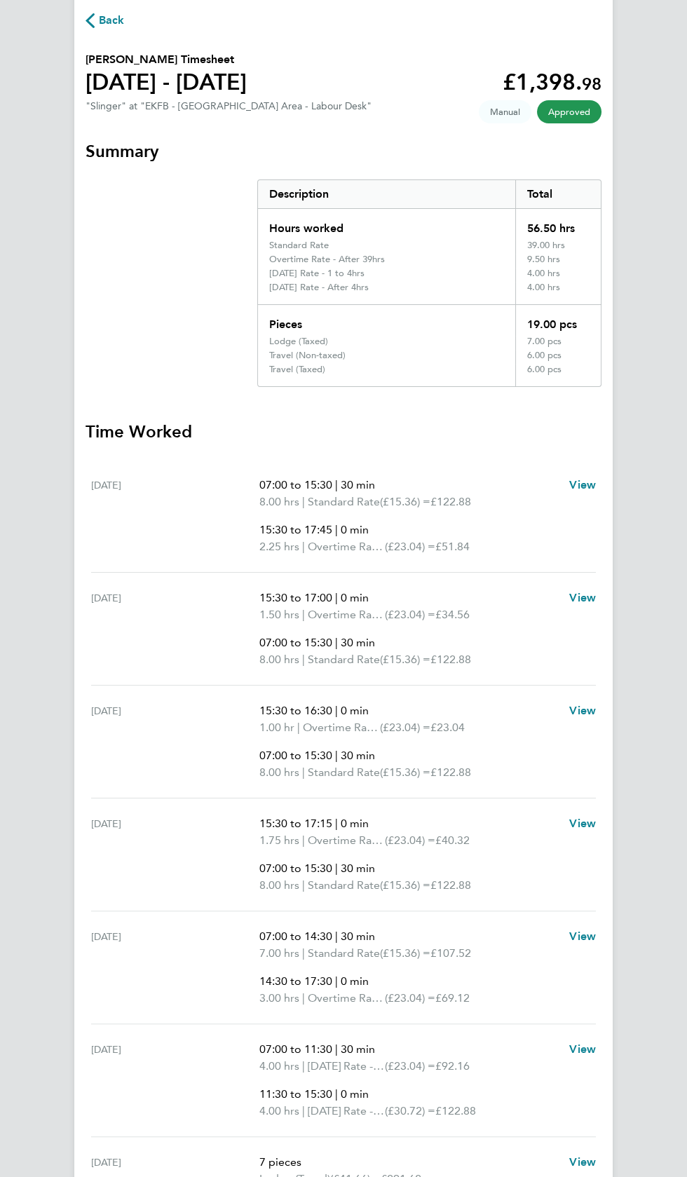
click at [112, 20] on span "Back" at bounding box center [112, 20] width 26 height 17
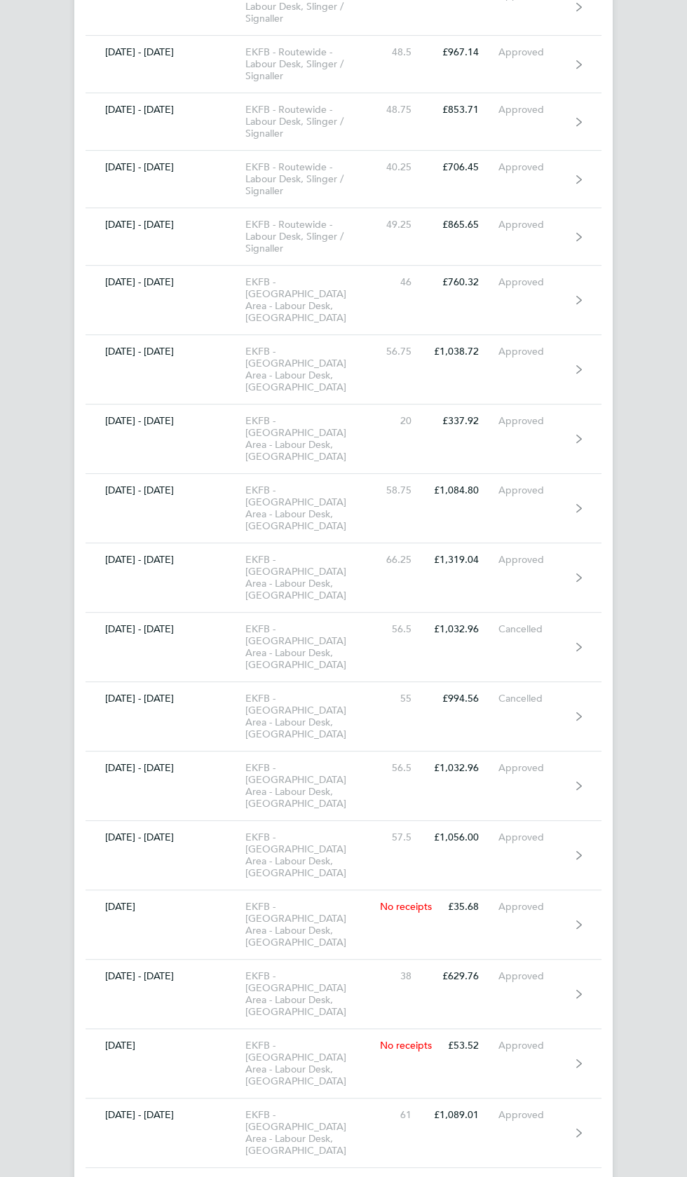
scroll to position [8849, 0]
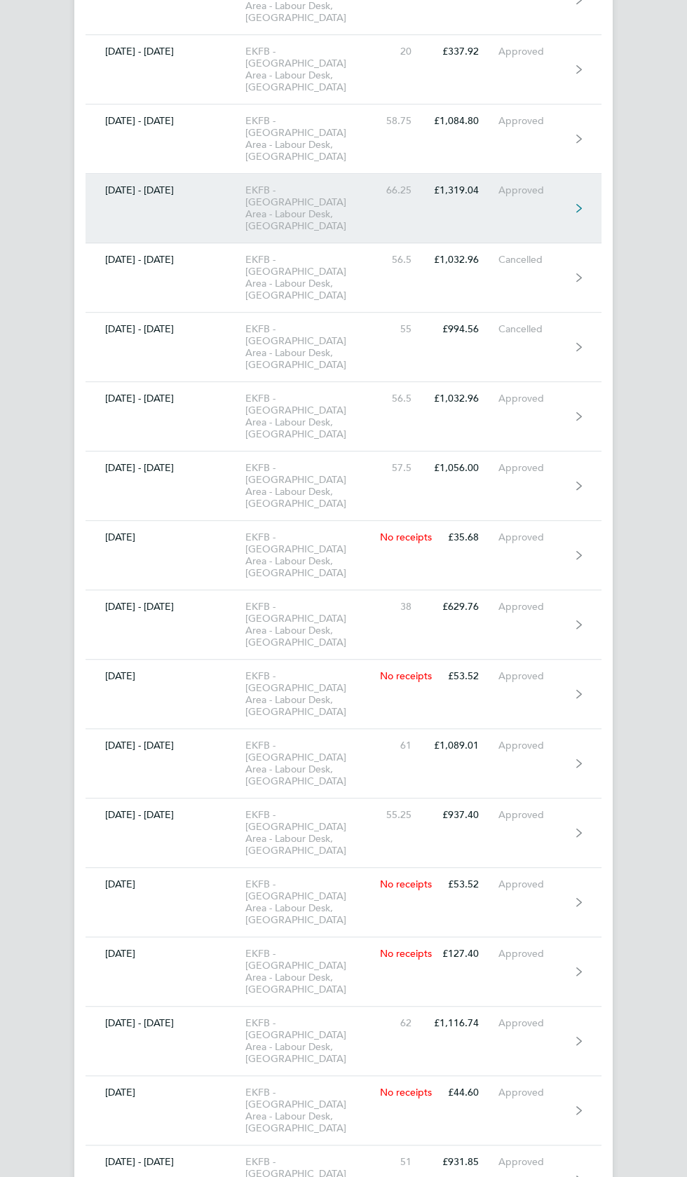
click at [555, 184] on div "Approved" at bounding box center [534, 190] width 72 height 12
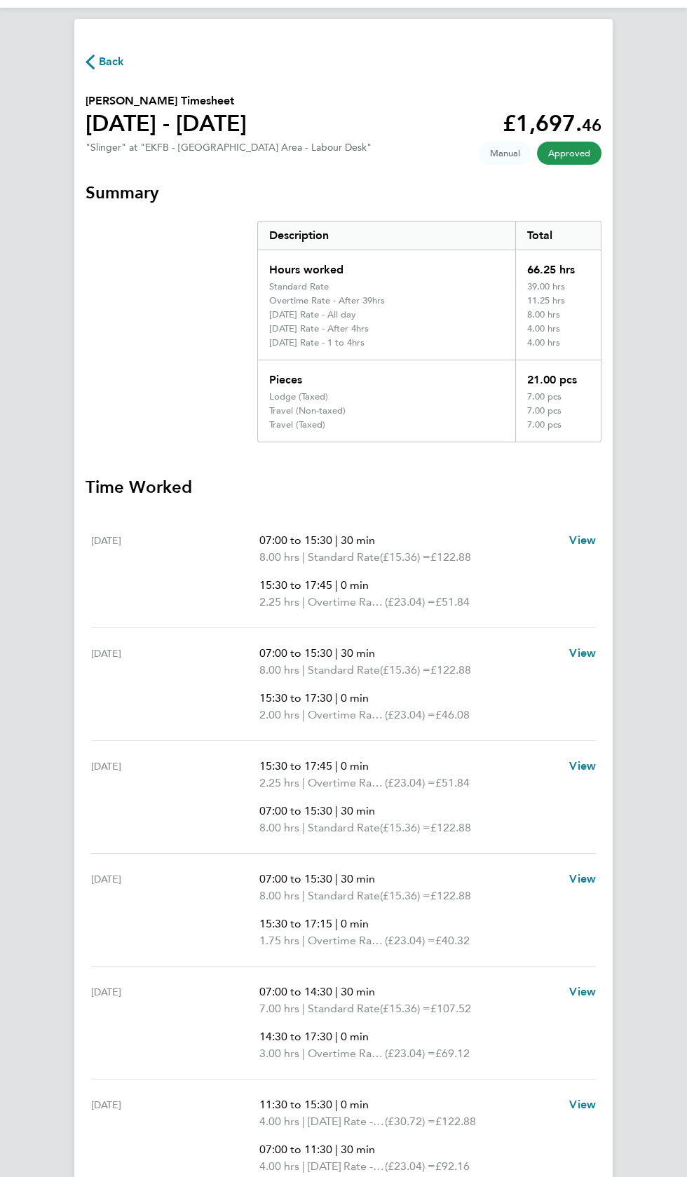
scroll to position [24, 0]
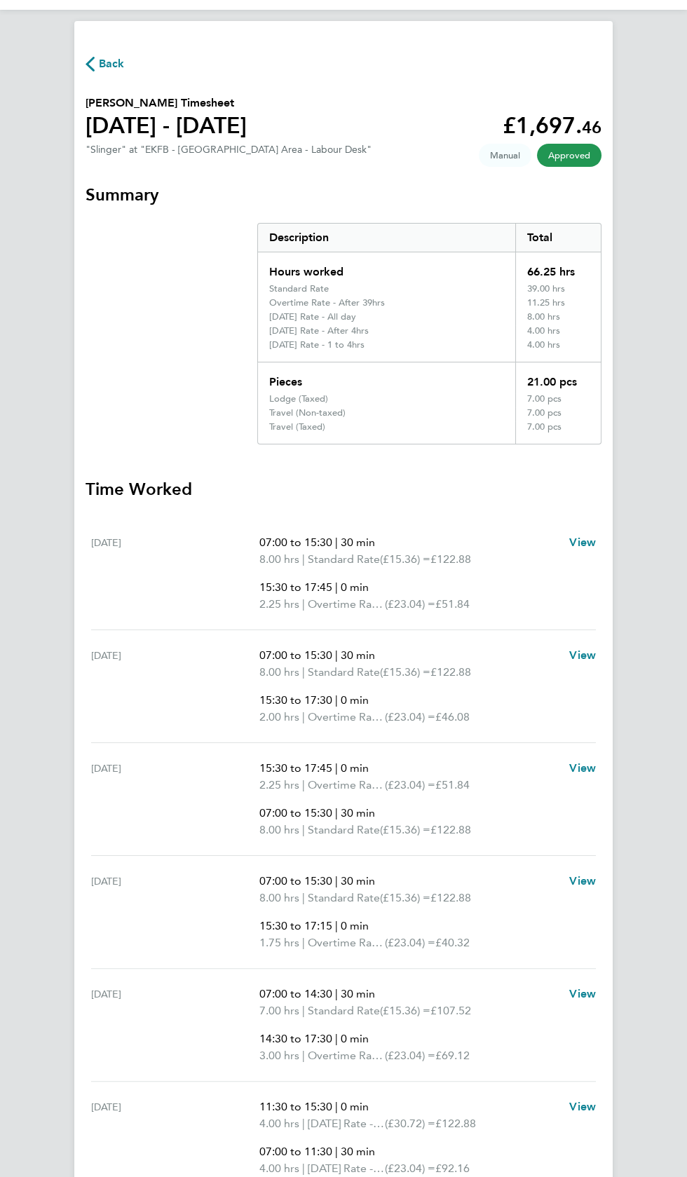
click at [123, 64] on span "Back" at bounding box center [112, 63] width 26 height 17
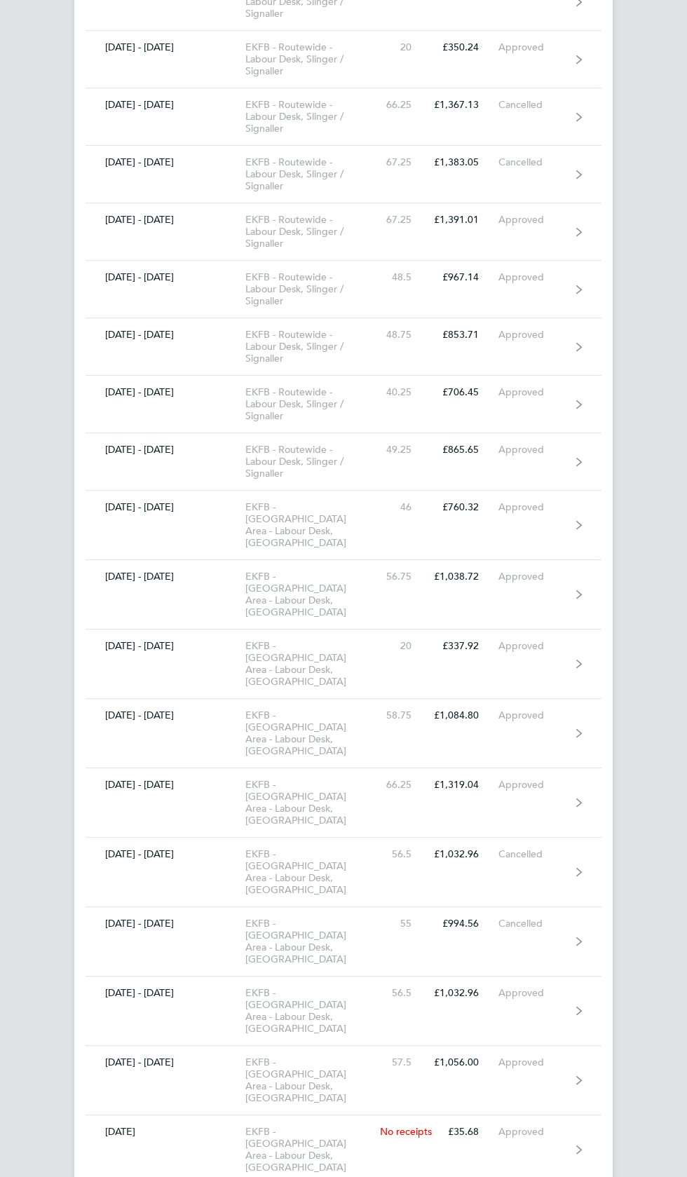
scroll to position [8849, 0]
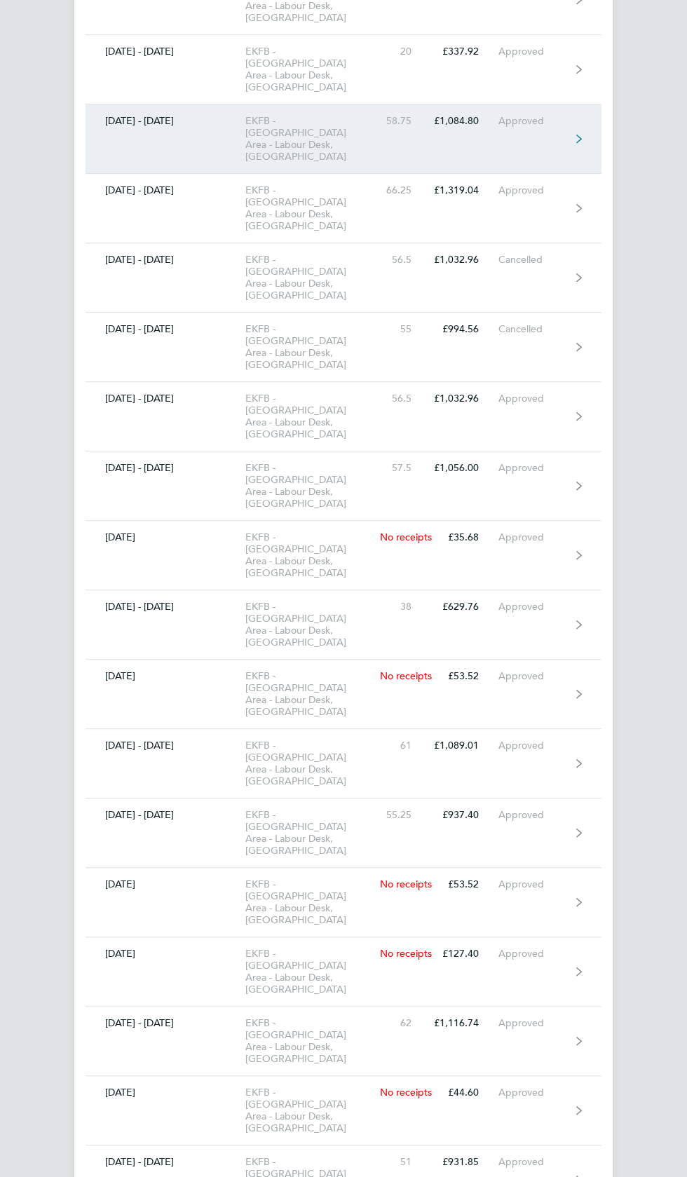
click at [559, 104] on link "27 Jun - 03 Jul 2022 EKFB - North Chilterns Area - Labour Desk, Slinger 58.75 £…" at bounding box center [344, 138] width 516 height 69
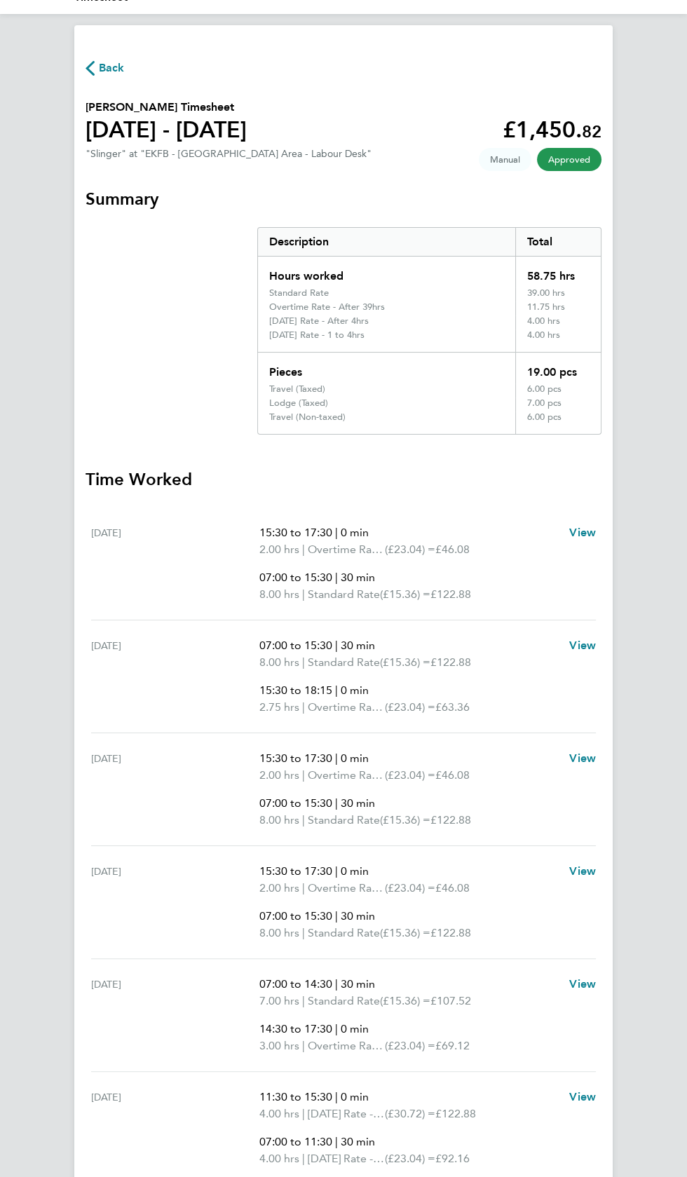
scroll to position [67, 0]
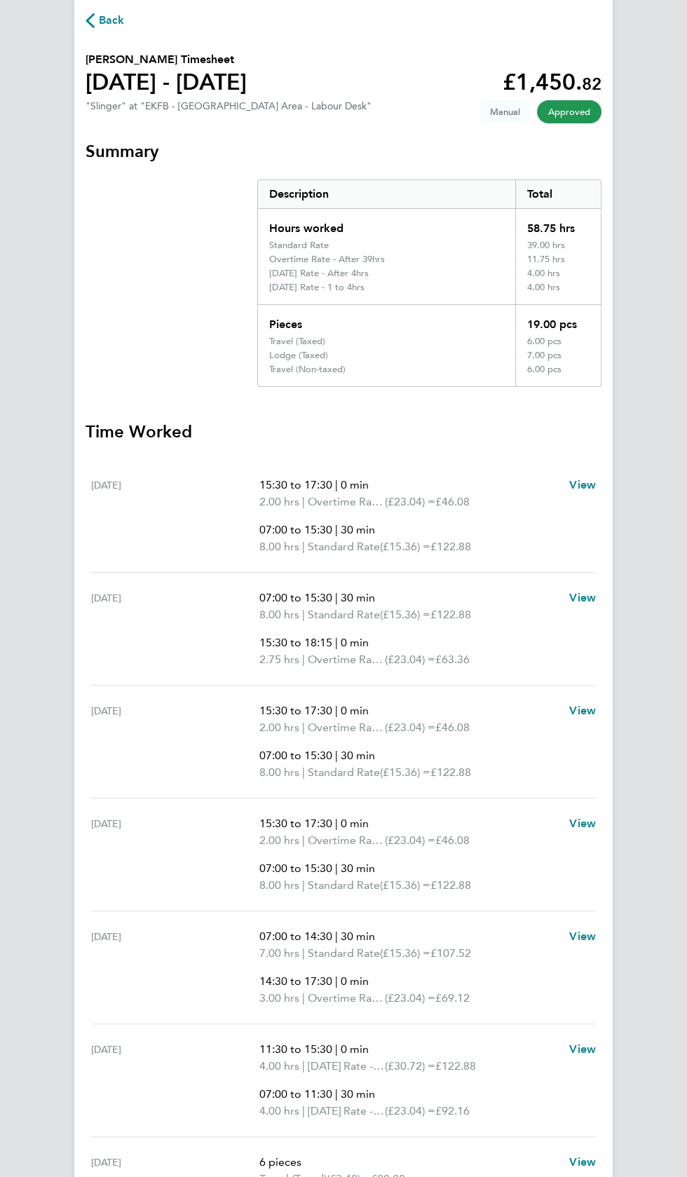
click at [107, 25] on span "Back" at bounding box center [112, 20] width 26 height 17
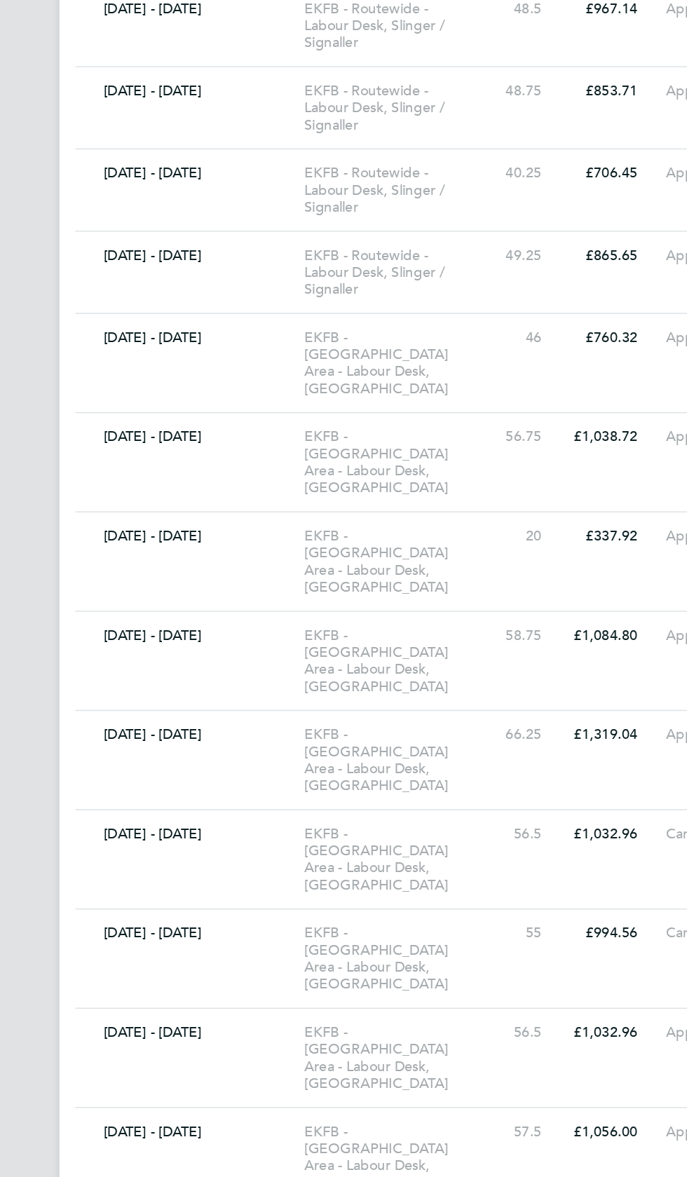
scroll to position [8525, 0]
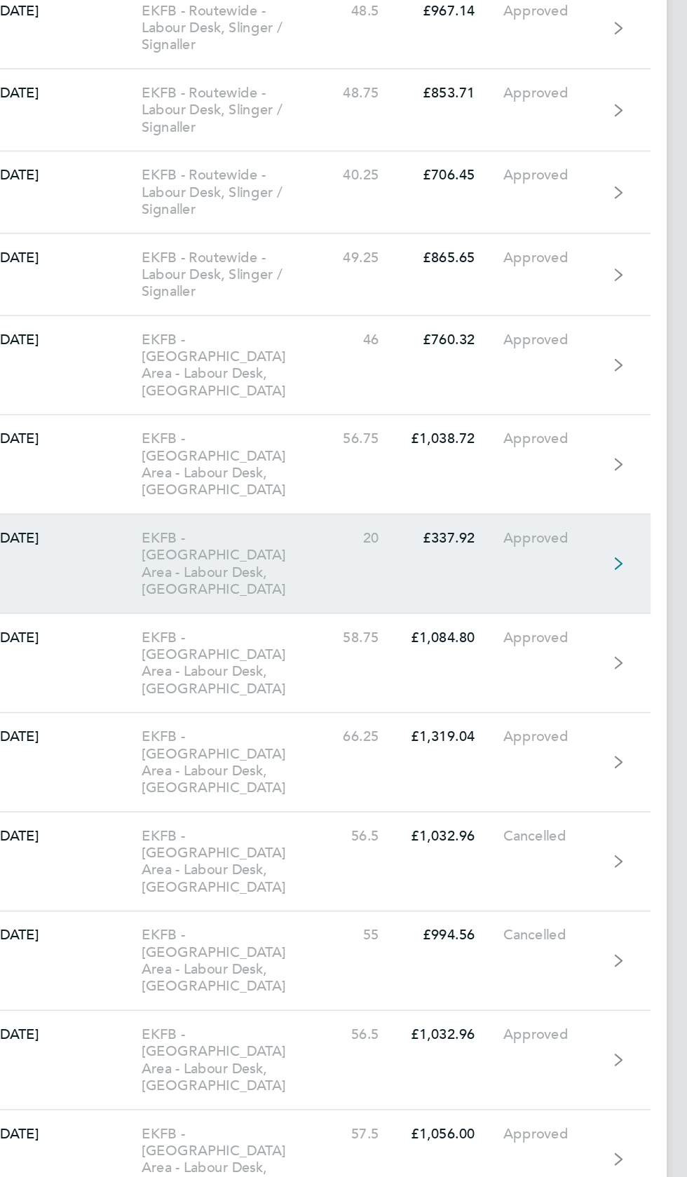
click at [561, 370] on div "Approved" at bounding box center [534, 376] width 72 height 12
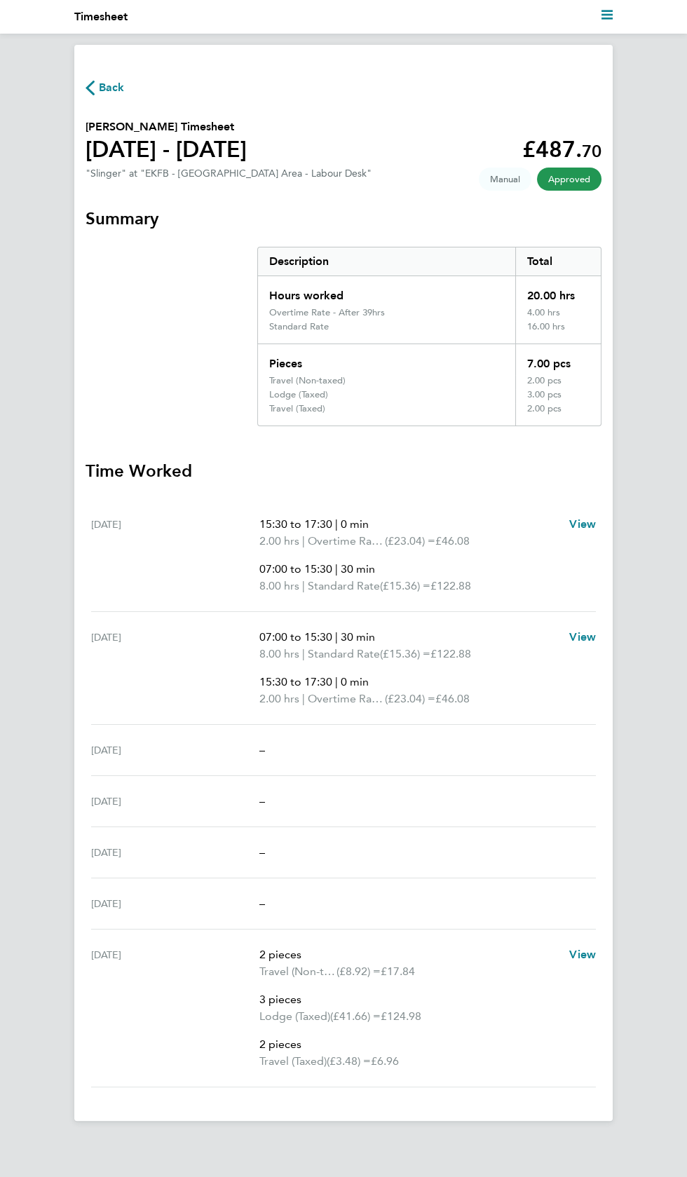
click at [90, 87] on icon "button" at bounding box center [90, 88] width 9 height 15
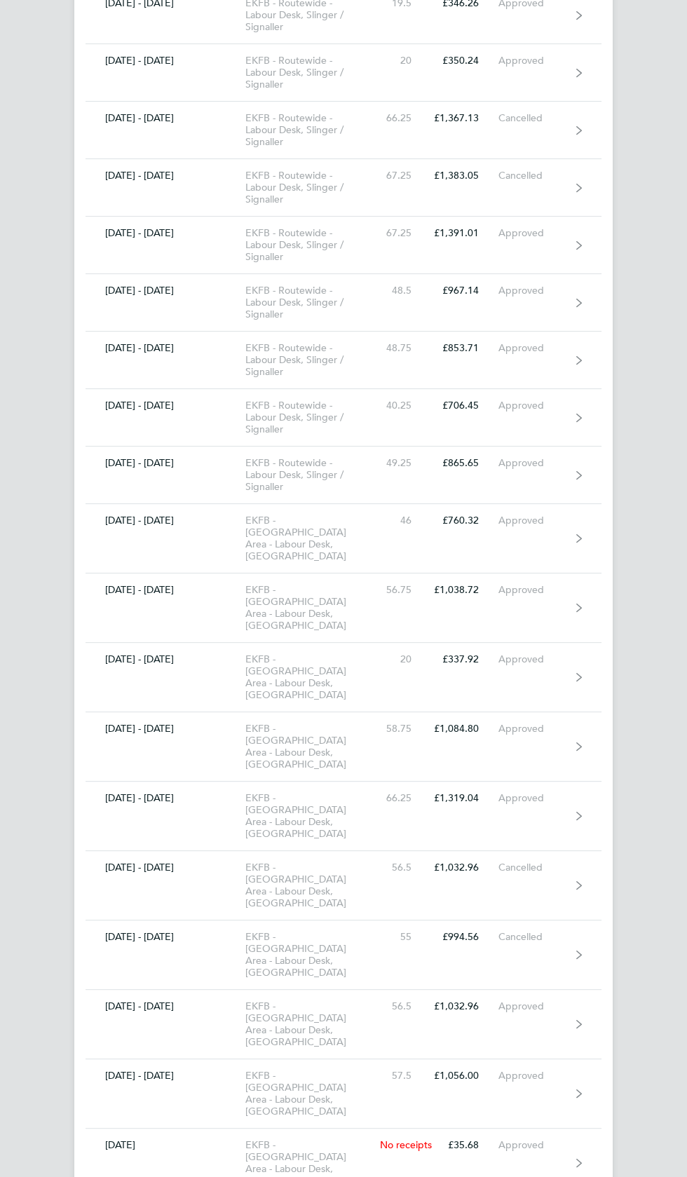
scroll to position [8268, 0]
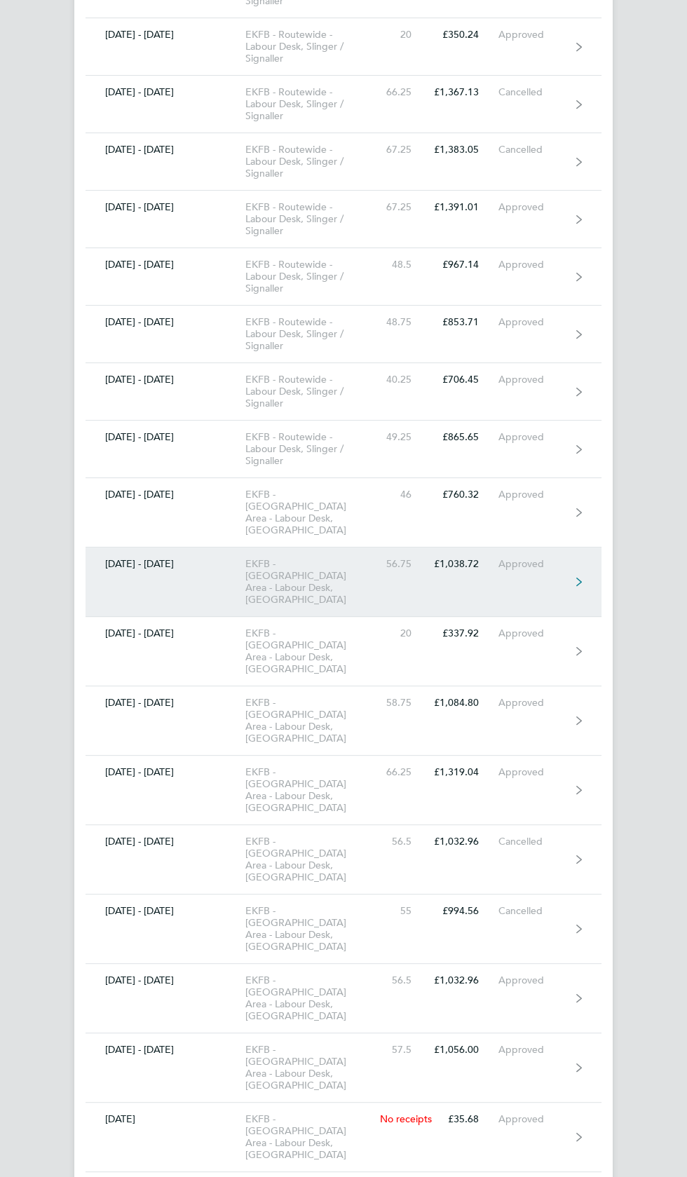
click at [559, 547] on link "11 - 17 Jul 2022 EKFB - North Chilterns Area - Labour Desk, Slinger 56.75 £1,03…" at bounding box center [344, 581] width 516 height 69
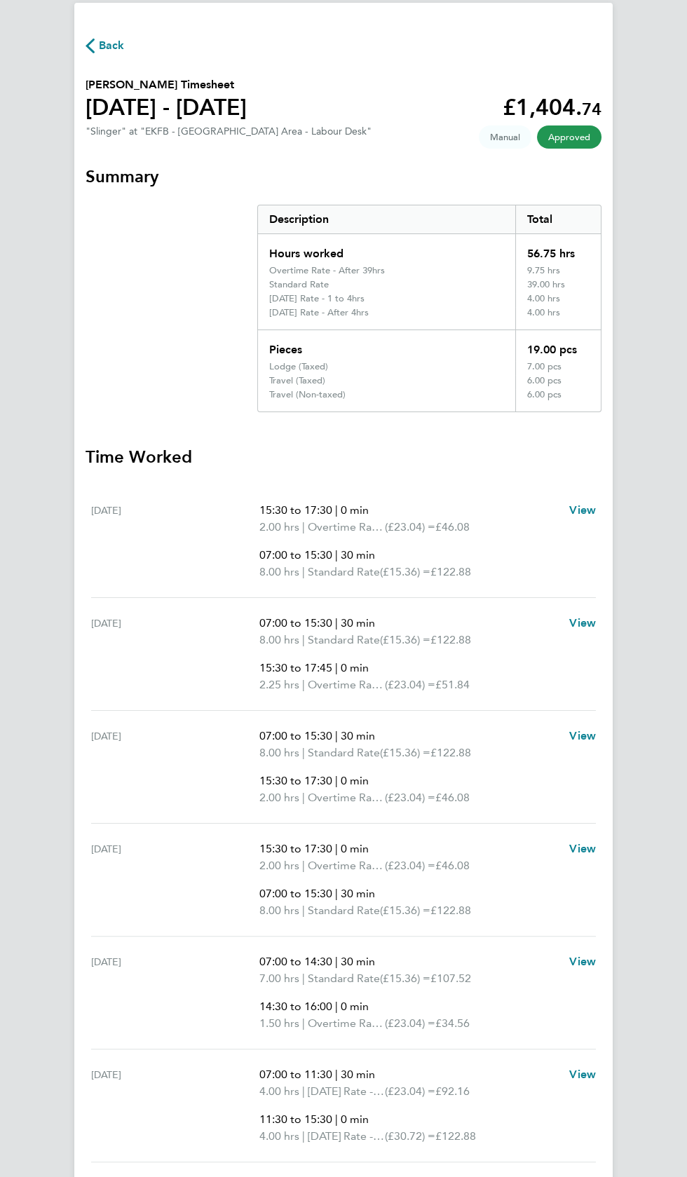
scroll to position [42, 0]
click at [111, 41] on span "Back" at bounding box center [112, 45] width 26 height 17
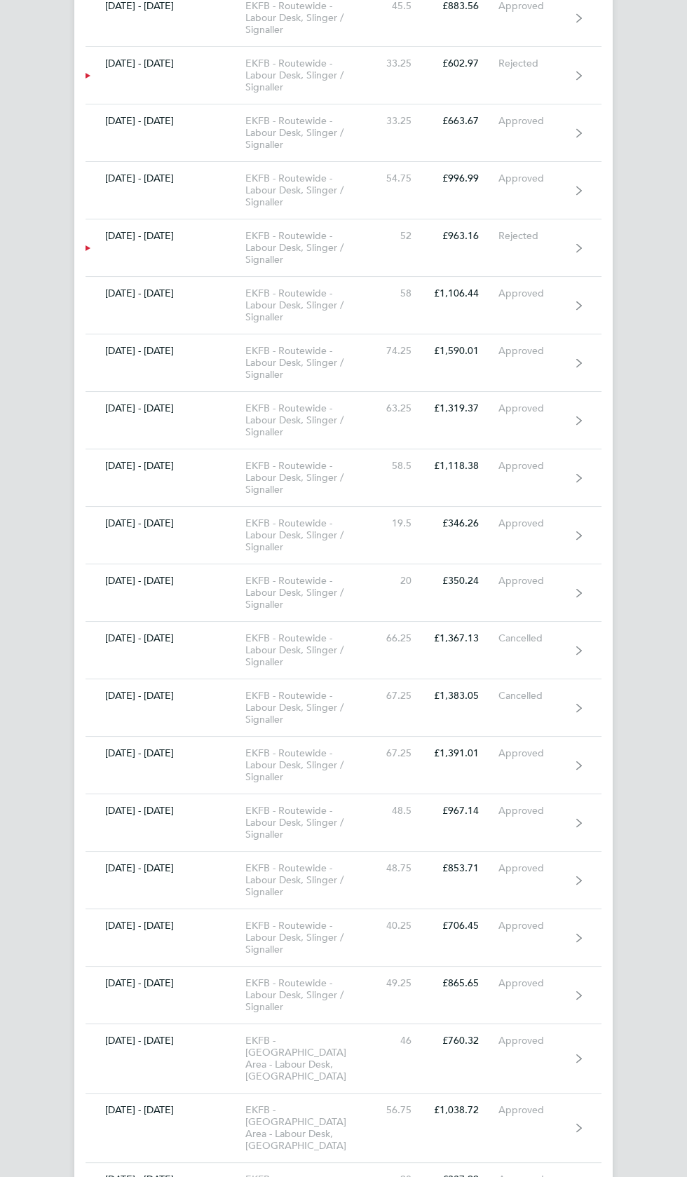
scroll to position [7727, 0]
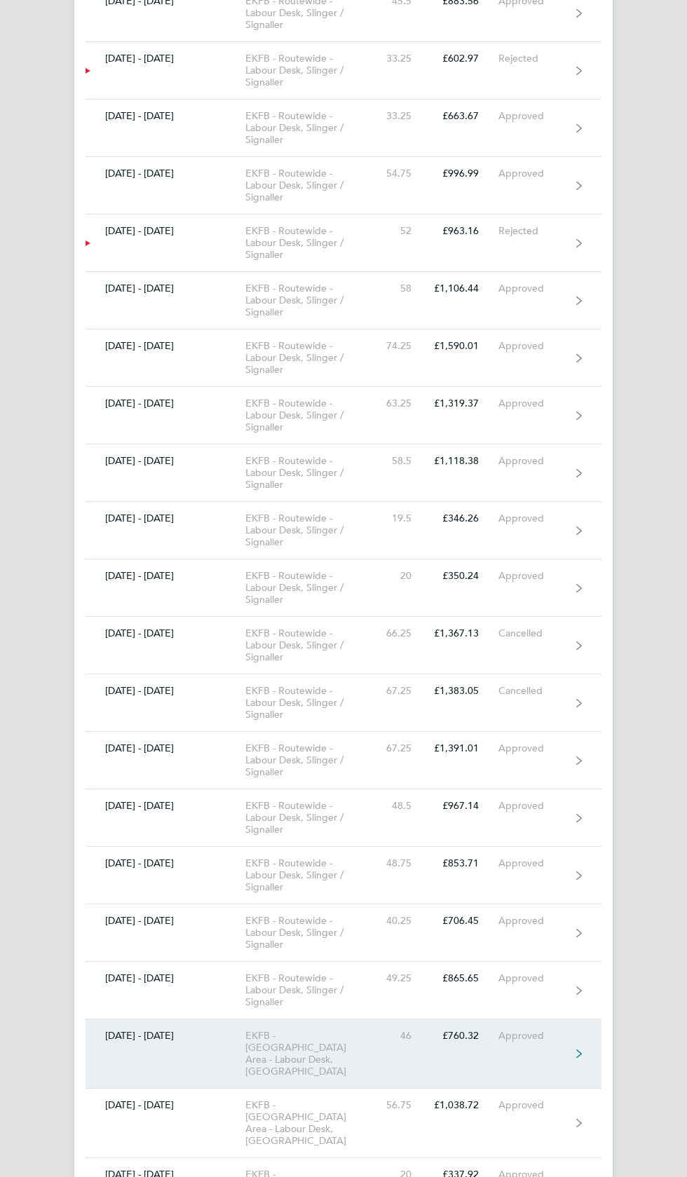
click at [531, 1030] on div "Approved" at bounding box center [534, 1036] width 72 height 12
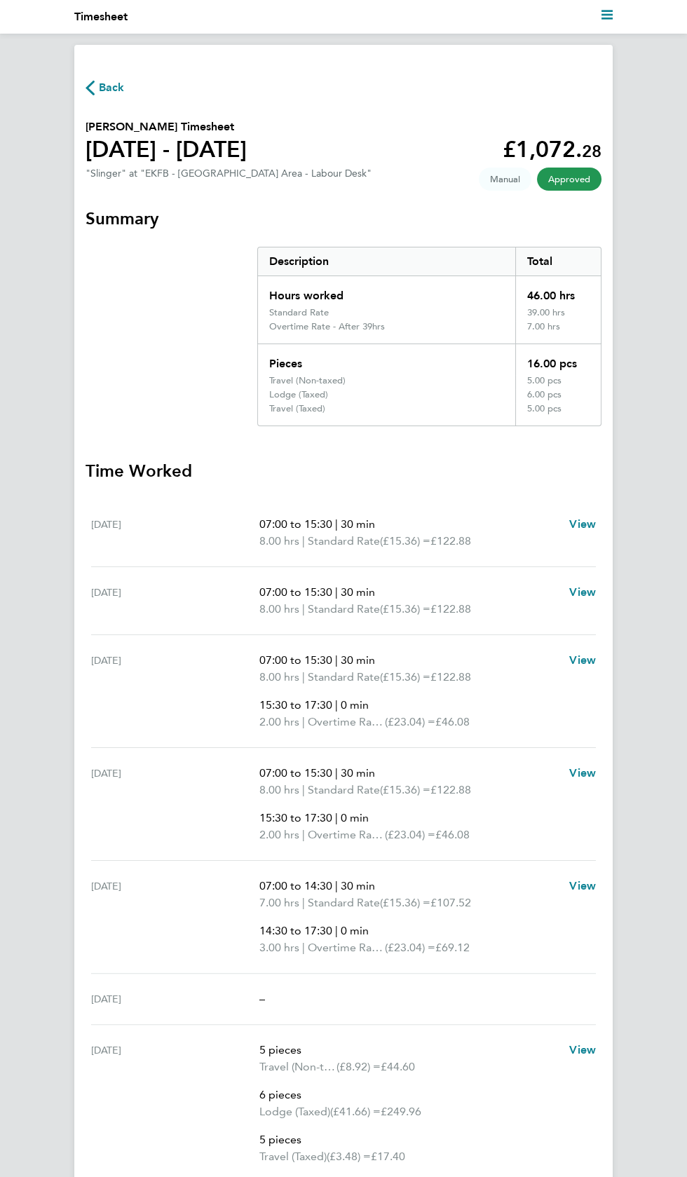
click at [102, 81] on span "Back" at bounding box center [112, 87] width 26 height 17
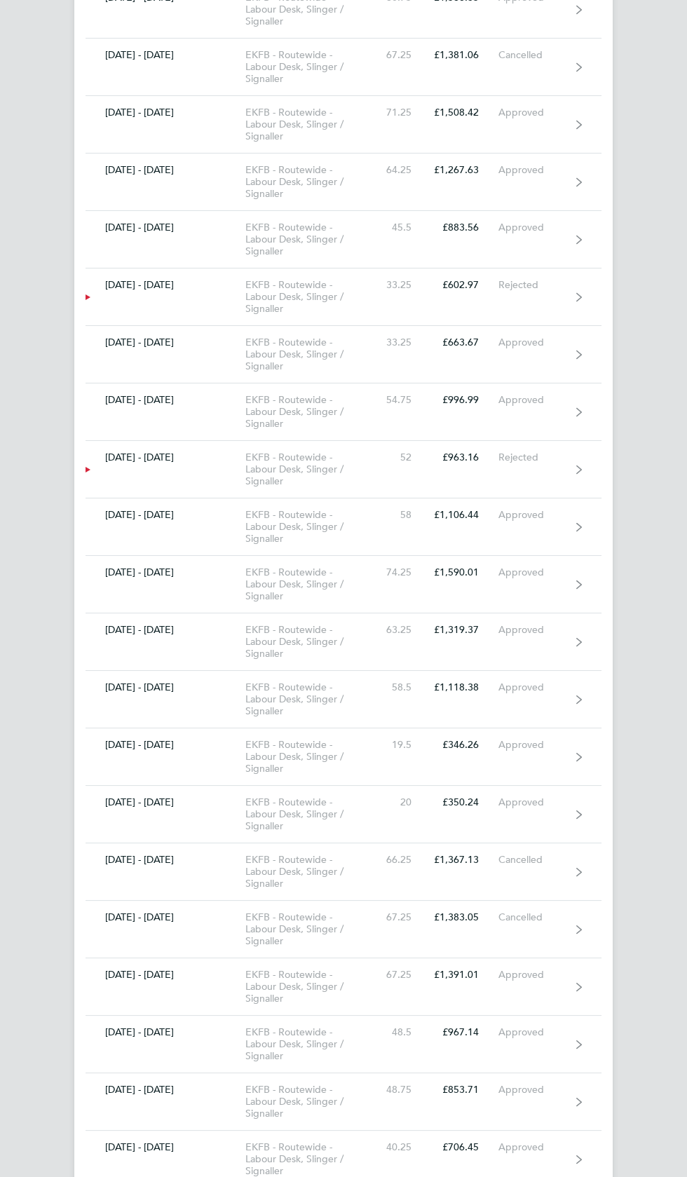
scroll to position [7506, 0]
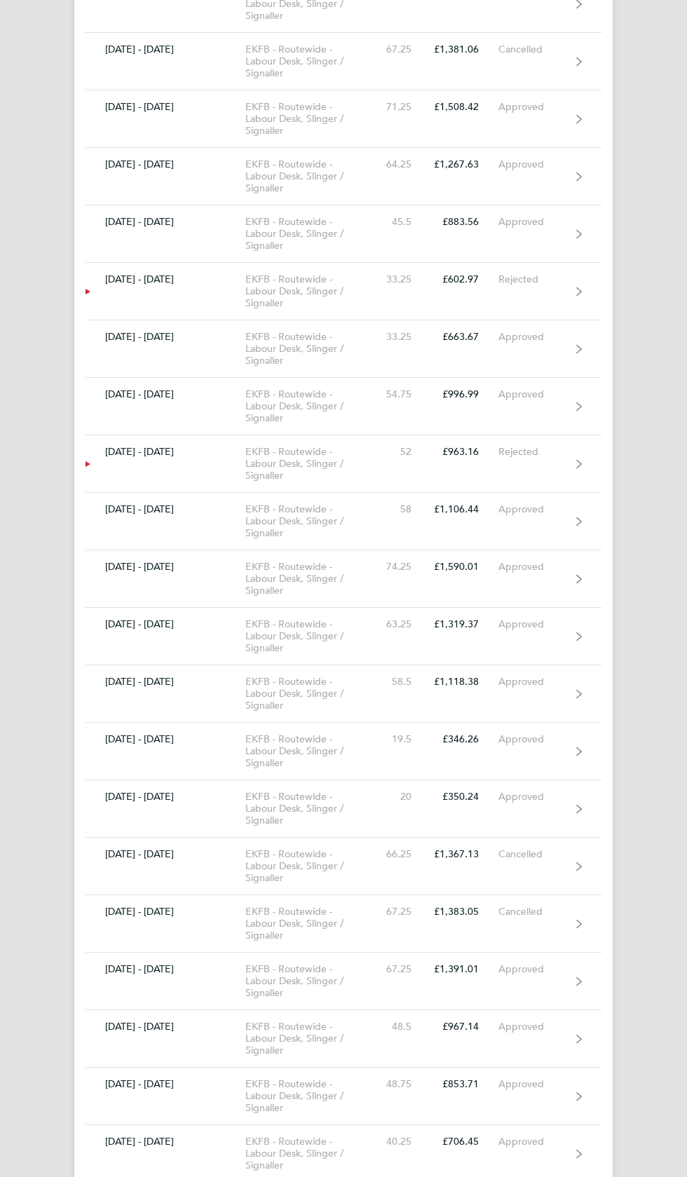
click at [556, 1176] on div "Approved" at bounding box center [534, 1199] width 72 height 12
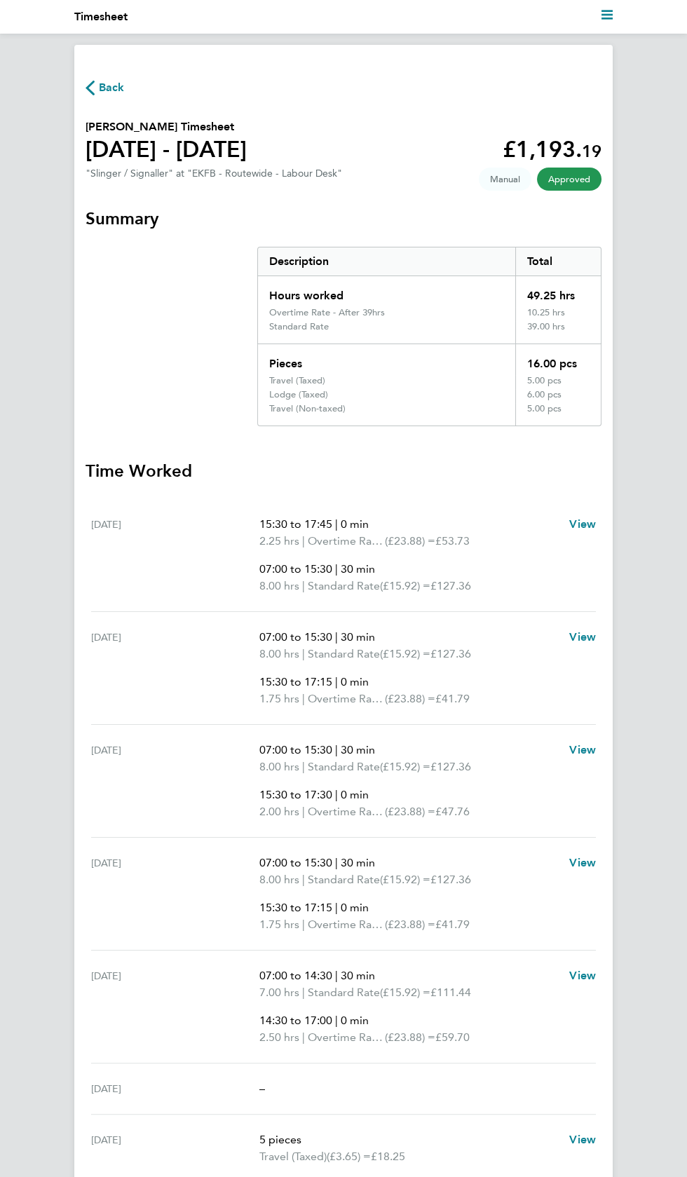
click at [103, 90] on span "Back" at bounding box center [112, 87] width 26 height 17
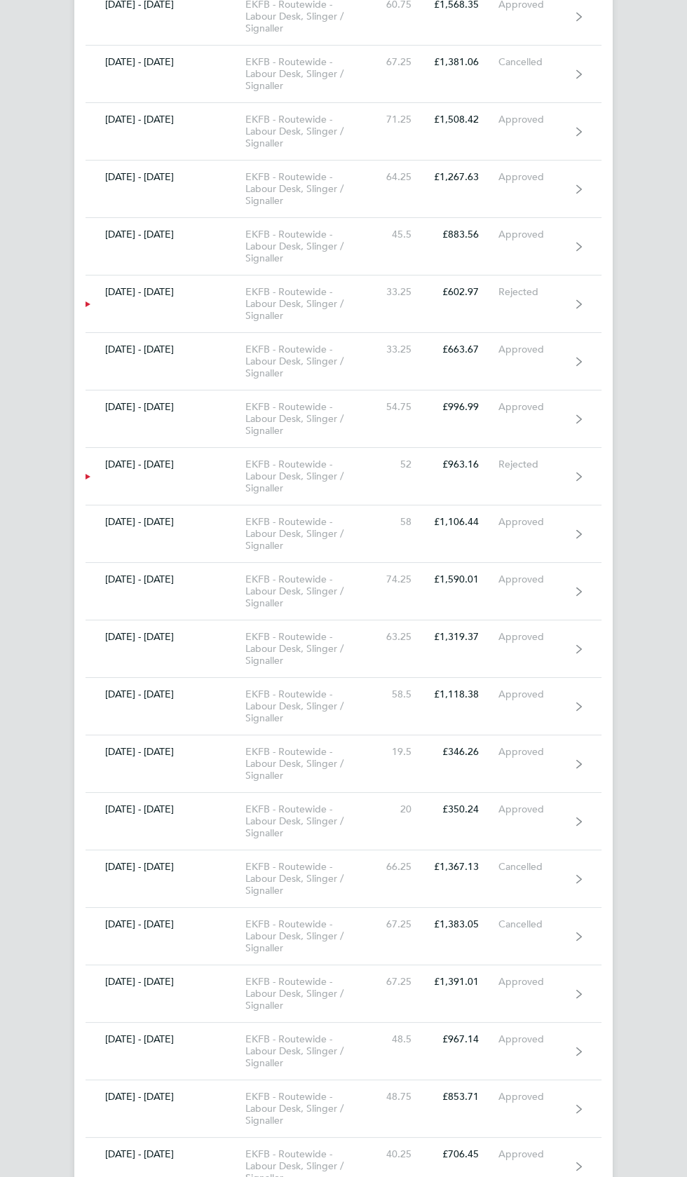
scroll to position [7494, 0]
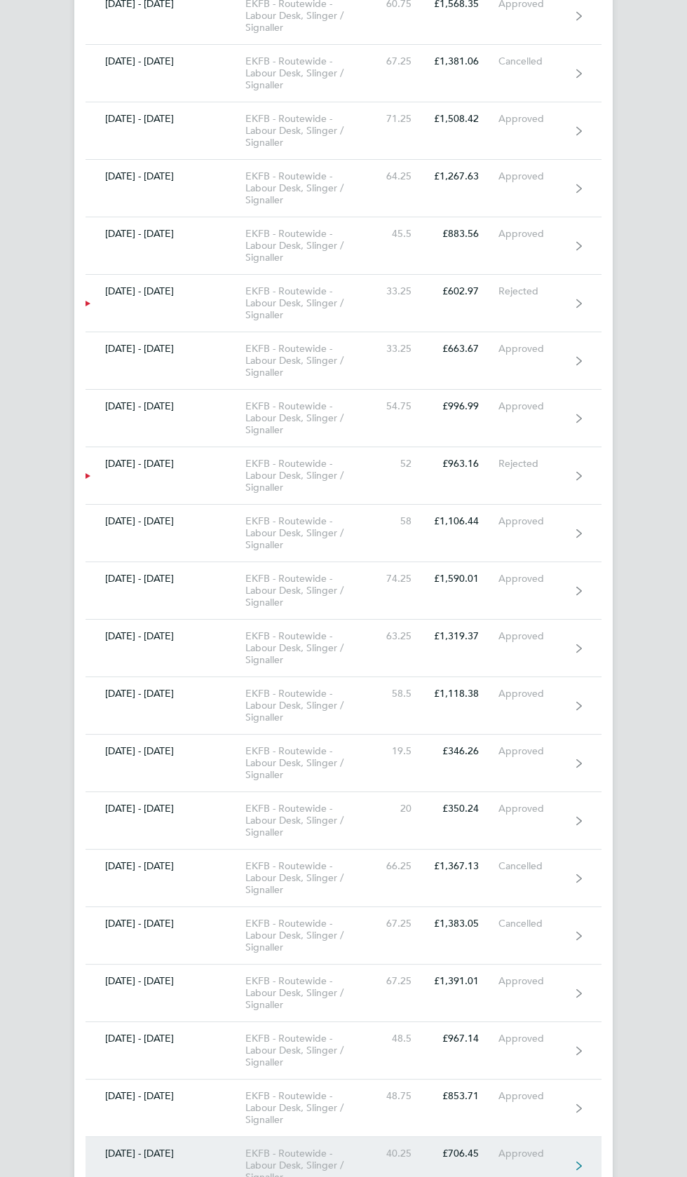
click at [552, 1147] on div "Approved" at bounding box center [534, 1153] width 72 height 12
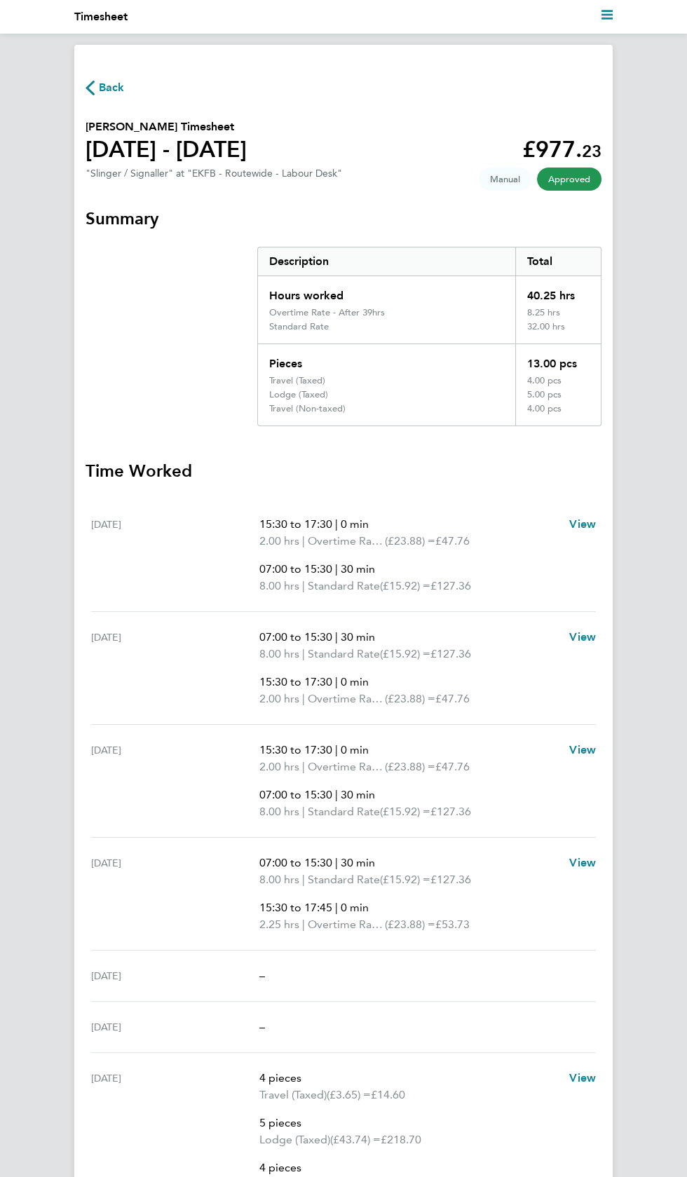
click at [118, 95] on span "Back" at bounding box center [112, 87] width 26 height 17
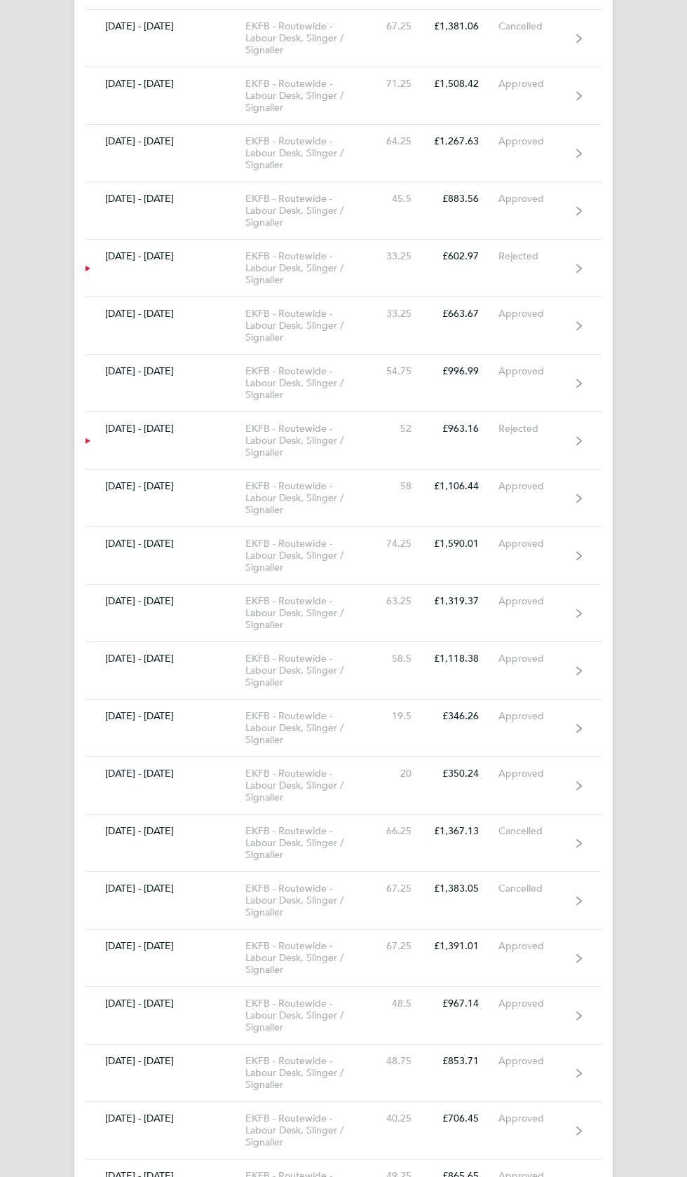
scroll to position [7542, 0]
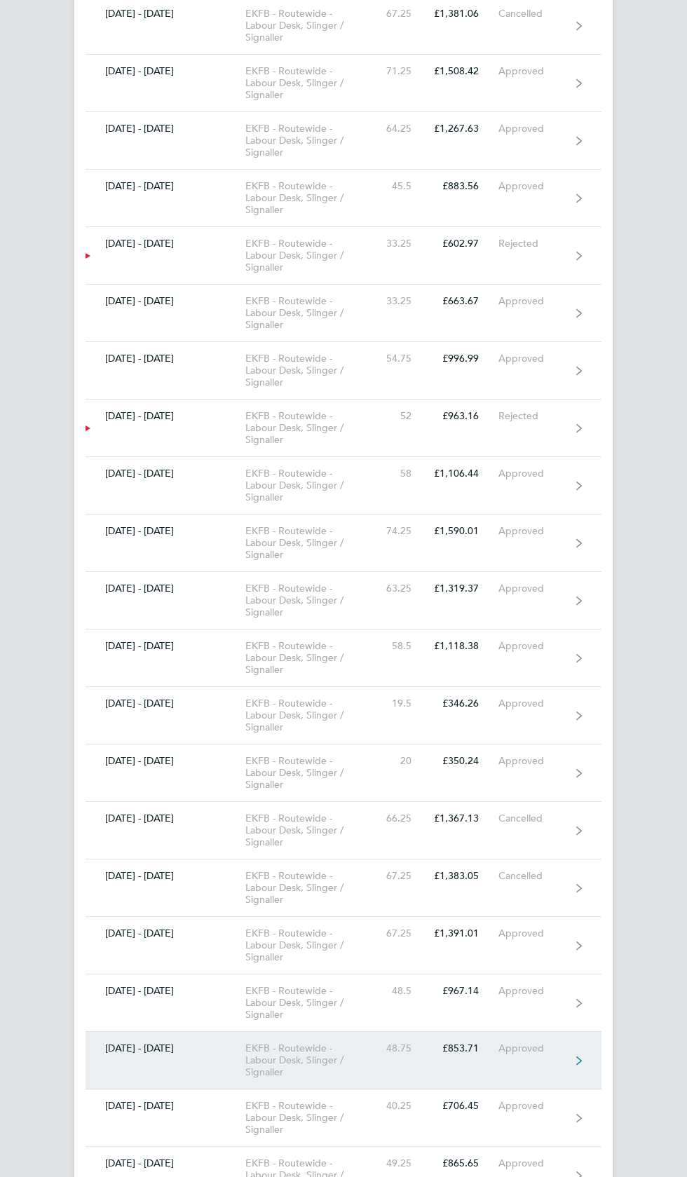
click at [547, 1042] on div "Approved" at bounding box center [534, 1048] width 72 height 12
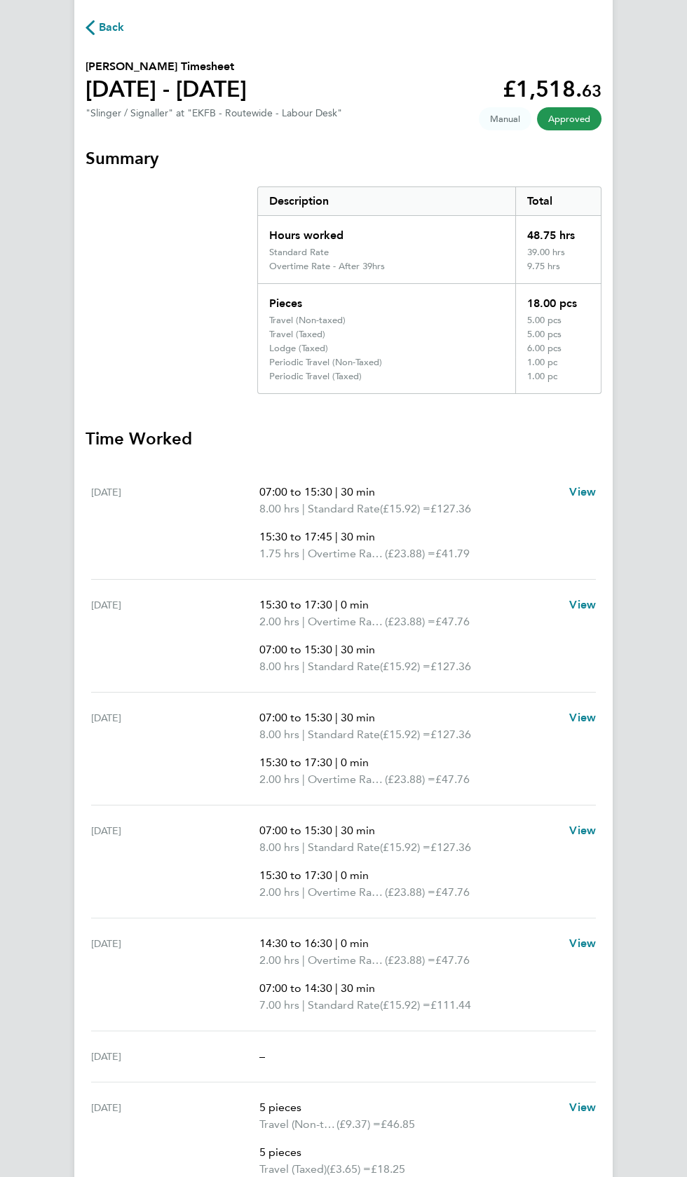
scroll to position [60, 0]
click at [112, 24] on span "Back" at bounding box center [112, 27] width 26 height 17
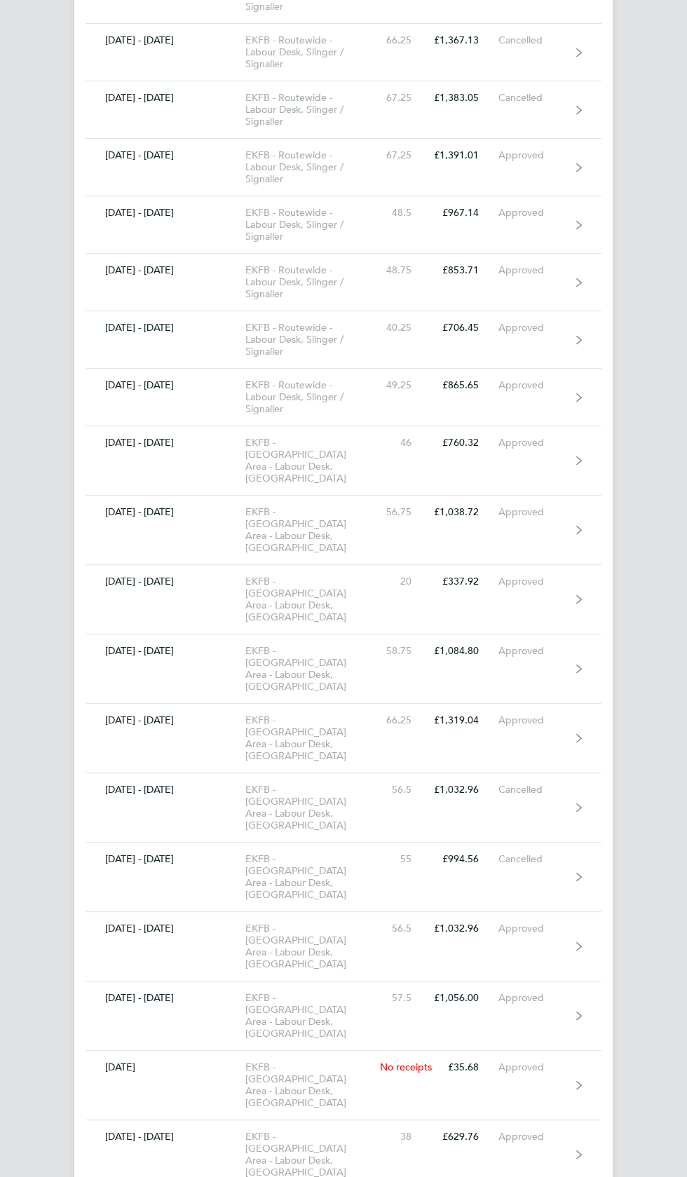
scroll to position [8319, 0]
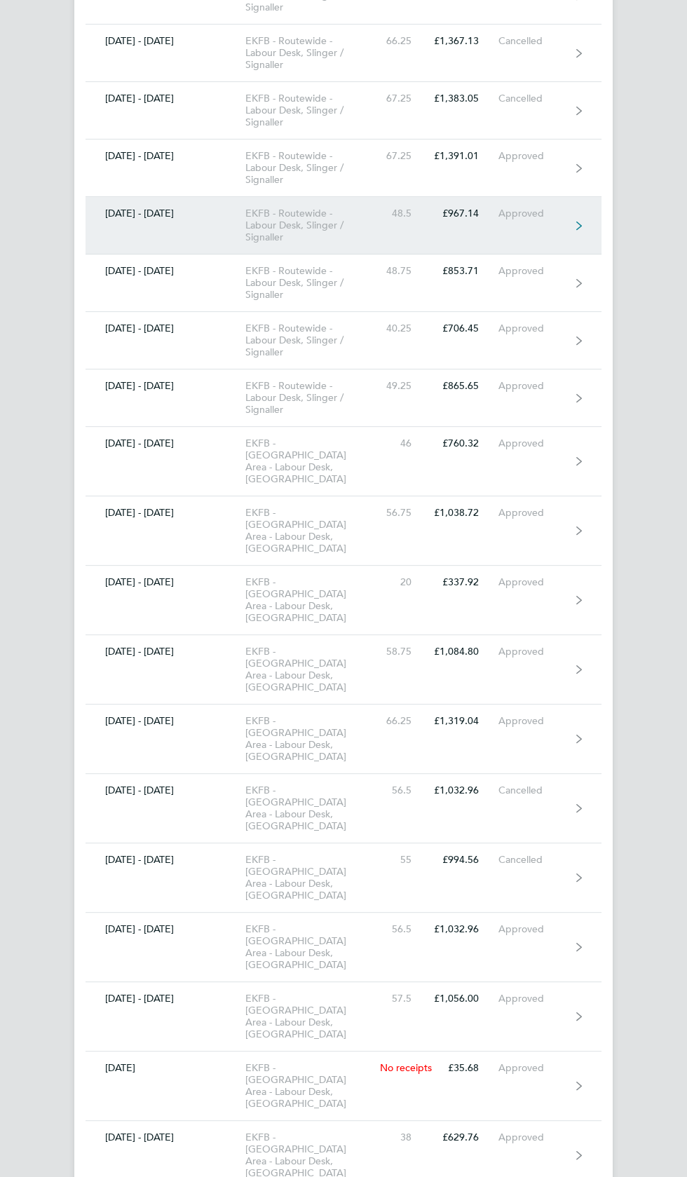
click at [531, 200] on link "15 - 21 Aug 2022 EKFB - Routewide - Labour Desk, Slinger / Signaller 48.5 £967.…" at bounding box center [344, 225] width 516 height 57
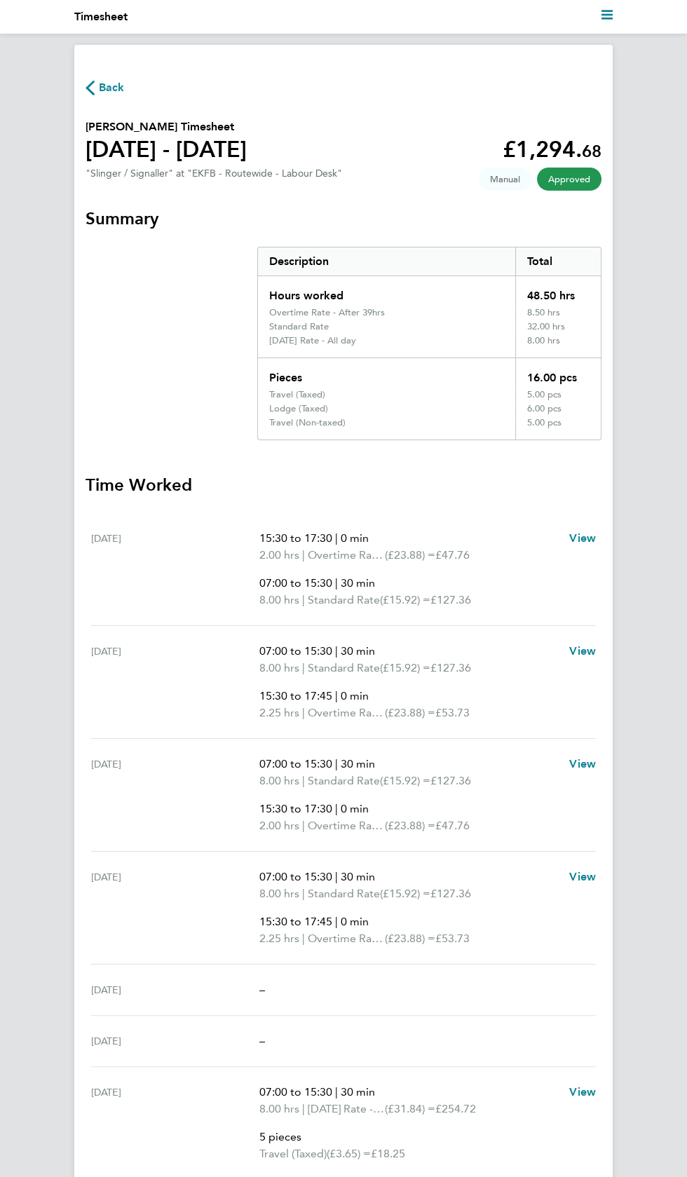
click at [116, 93] on span "Back" at bounding box center [112, 87] width 26 height 17
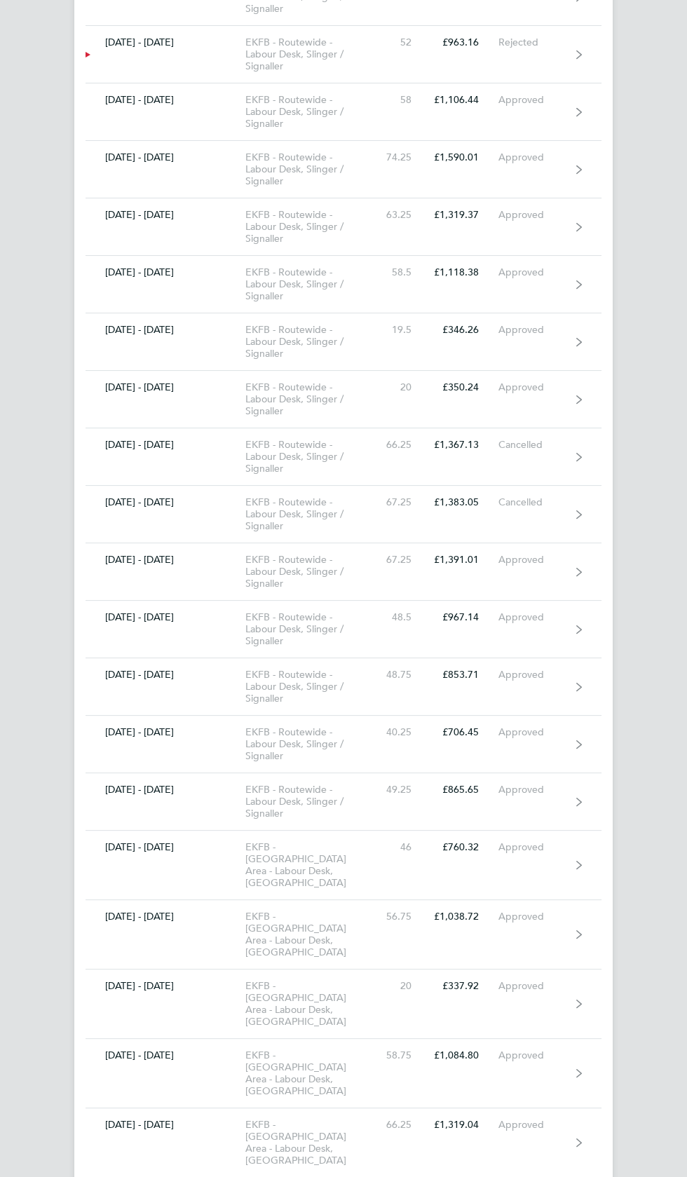
scroll to position [7914, 0]
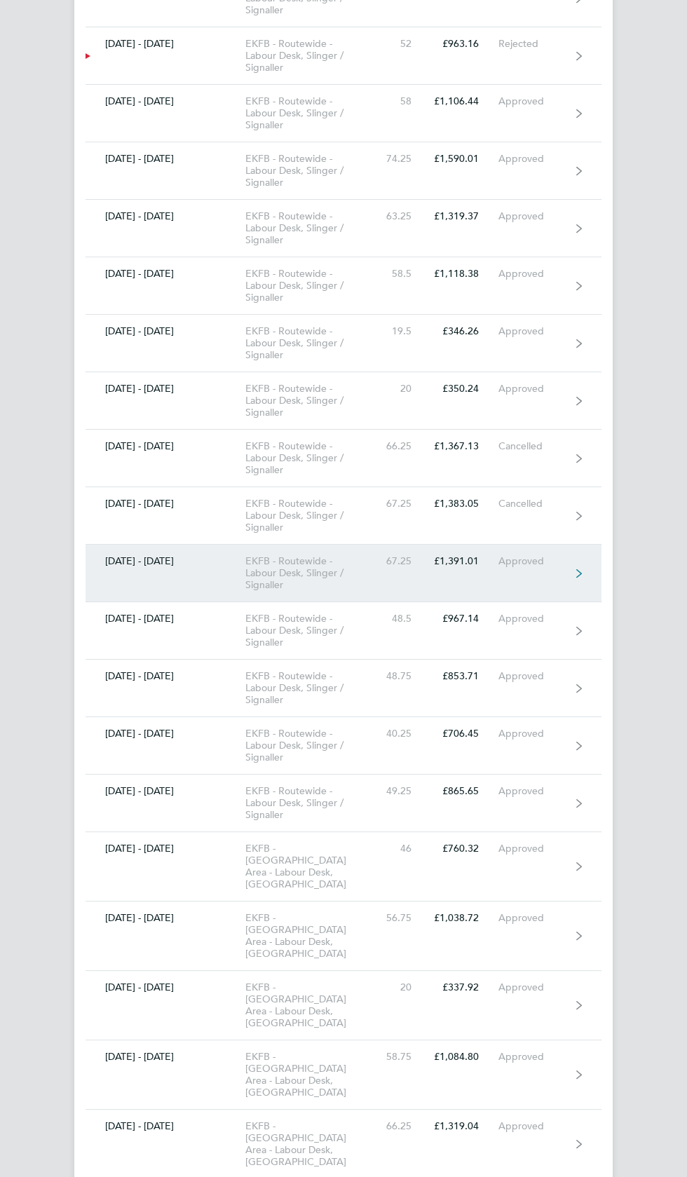
click at [547, 555] on div "Approved" at bounding box center [534, 561] width 72 height 12
